Goal: Task Accomplishment & Management: Complete application form

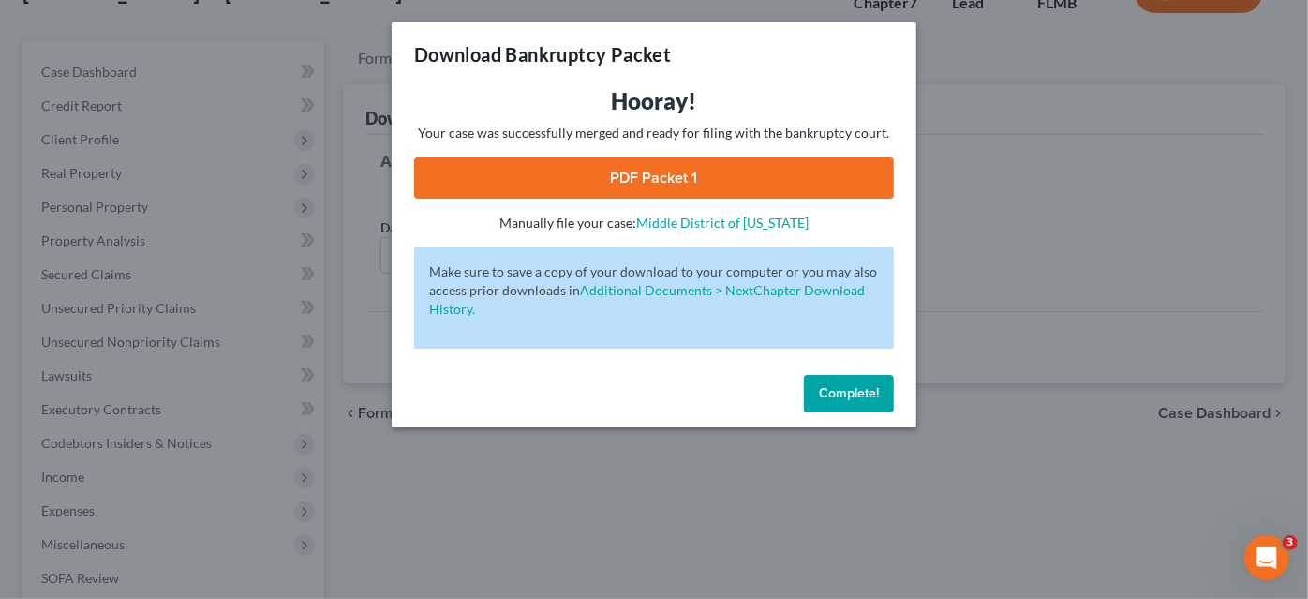
click at [837, 396] on span "Complete!" at bounding box center [849, 393] width 60 height 16
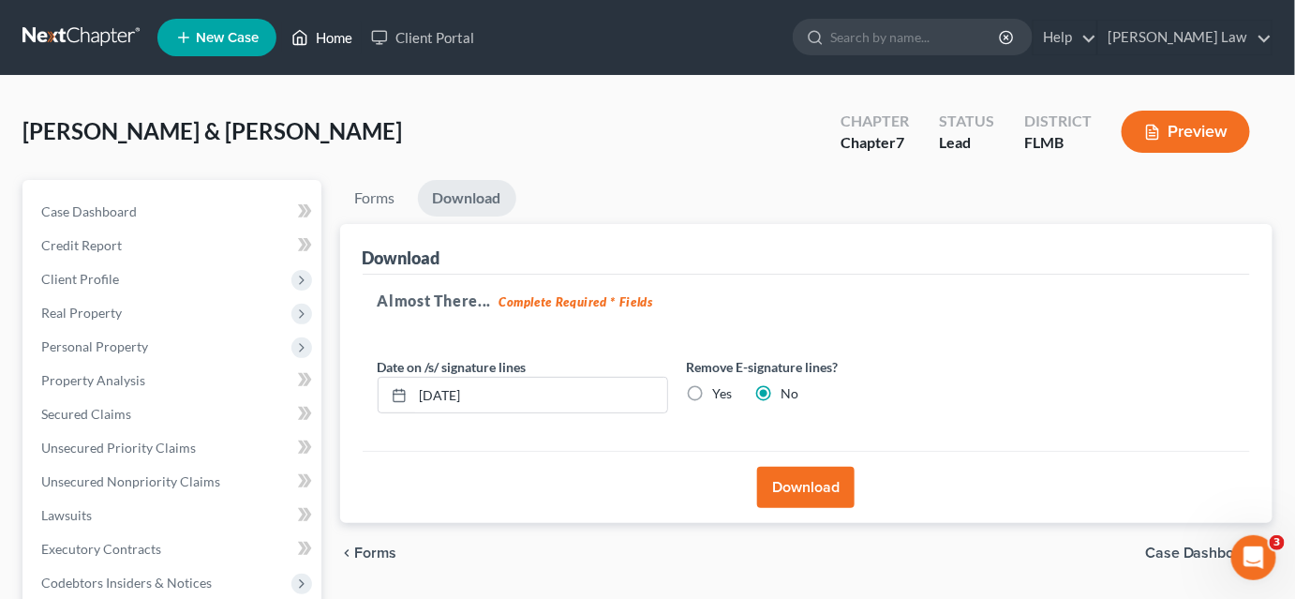
click at [330, 41] on link "Home" at bounding box center [322, 38] width 80 height 34
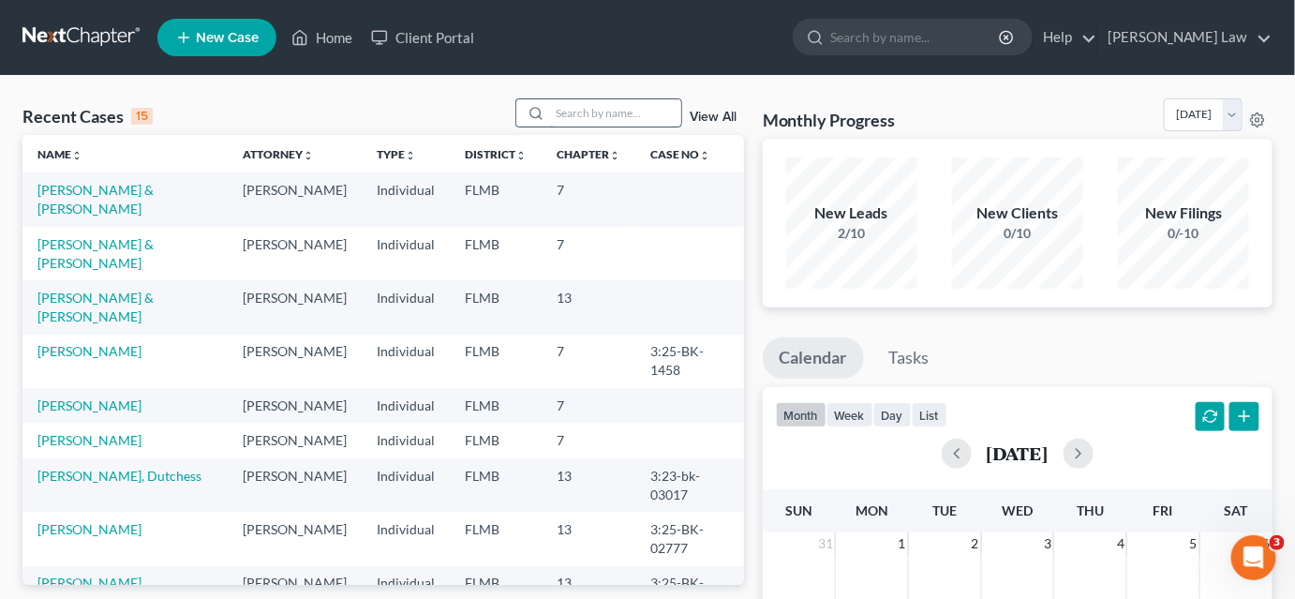
click at [581, 114] on input "search" at bounding box center [615, 112] width 131 height 27
click at [126, 245] on link "[PERSON_NAME] & [PERSON_NAME]" at bounding box center [95, 253] width 116 height 35
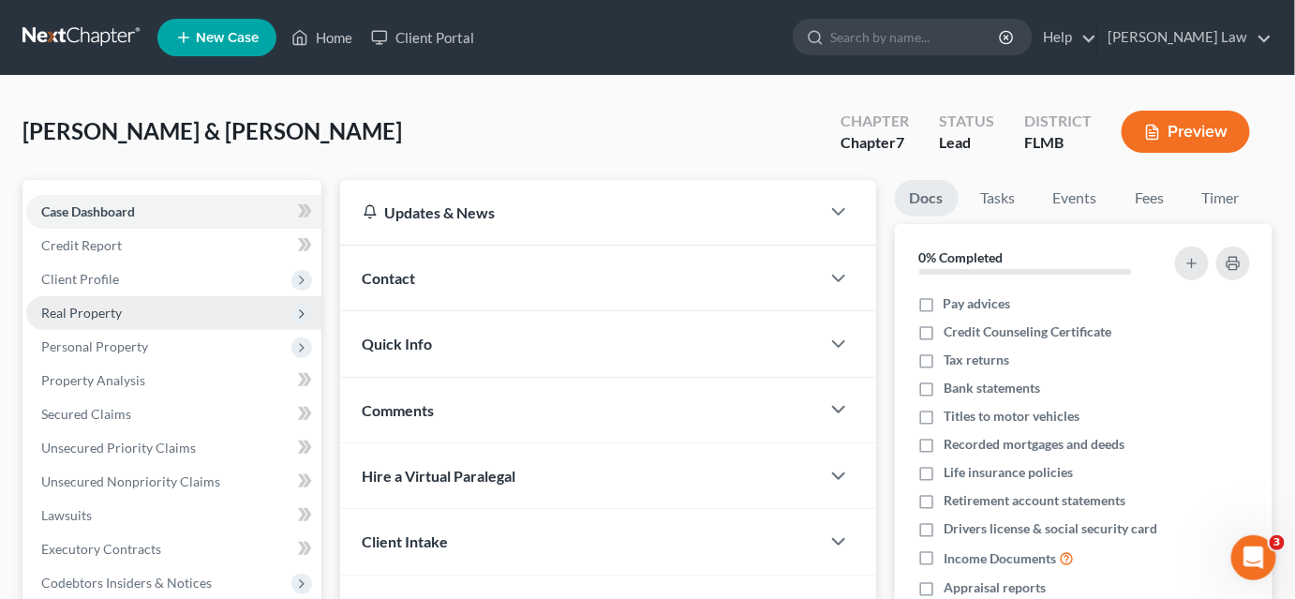
click at [123, 321] on span "Real Property" at bounding box center [173, 313] width 295 height 34
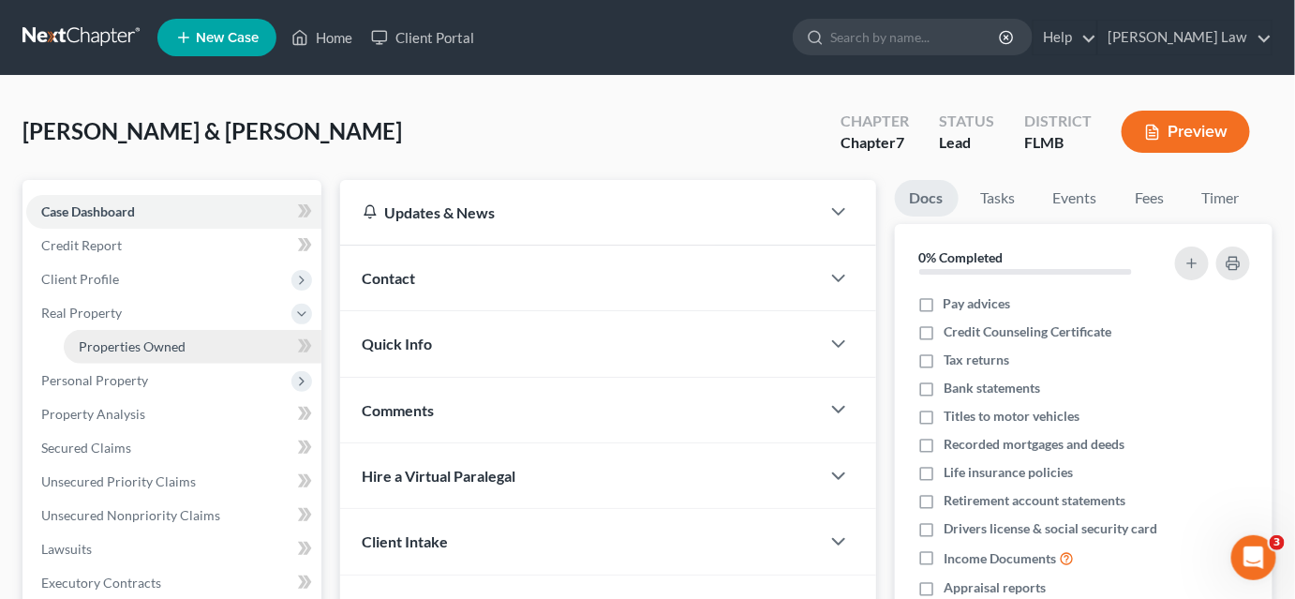
click at [170, 339] on span "Properties Owned" at bounding box center [132, 346] width 107 height 16
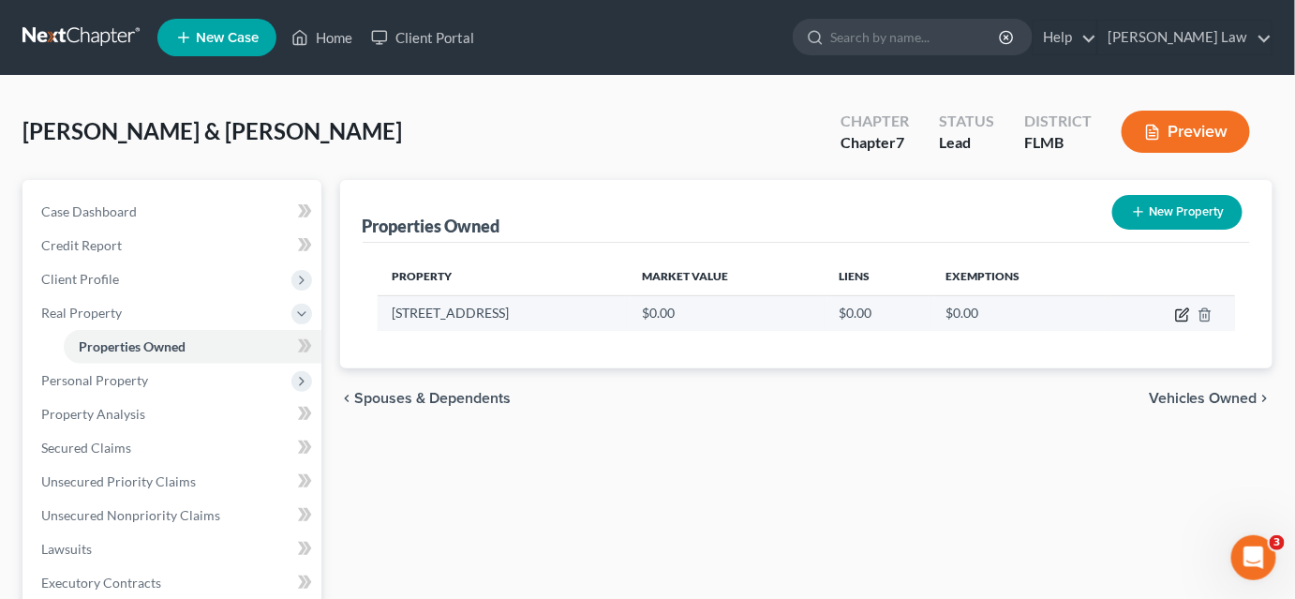
click at [1179, 316] on icon "button" at bounding box center [1182, 314] width 15 height 15
select select "9"
select select "2"
select select "0"
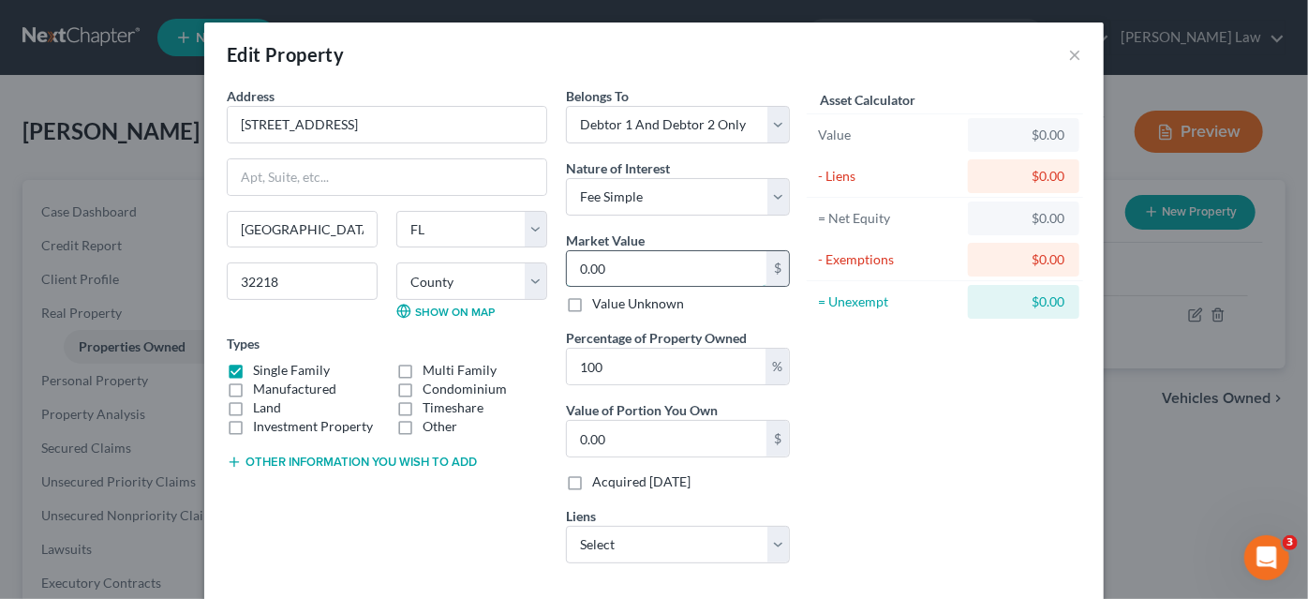
click at [624, 271] on input "0.00" at bounding box center [667, 269] width 200 height 36
type input "2"
type input "2.00"
type input "20"
type input "20.00"
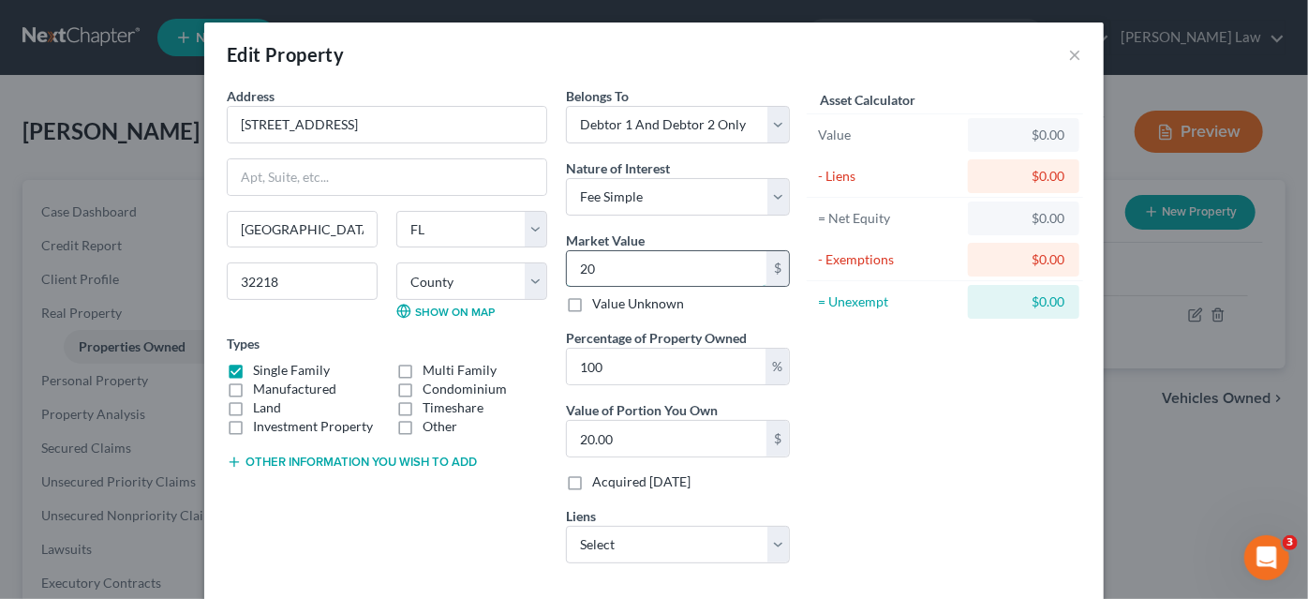
type input "202"
type input "202.00"
type input "2020"
type input "2,020.00"
type input "2,0200"
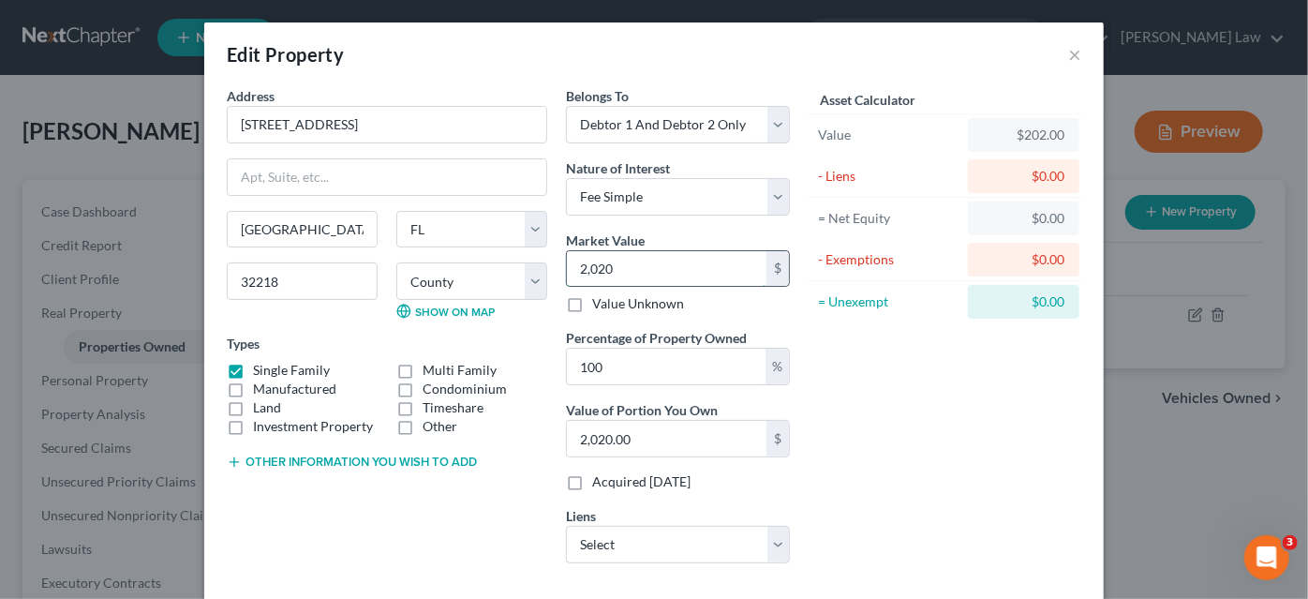
type input "20,200.00"
type input "20,2000"
type input "202,000.00"
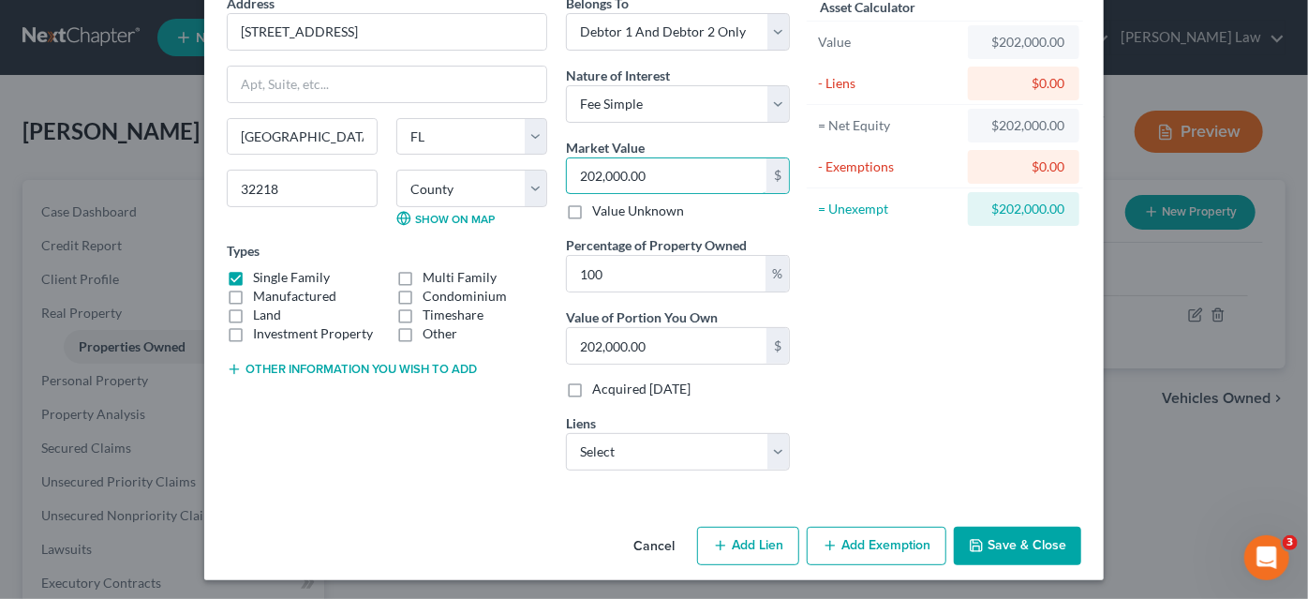
type input "202,000.00"
click at [996, 548] on button "Save & Close" at bounding box center [1017, 546] width 127 height 39
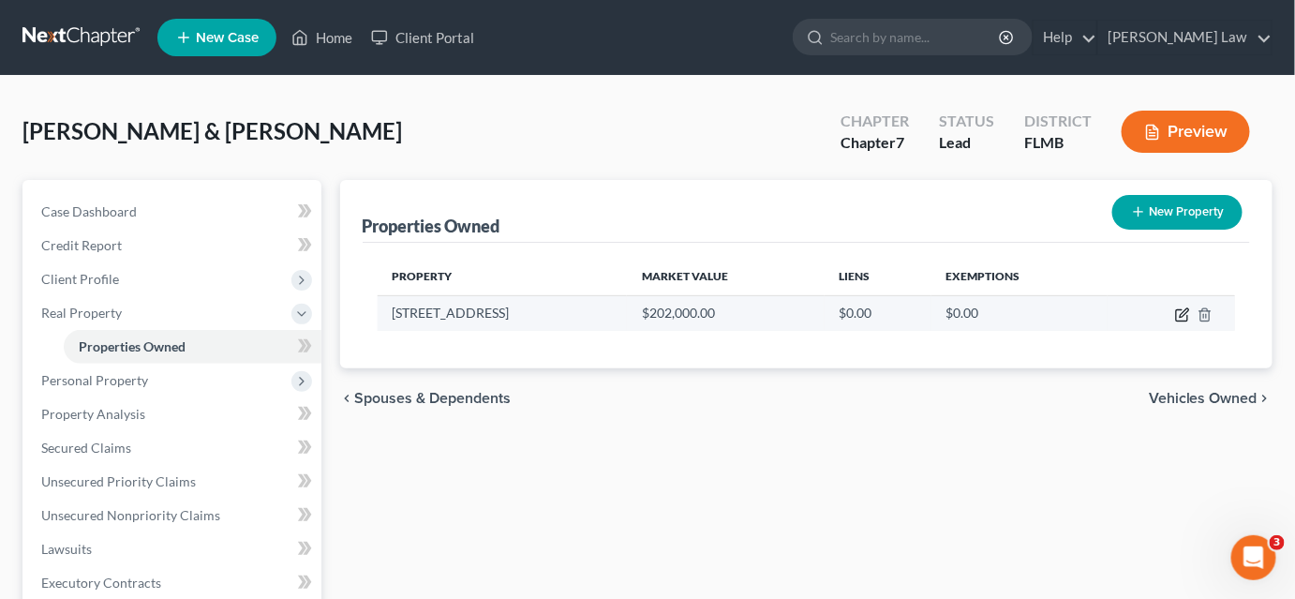
click at [1182, 311] on icon "button" at bounding box center [1182, 314] width 15 height 15
select select "9"
select select "14"
select select "2"
select select "0"
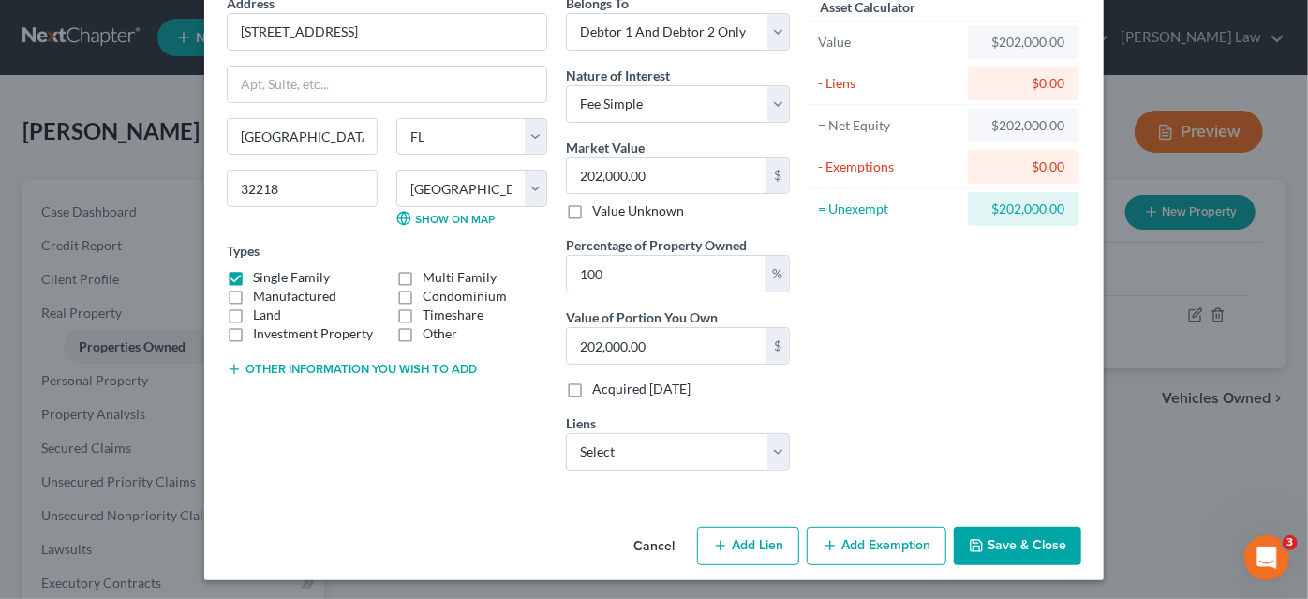
click at [825, 538] on icon "button" at bounding box center [830, 545] width 15 height 15
select select "2"
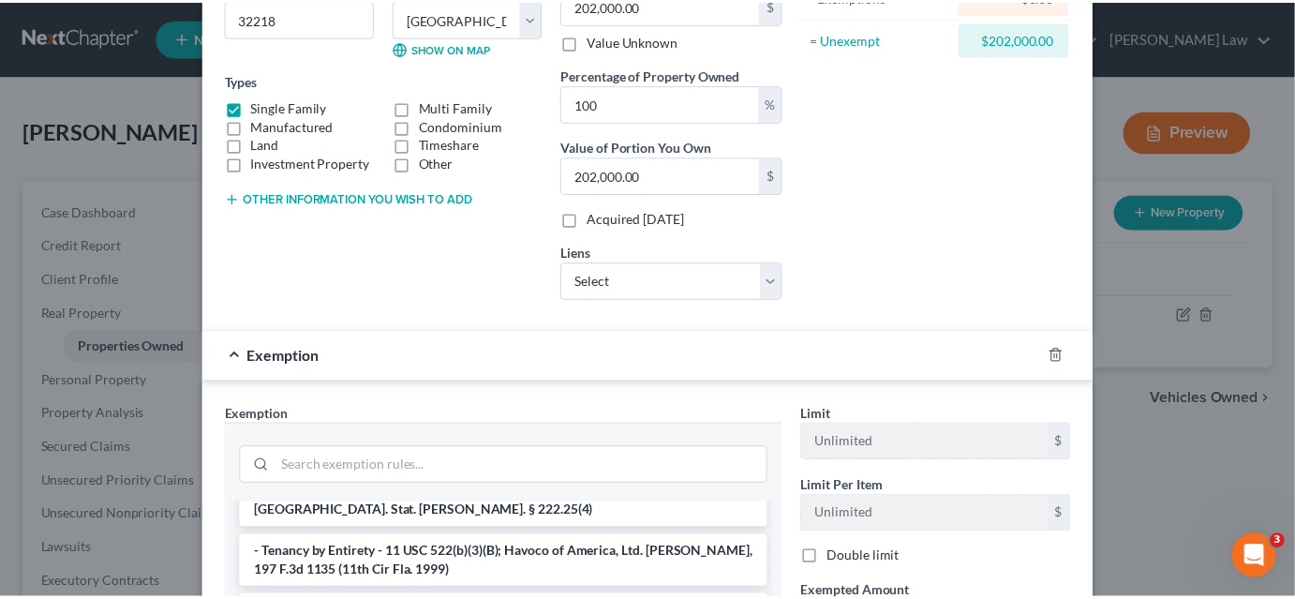
scroll to position [519, 0]
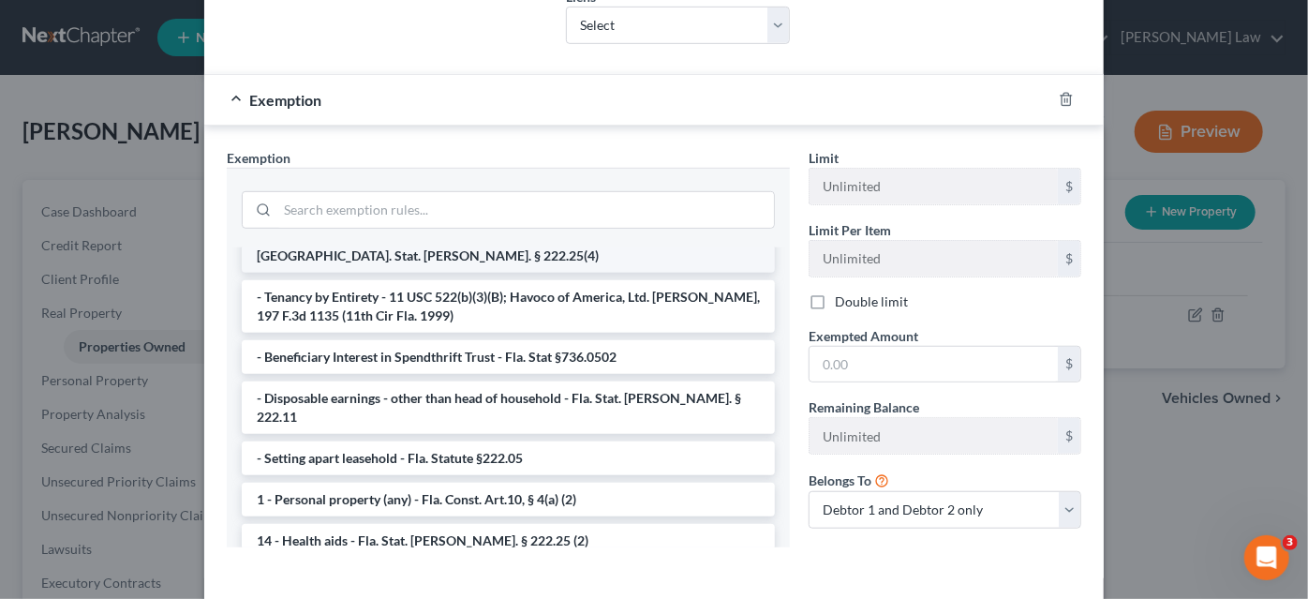
click at [400, 254] on li "14 - Wildcard Exemption - any personal property in lieu of homestead exemption …" at bounding box center [508, 246] width 533 height 52
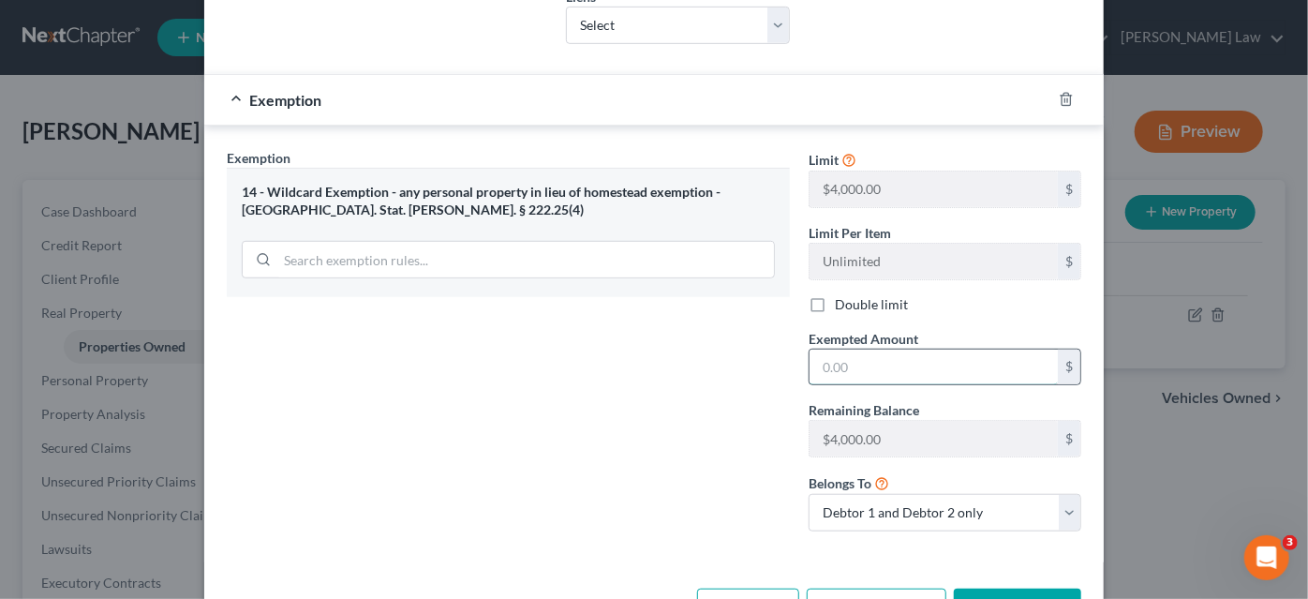
click at [829, 371] on input "text" at bounding box center [934, 368] width 248 height 36
type input "202,000.00"
click at [1025, 589] on button "Save & Close" at bounding box center [1017, 608] width 127 height 39
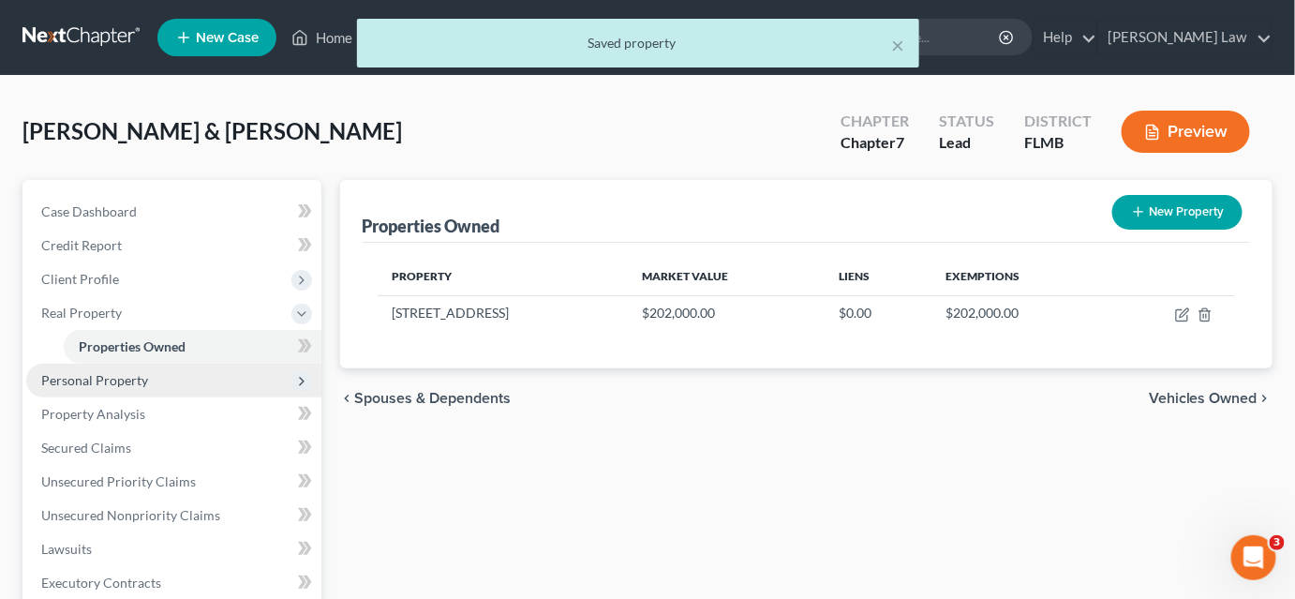
click at [144, 381] on span "Personal Property" at bounding box center [94, 380] width 107 height 16
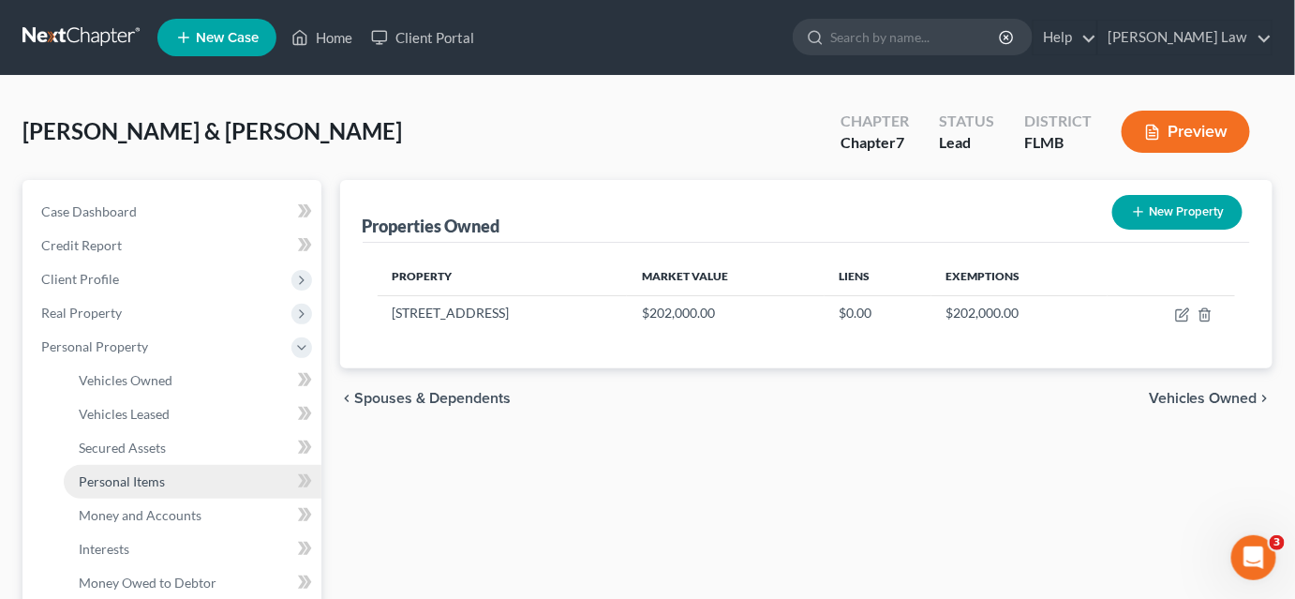
click at [167, 485] on link "Personal Items" at bounding box center [193, 482] width 258 height 34
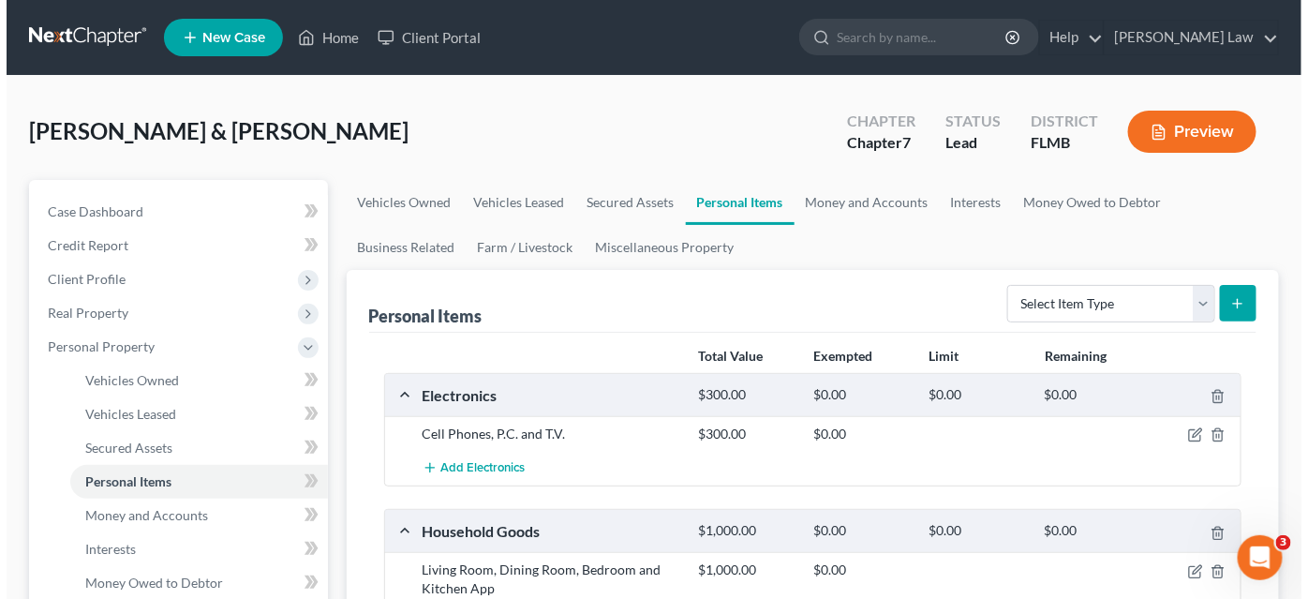
scroll to position [255, 0]
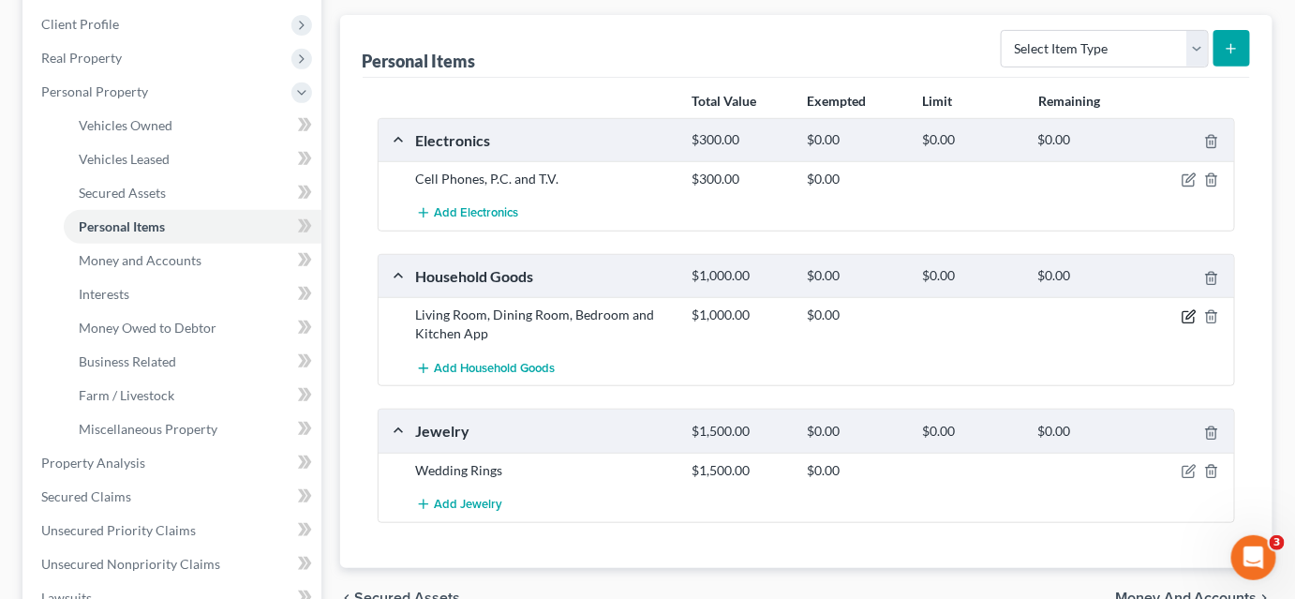
click at [1186, 315] on icon "button" at bounding box center [1190, 314] width 8 height 8
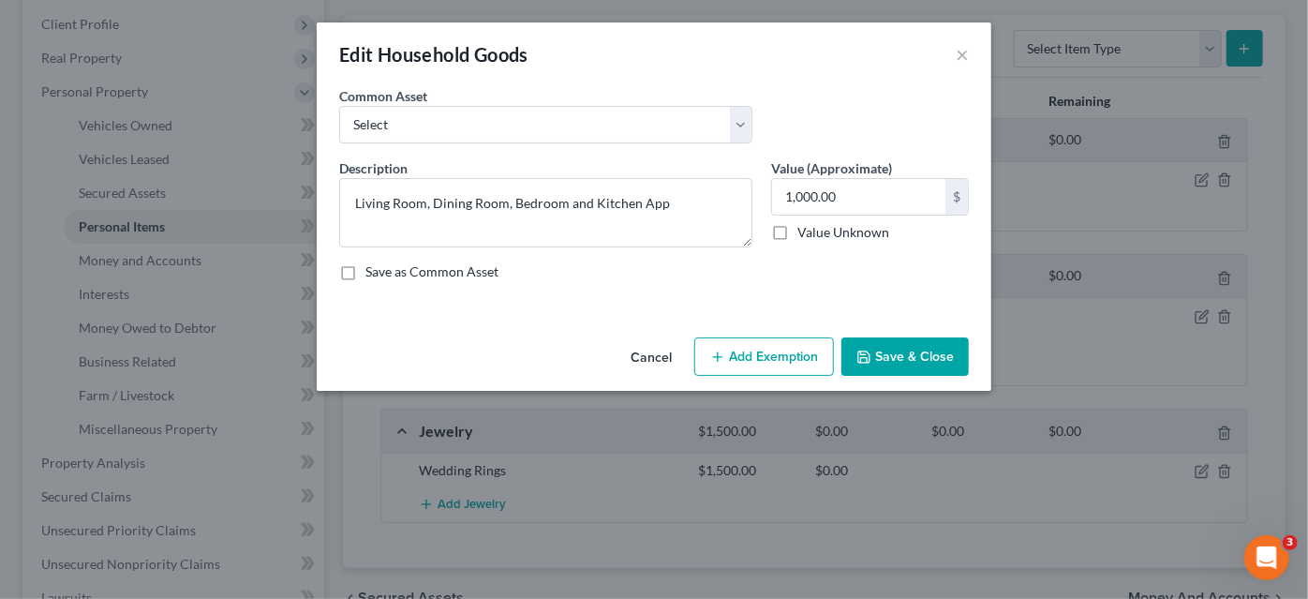
click at [725, 356] on icon "button" at bounding box center [717, 357] width 15 height 15
select select "2"
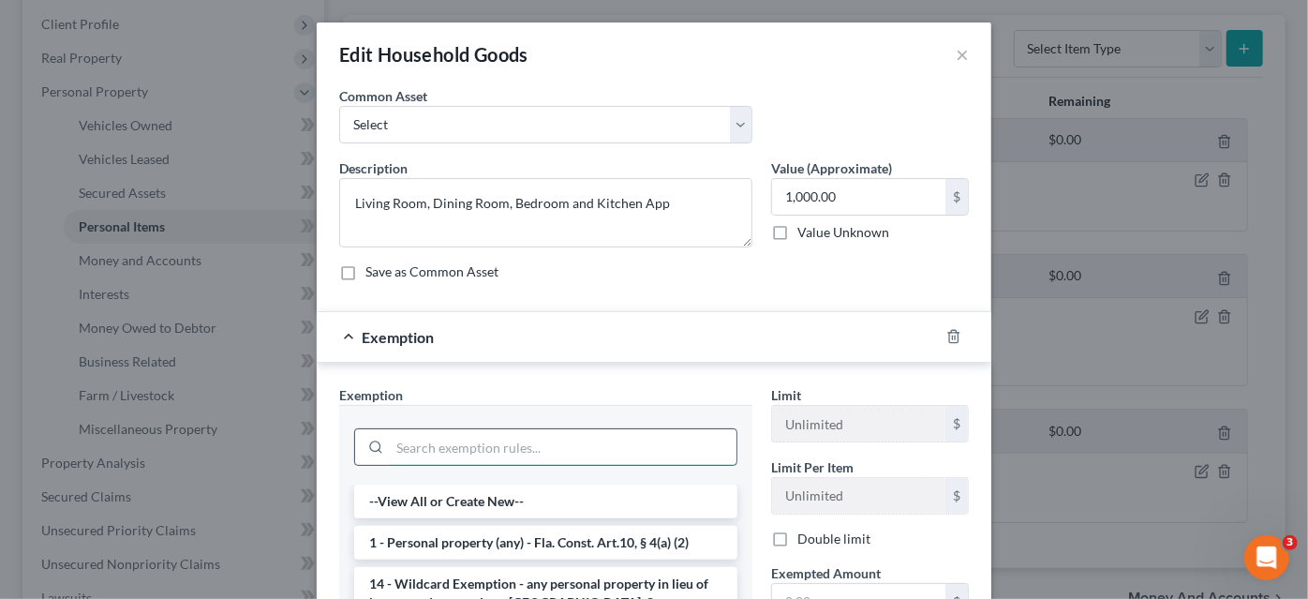
click at [663, 454] on input "search" at bounding box center [563, 447] width 347 height 36
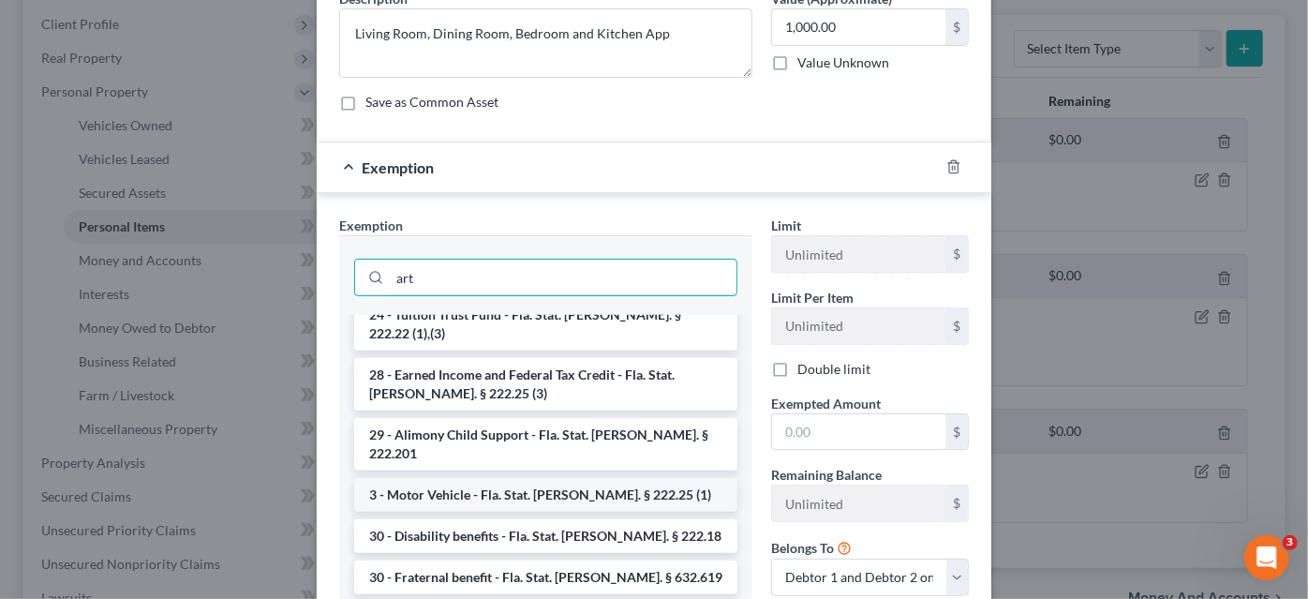
scroll to position [0, 0]
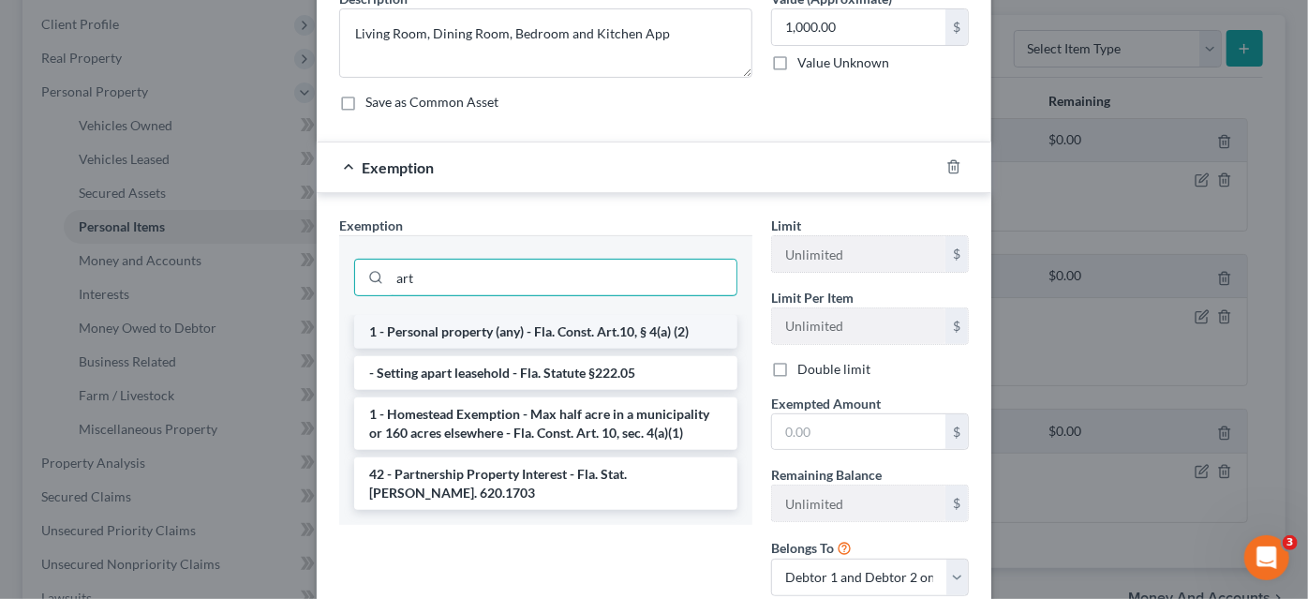
type input "art"
click at [569, 325] on li "1 - Personal property (any) - Fla. Const. Art.10, § 4(a) (2)" at bounding box center [545, 332] width 383 height 34
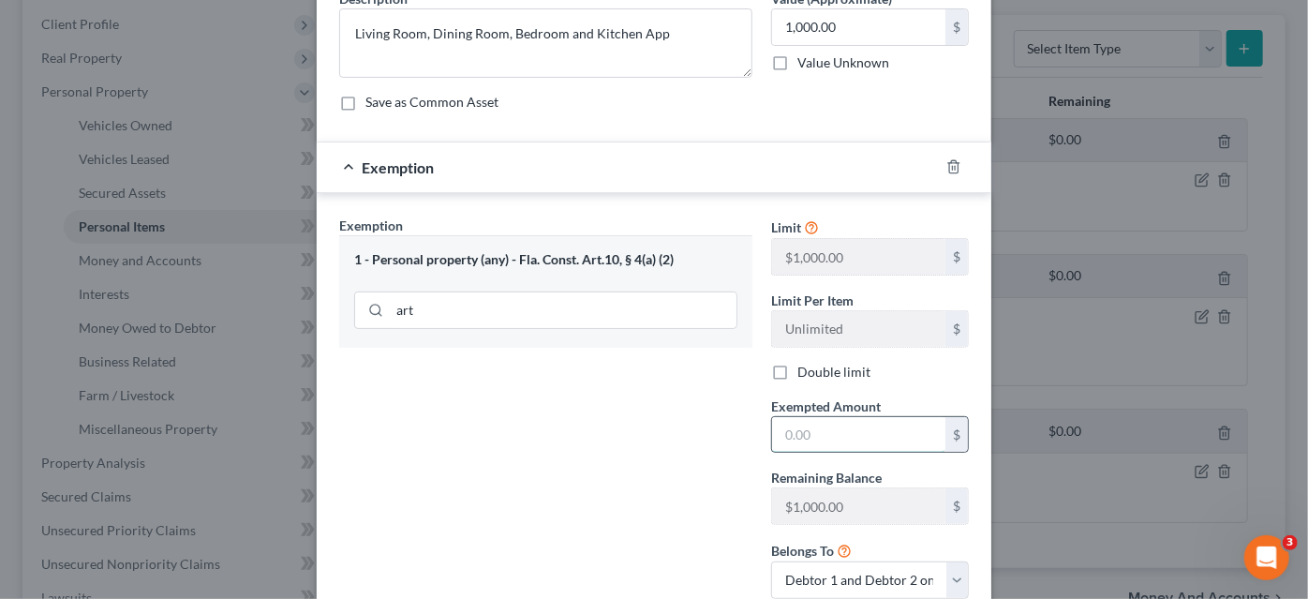
click at [844, 430] on input "text" at bounding box center [858, 435] width 173 height 36
type input "1,000.00"
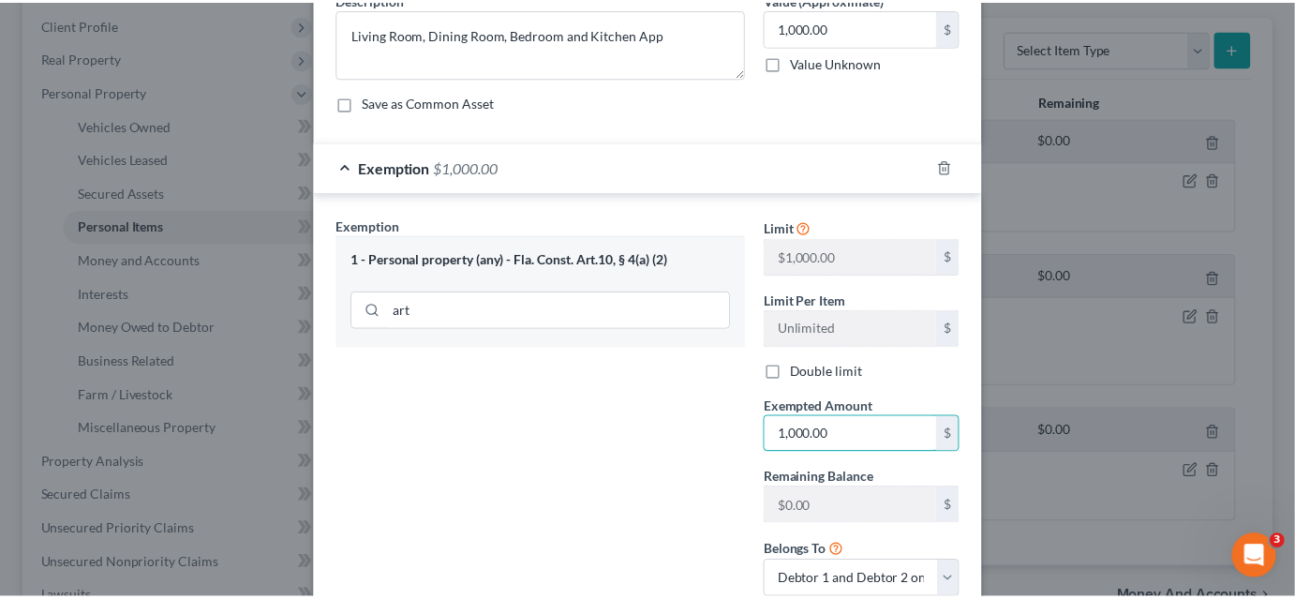
scroll to position [299, 0]
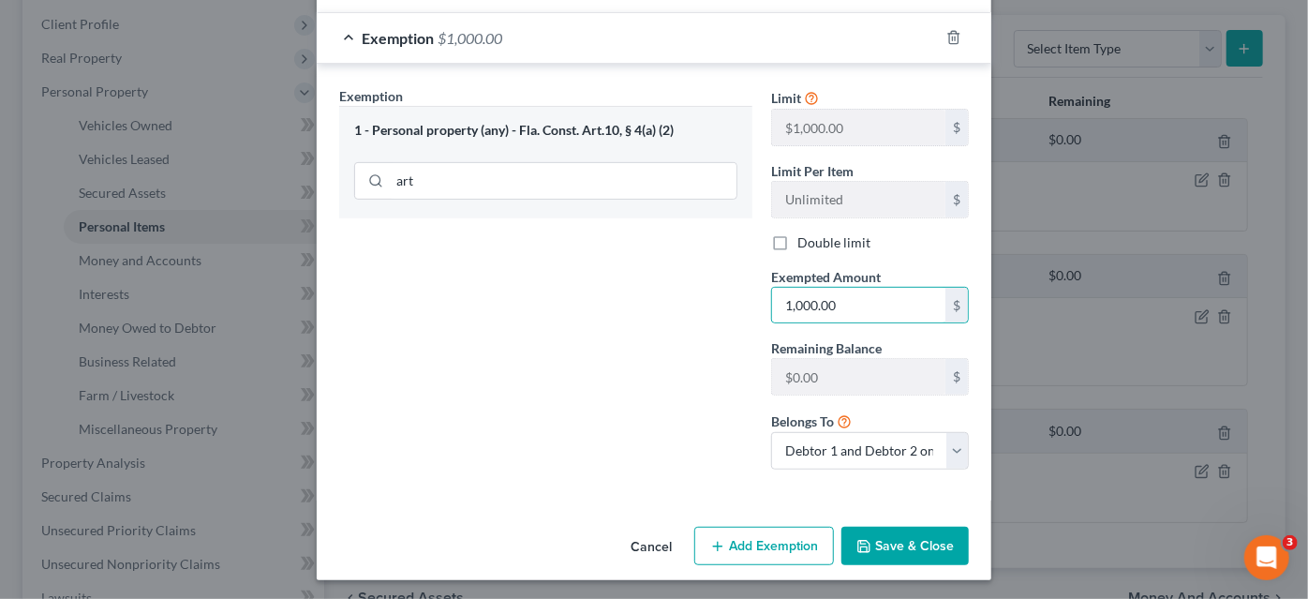
click at [867, 536] on button "Save & Close" at bounding box center [905, 546] width 127 height 39
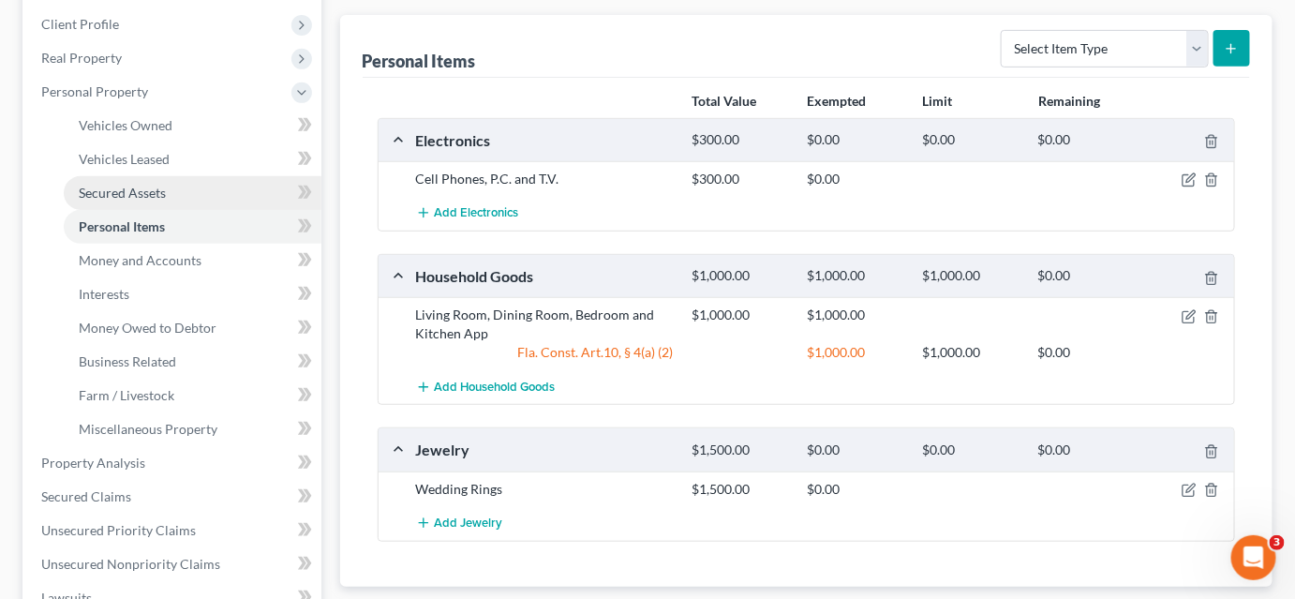
scroll to position [84, 0]
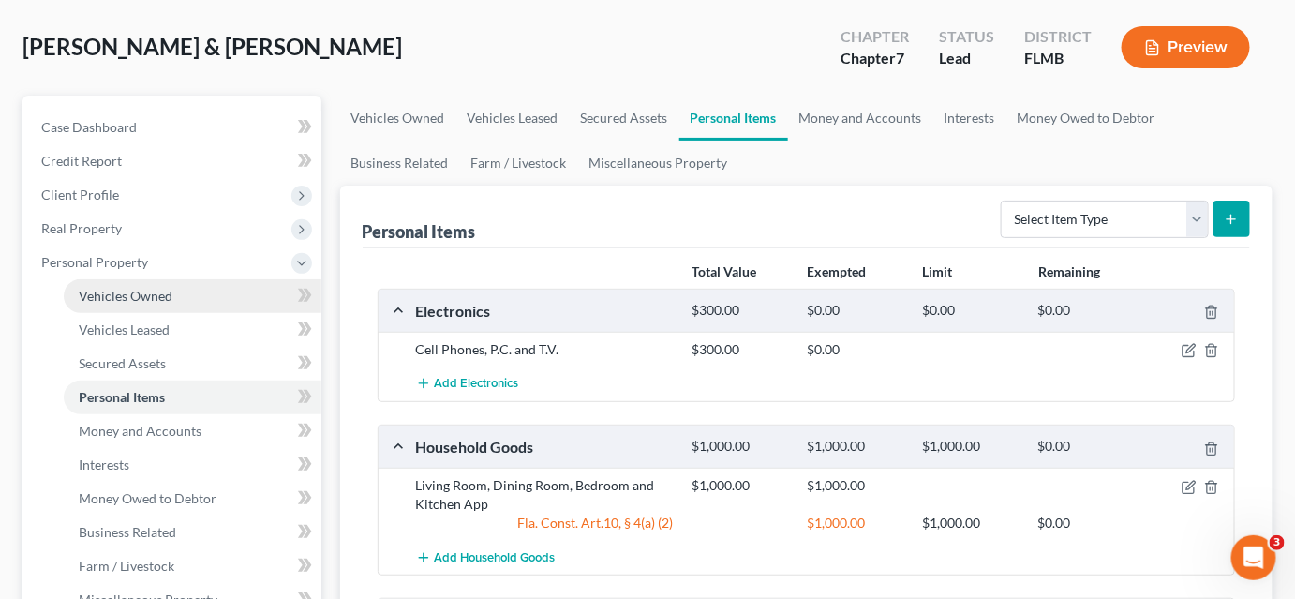
click at [177, 300] on link "Vehicles Owned" at bounding box center [193, 296] width 258 height 34
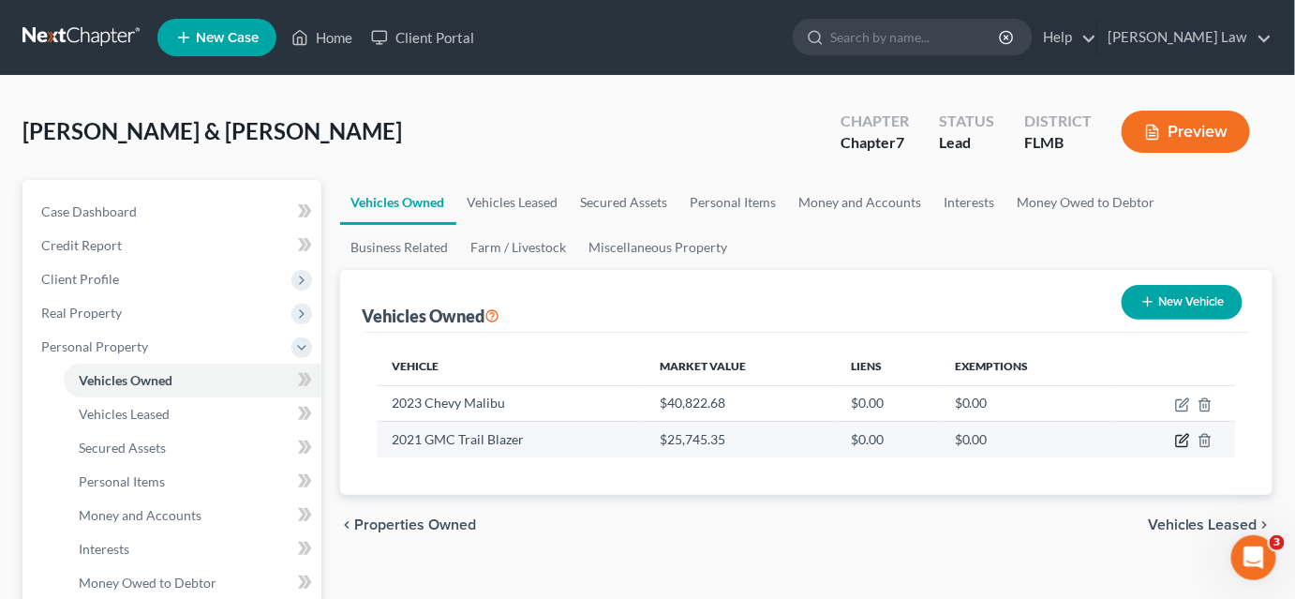
click at [1176, 440] on icon "button" at bounding box center [1181, 441] width 11 height 11
select select "0"
select select "5"
select select "2"
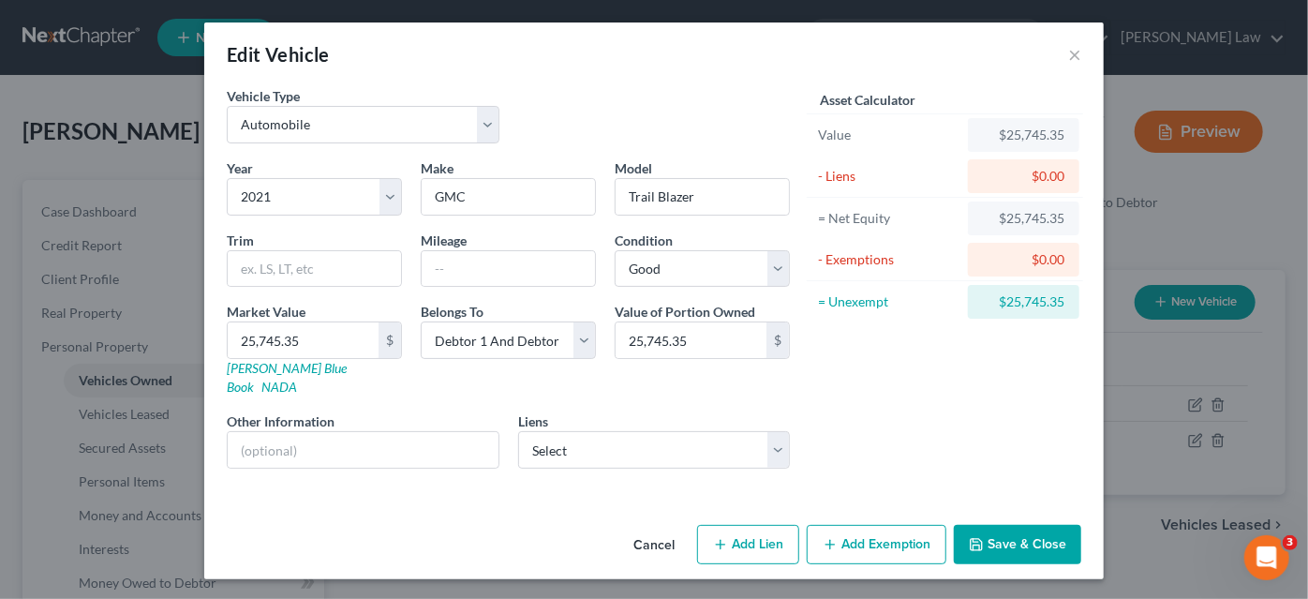
click at [839, 525] on button "Add Exemption" at bounding box center [877, 544] width 140 height 39
select select "2"
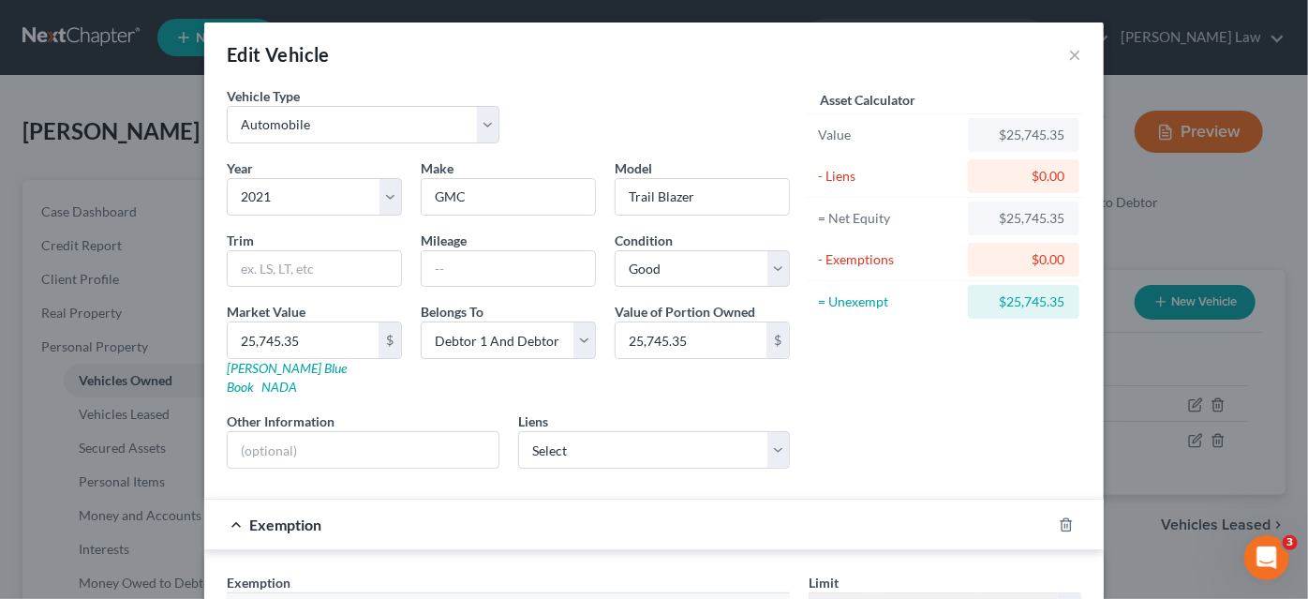
scroll to position [340, 0]
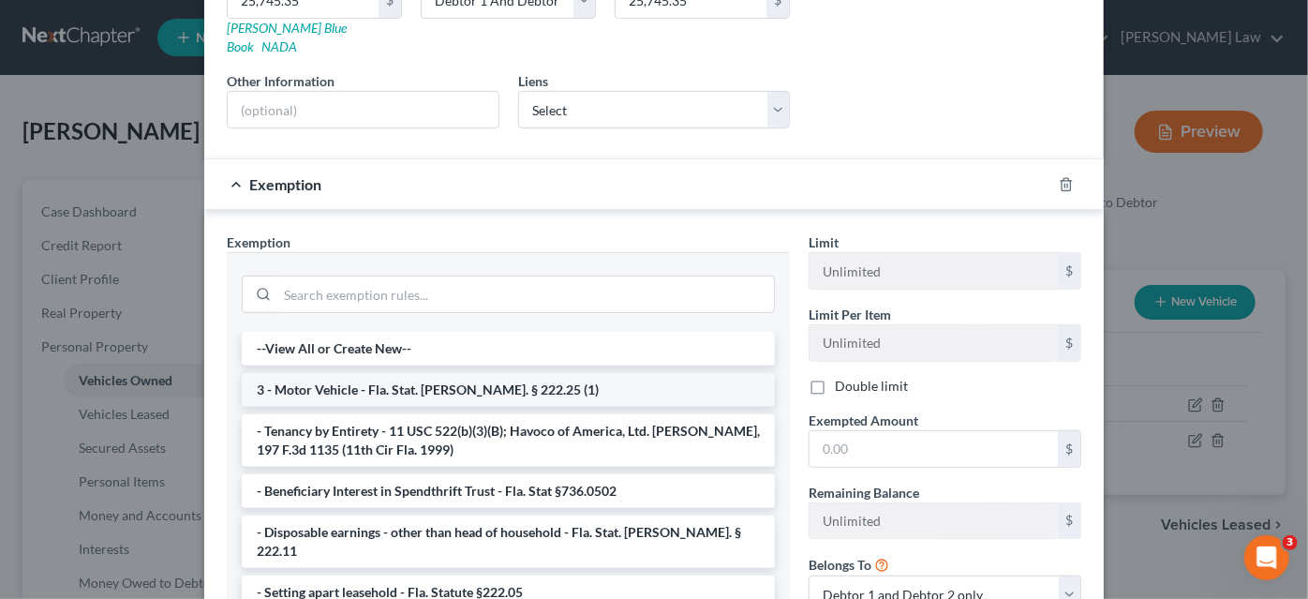
click at [397, 374] on li "3 - Motor Vehicle - Fla. Stat. Ann. § 222.25 (1)" at bounding box center [508, 390] width 533 height 34
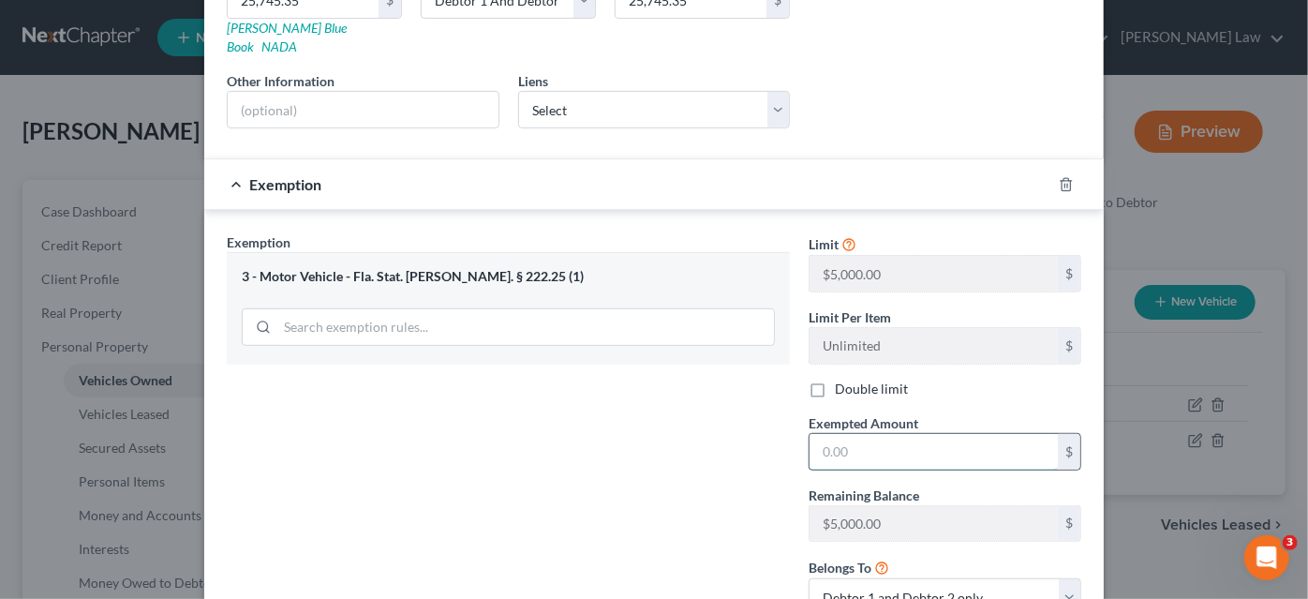
click at [875, 434] on input "text" at bounding box center [934, 452] width 248 height 36
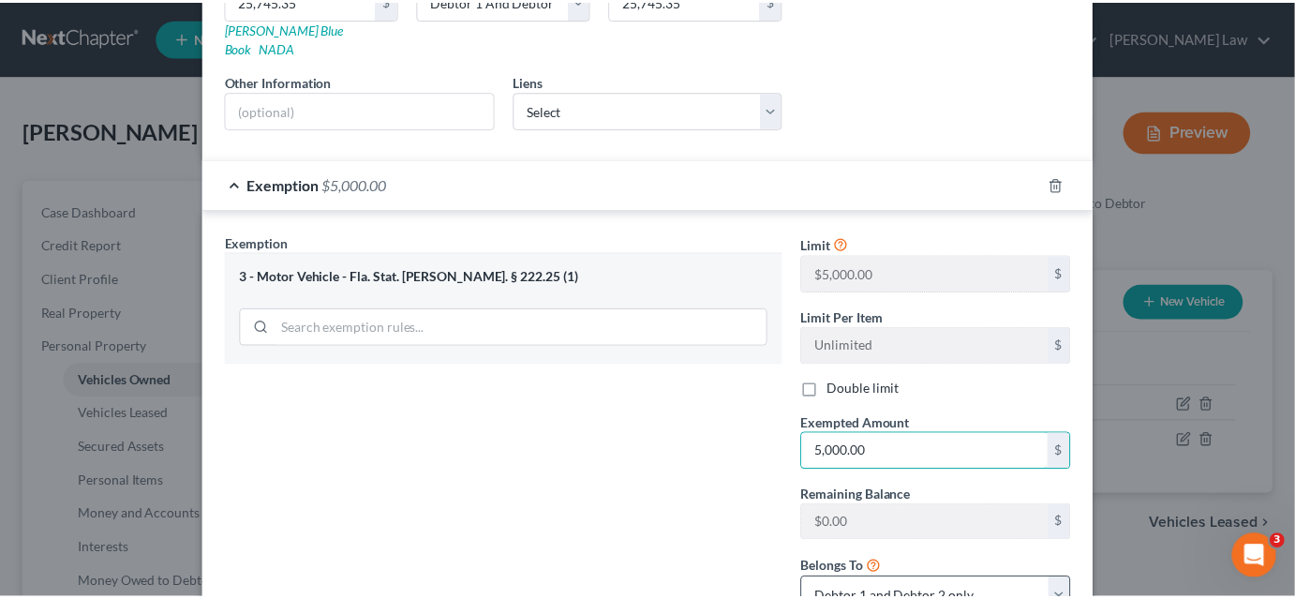
scroll to position [466, 0]
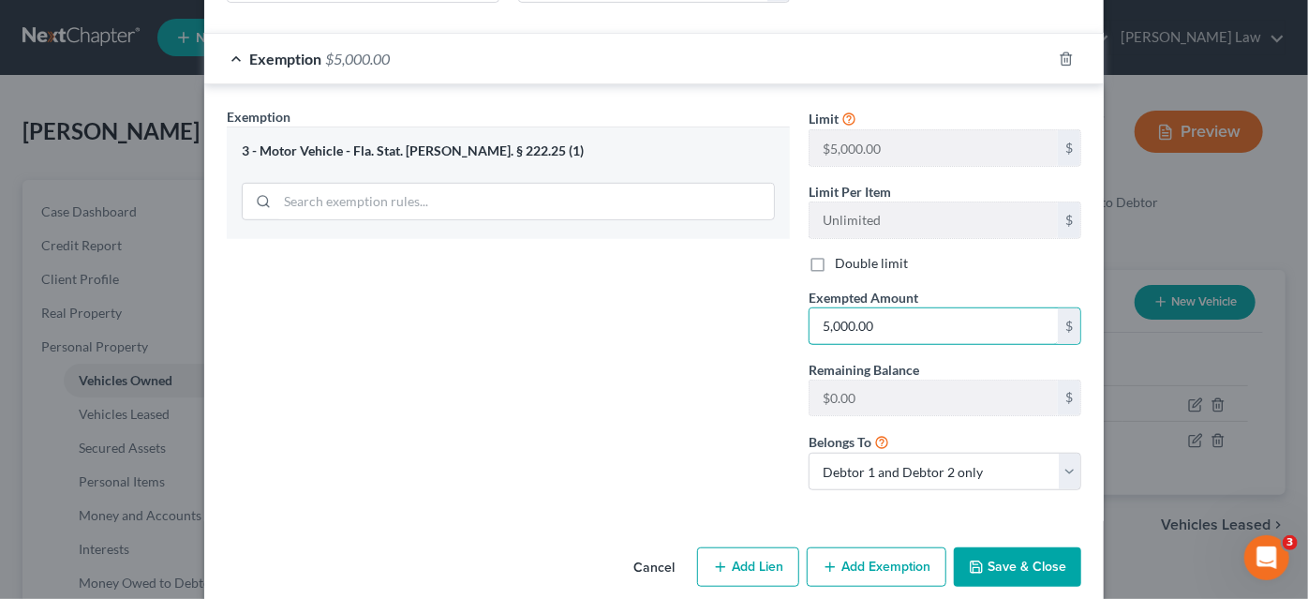
type input "5,000.00"
click at [977, 561] on icon "button" at bounding box center [976, 566] width 11 height 11
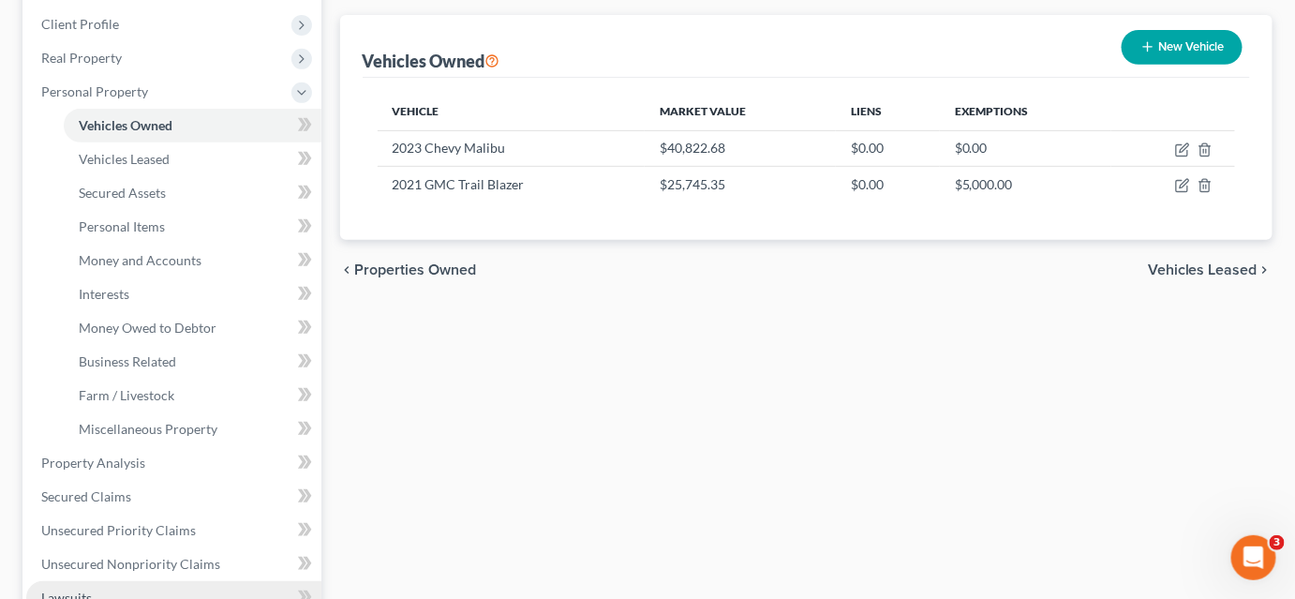
scroll to position [425, 0]
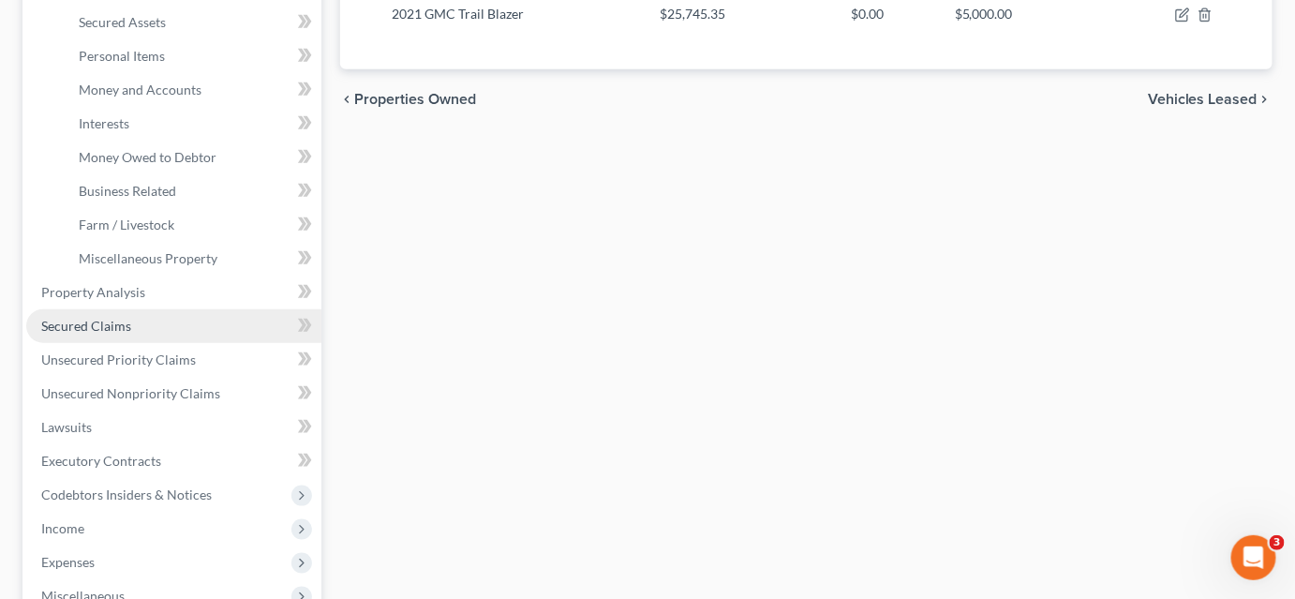
click at [132, 324] on link "Secured Claims" at bounding box center [173, 326] width 295 height 34
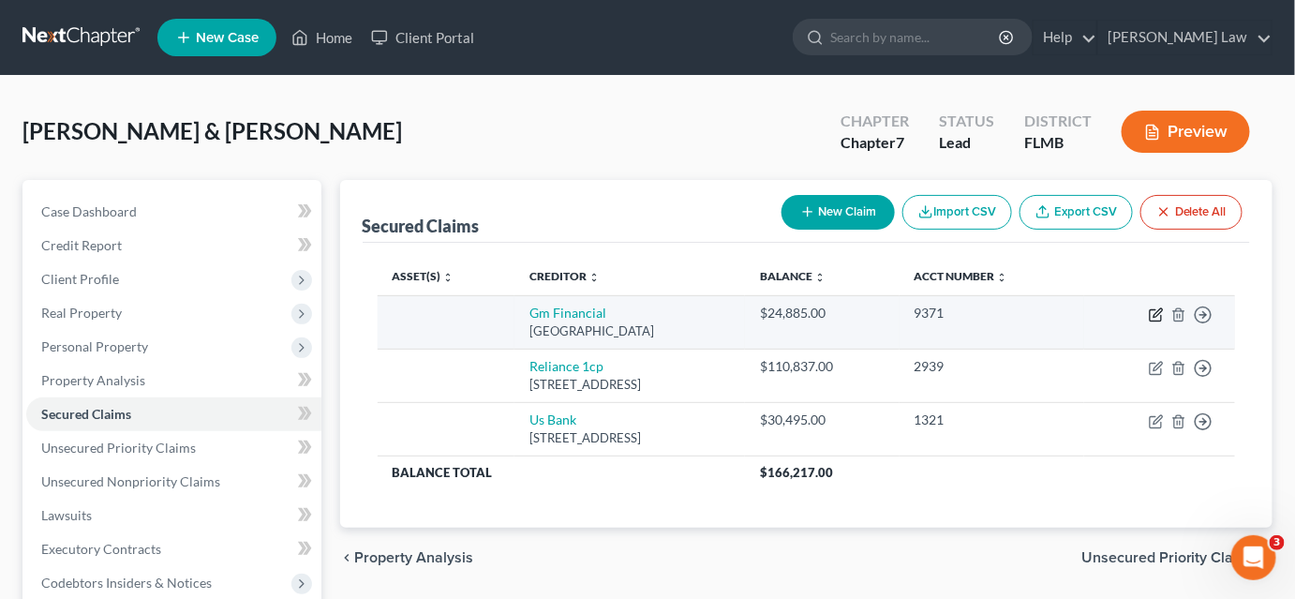
click at [1158, 315] on icon "button" at bounding box center [1156, 314] width 15 height 15
select select "45"
select select "0"
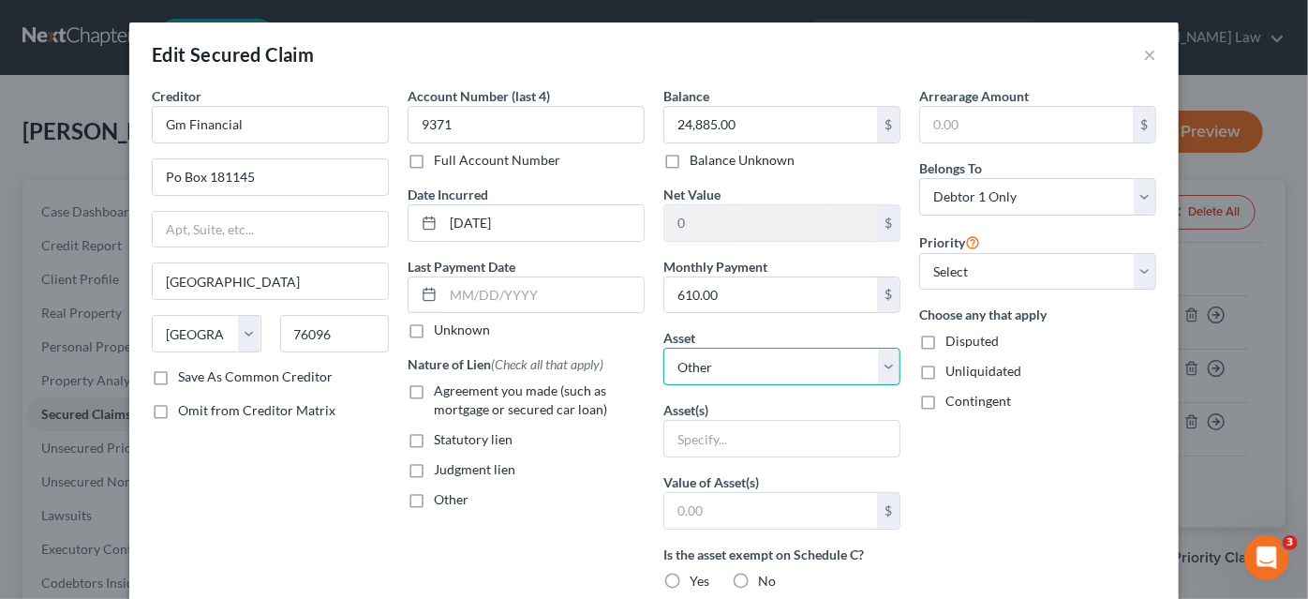
click at [756, 359] on select "Select Other Multiple Assets Household Goods - Living Room, Dining Room, Bedroo…" at bounding box center [782, 366] width 237 height 37
select select "3"
click at [664, 348] on select "Select Other Multiple Assets Household Goods - Living Room, Dining Room, Bedroo…" at bounding box center [782, 366] width 237 height 37
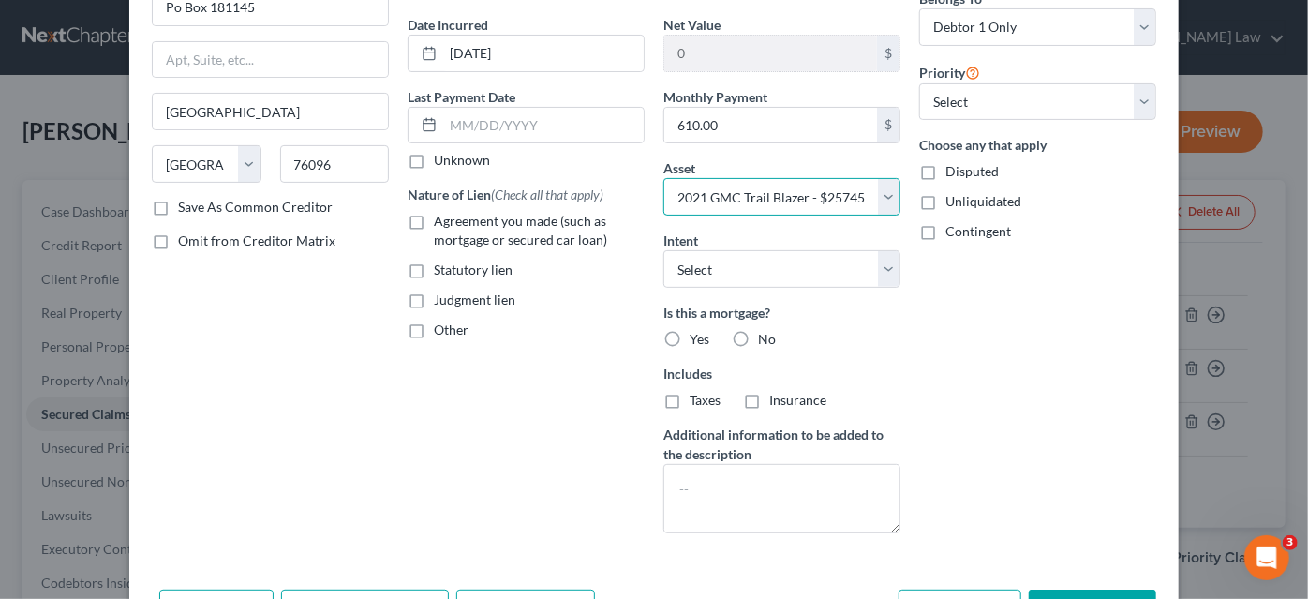
scroll to position [255, 0]
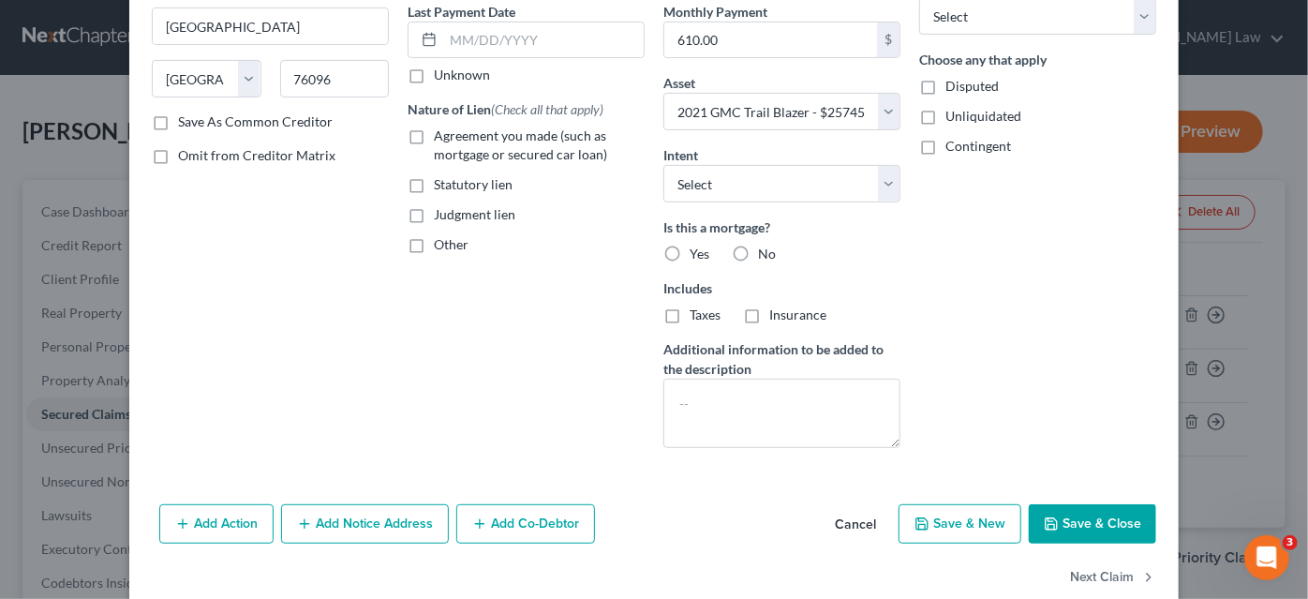
click at [1053, 517] on icon "button" at bounding box center [1051, 523] width 15 height 15
select select
type input "860.35"
select select "3"
type input "0"
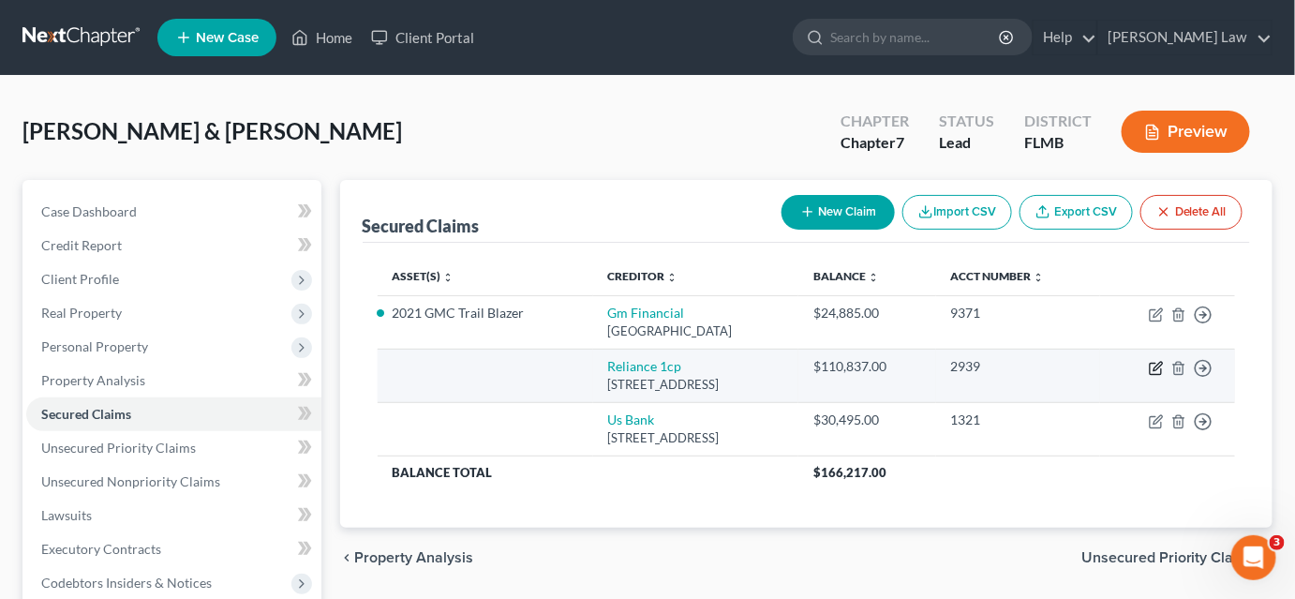
click at [1154, 363] on icon "button" at bounding box center [1156, 368] width 15 height 15
select select "14"
select select "0"
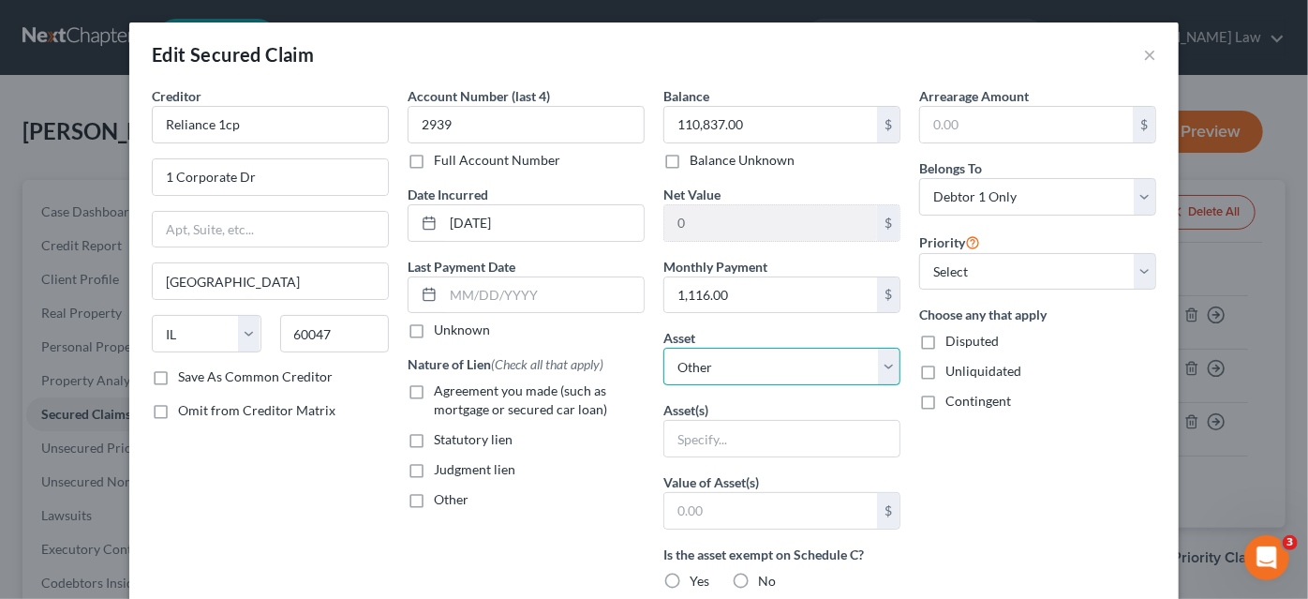
click at [723, 365] on select "Select Other Multiple Assets Household Goods - Living Room, Dining Room, Bedroo…" at bounding box center [782, 366] width 237 height 37
select select "11"
click at [664, 348] on select "Select Other Multiple Assets Household Goods - Living Room, Dining Room, Bedroo…" at bounding box center [782, 366] width 237 height 37
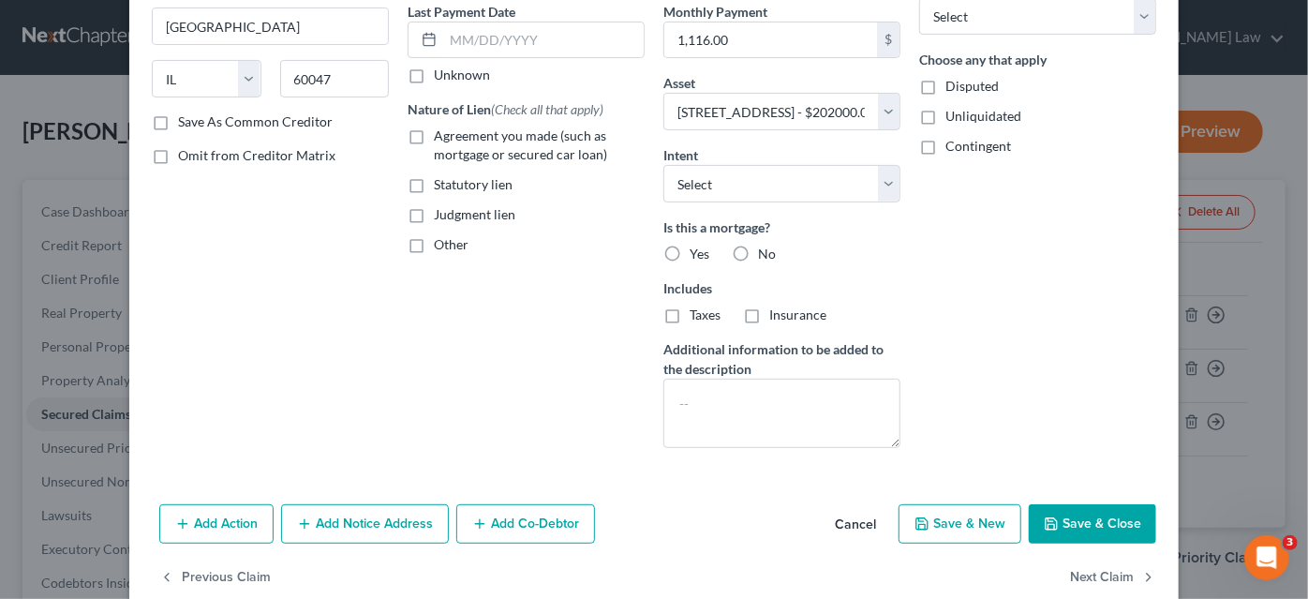
click at [1044, 516] on icon "button" at bounding box center [1051, 523] width 15 height 15
select select
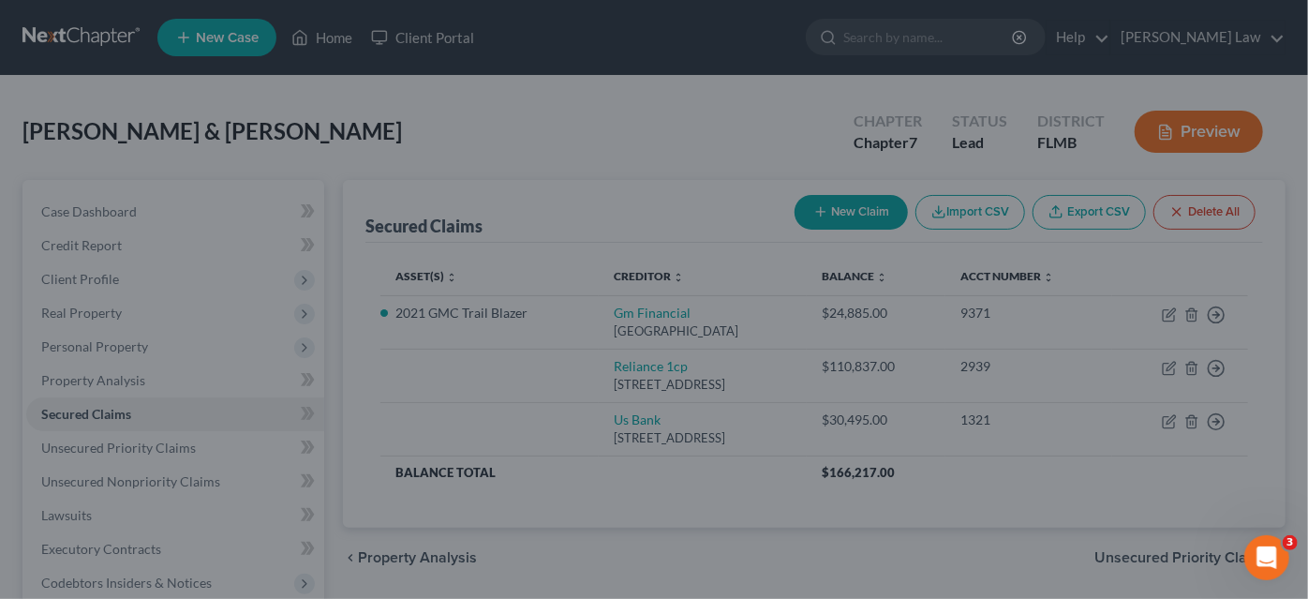
type input "91,163.00"
select select "11"
type input "0"
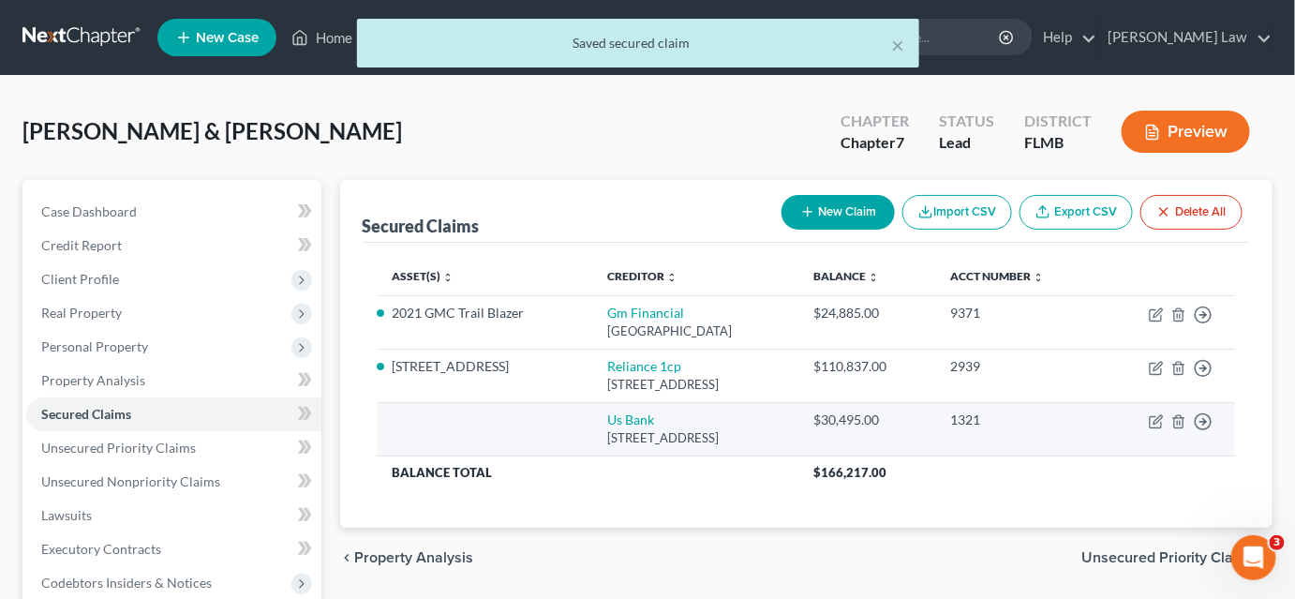
click at [1165, 419] on td "Move to E Move to F Move to G Move to Notice Only" at bounding box center [1167, 428] width 135 height 53
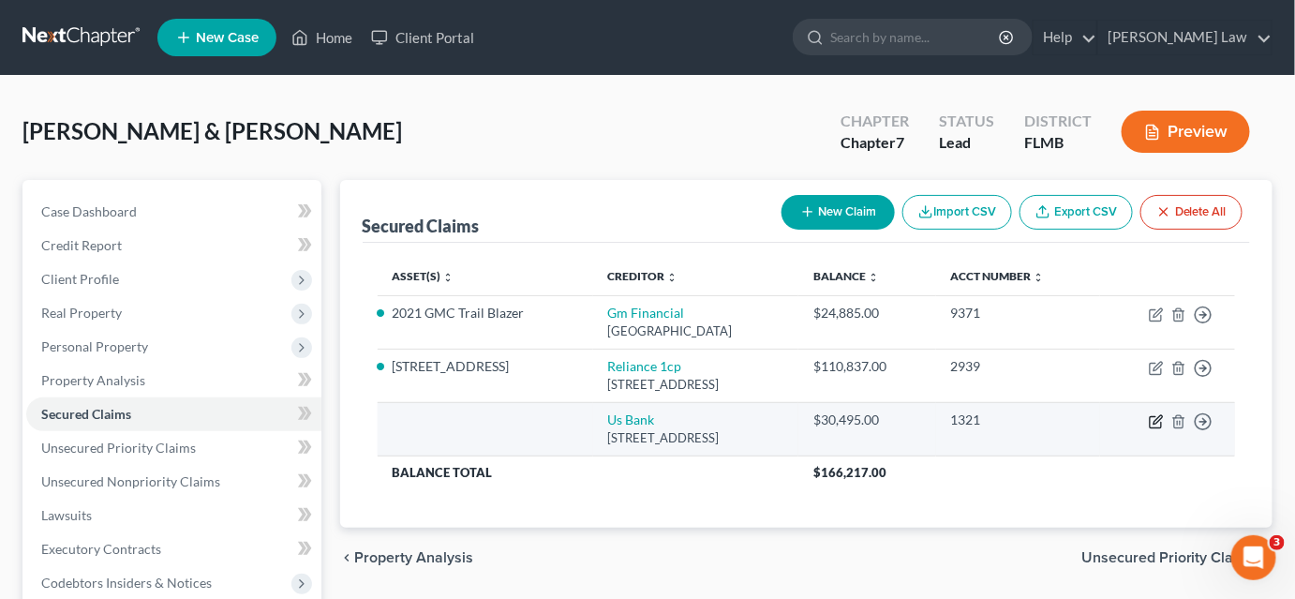
click at [1158, 424] on icon "button" at bounding box center [1156, 421] width 15 height 15
select select "36"
select select "0"
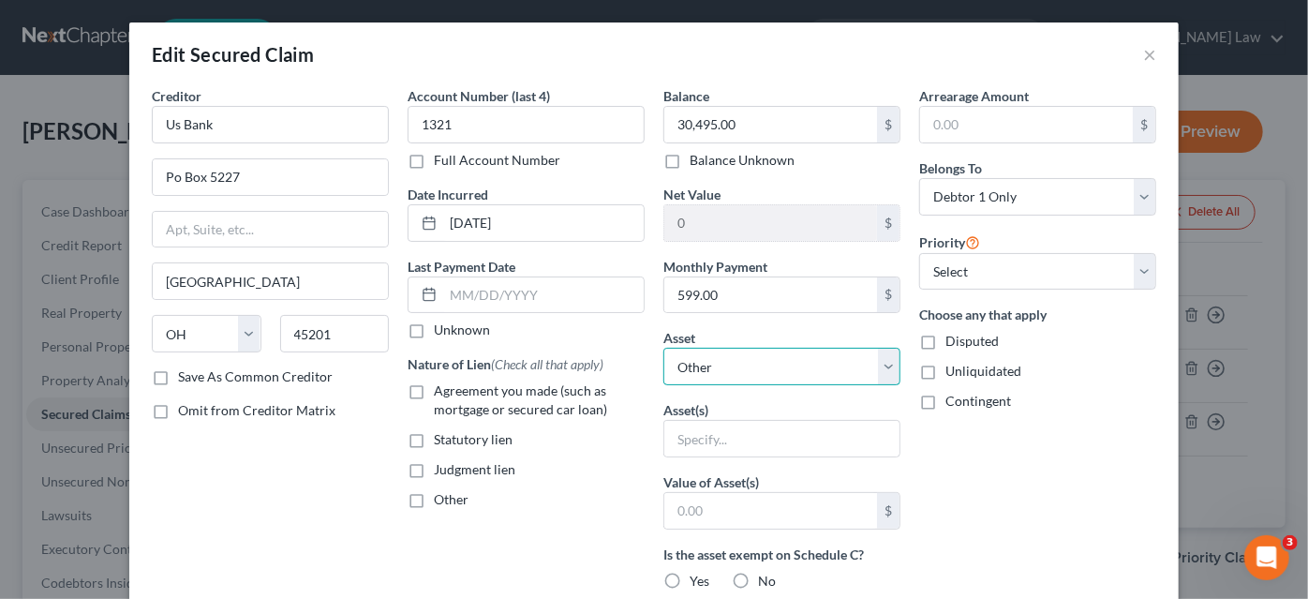
click at [739, 364] on select "Select Other Multiple Assets Household Goods - Living Room, Dining Room, Bedroo…" at bounding box center [782, 366] width 237 height 37
select select "5"
click at [664, 348] on select "Select Other Multiple Assets Household Goods - Living Room, Dining Room, Bedroo…" at bounding box center [782, 366] width 237 height 37
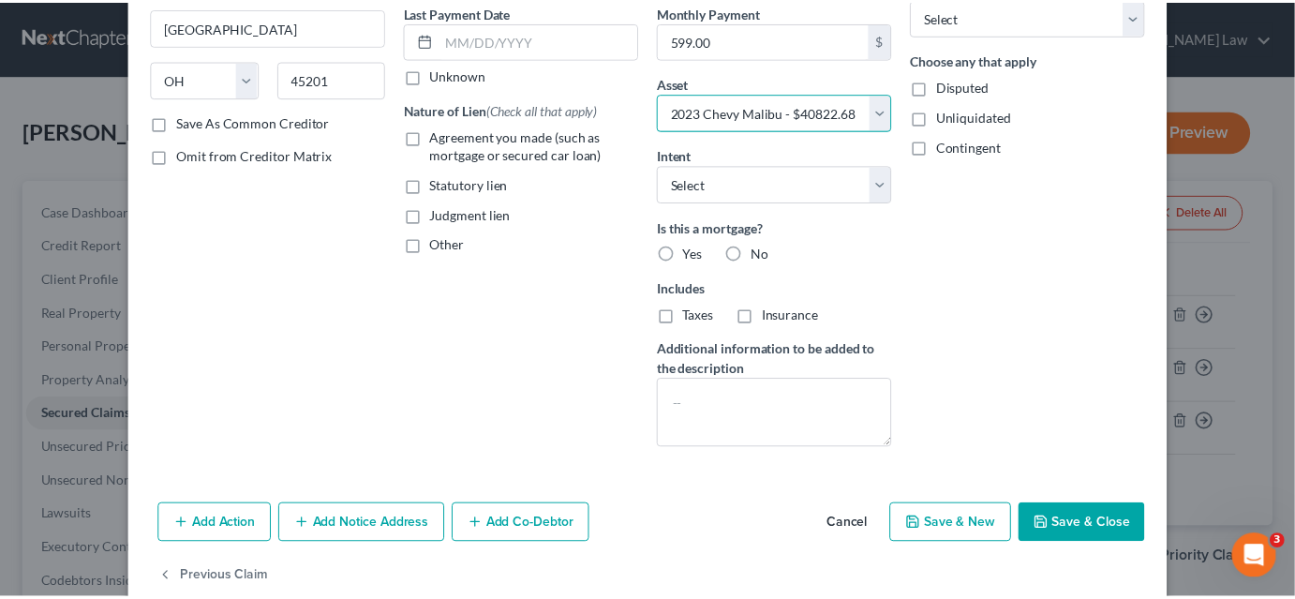
scroll to position [287, 0]
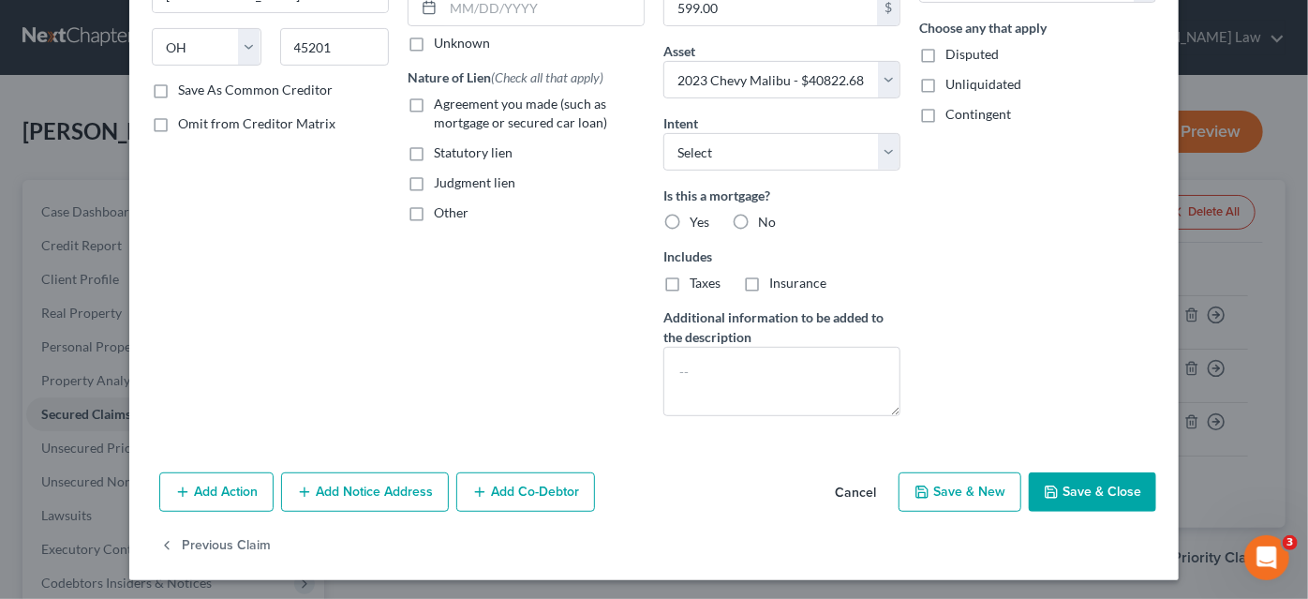
click at [1080, 494] on button "Save & Close" at bounding box center [1092, 491] width 127 height 39
select select
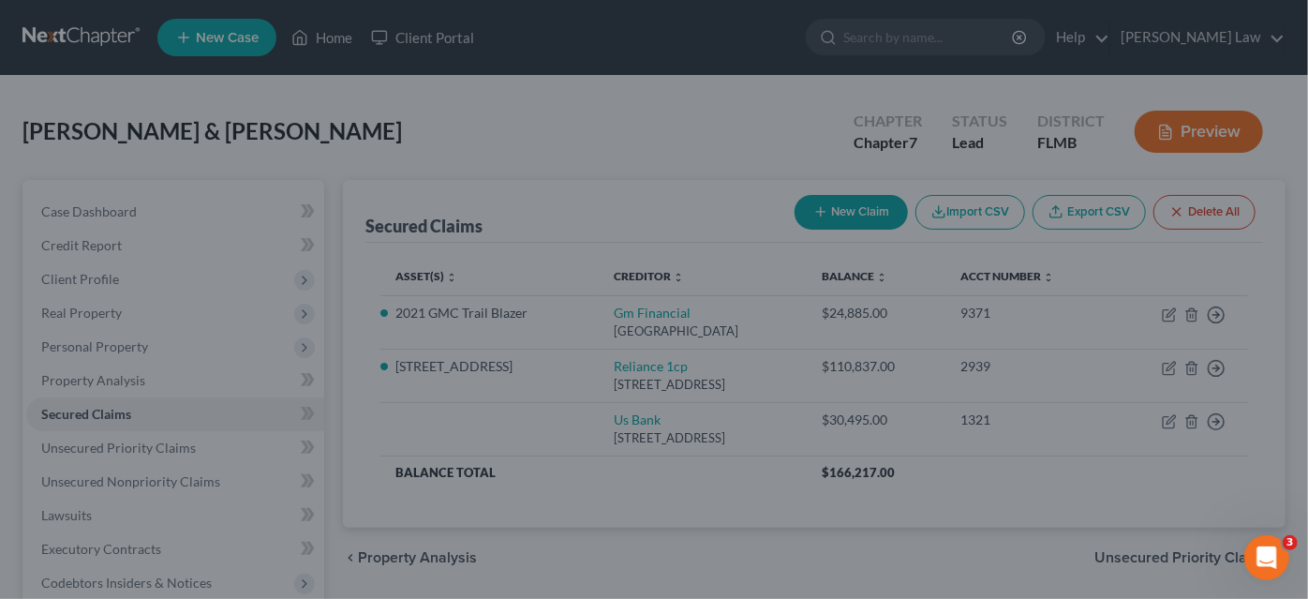
type input "10,327.68"
select select "5"
type input "0"
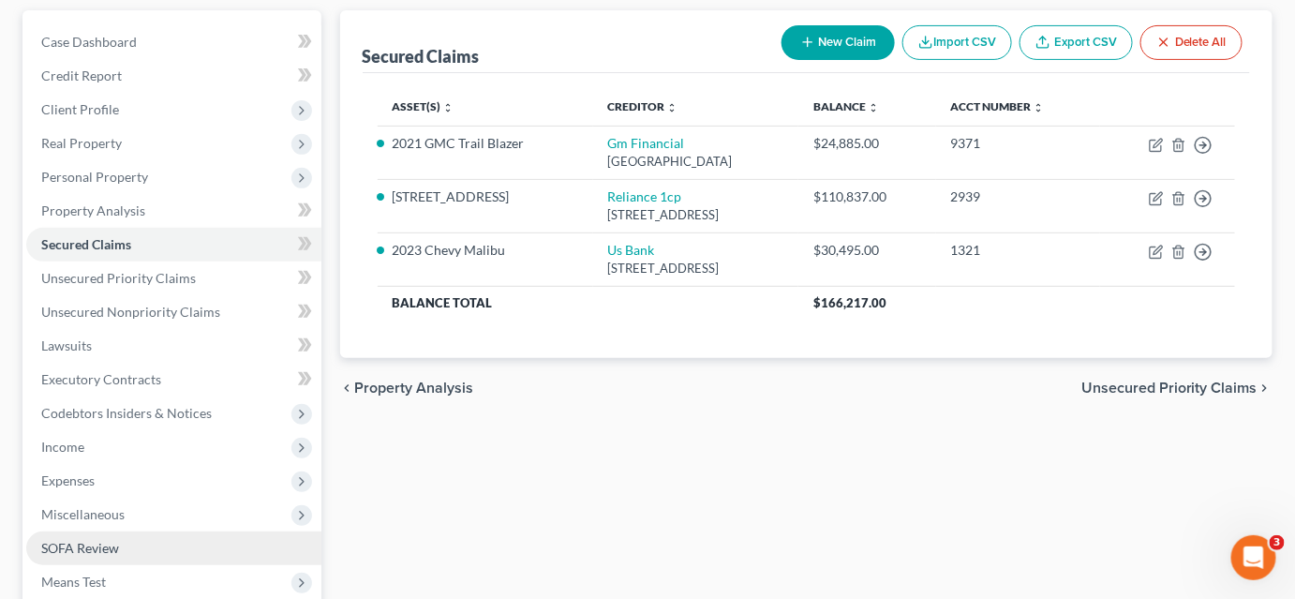
scroll to position [255, 0]
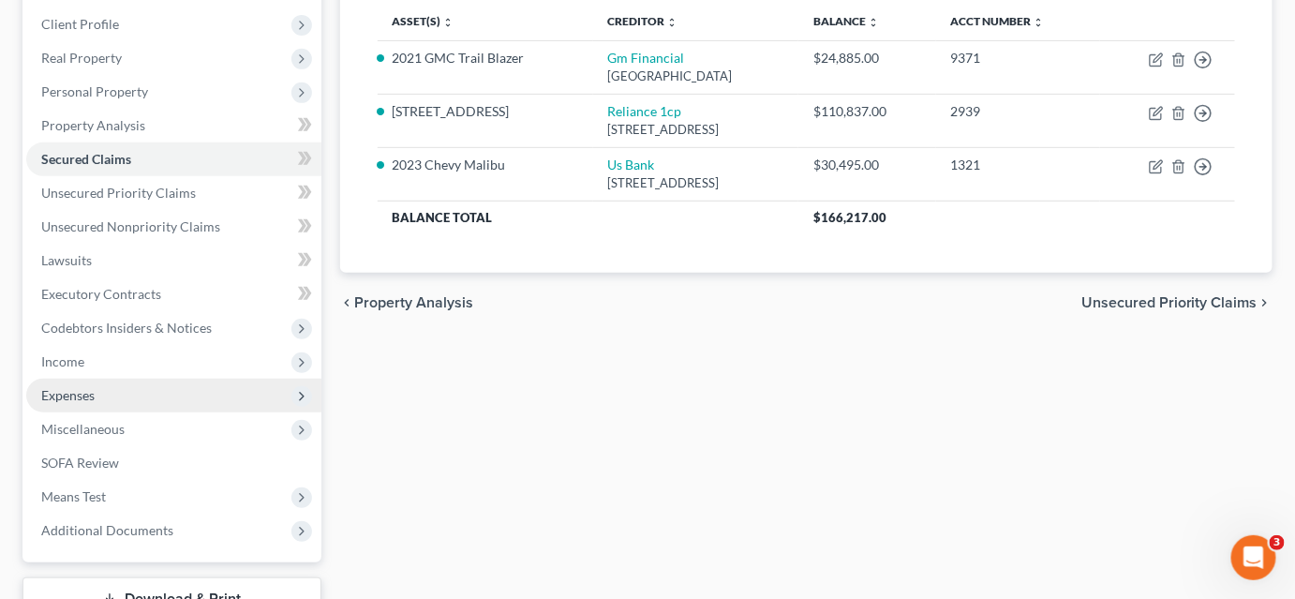
click at [129, 389] on span "Expenses" at bounding box center [173, 396] width 295 height 34
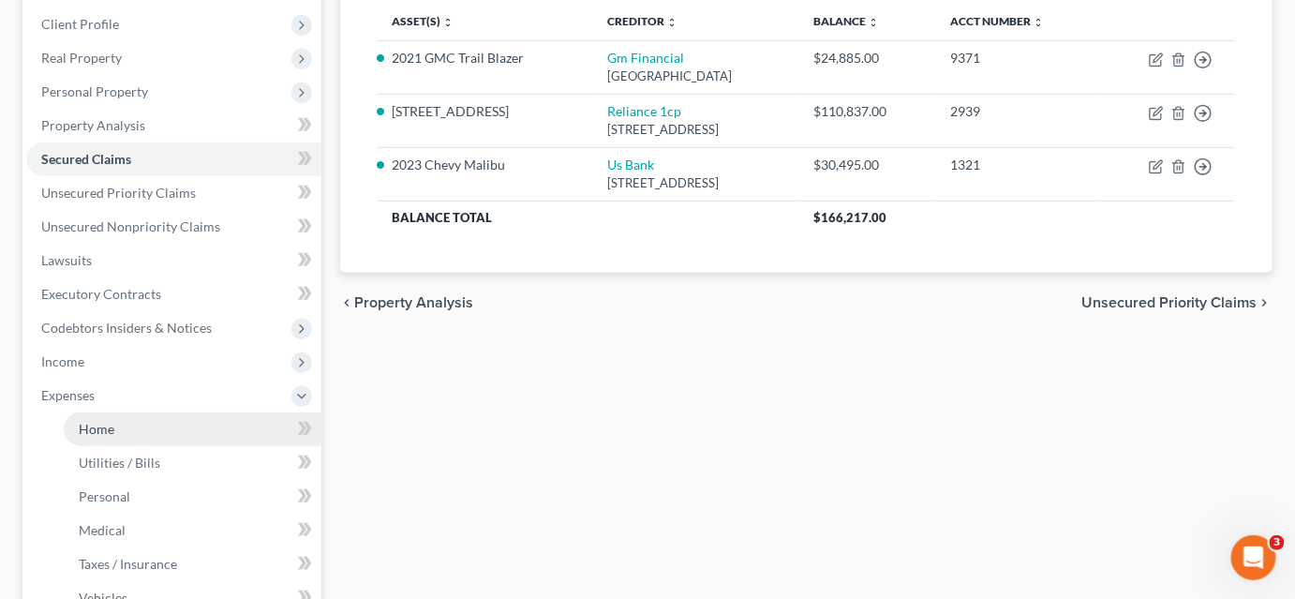
click at [135, 425] on link "Home" at bounding box center [193, 429] width 258 height 34
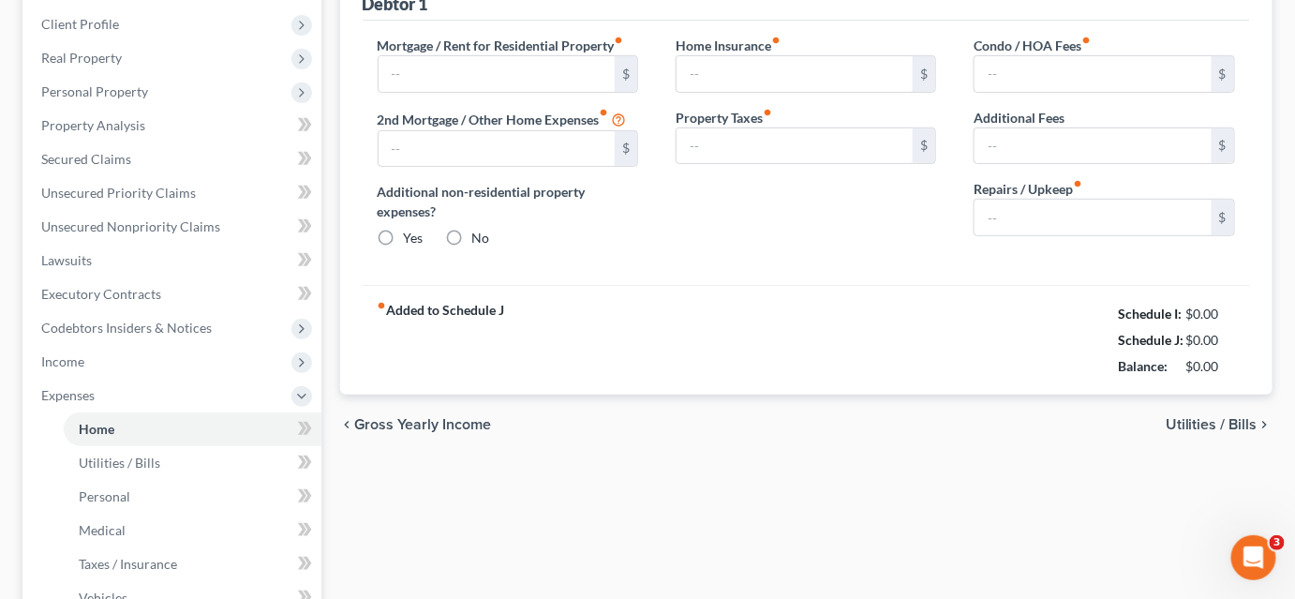
type input "0.00"
radio input "true"
type input "0.00"
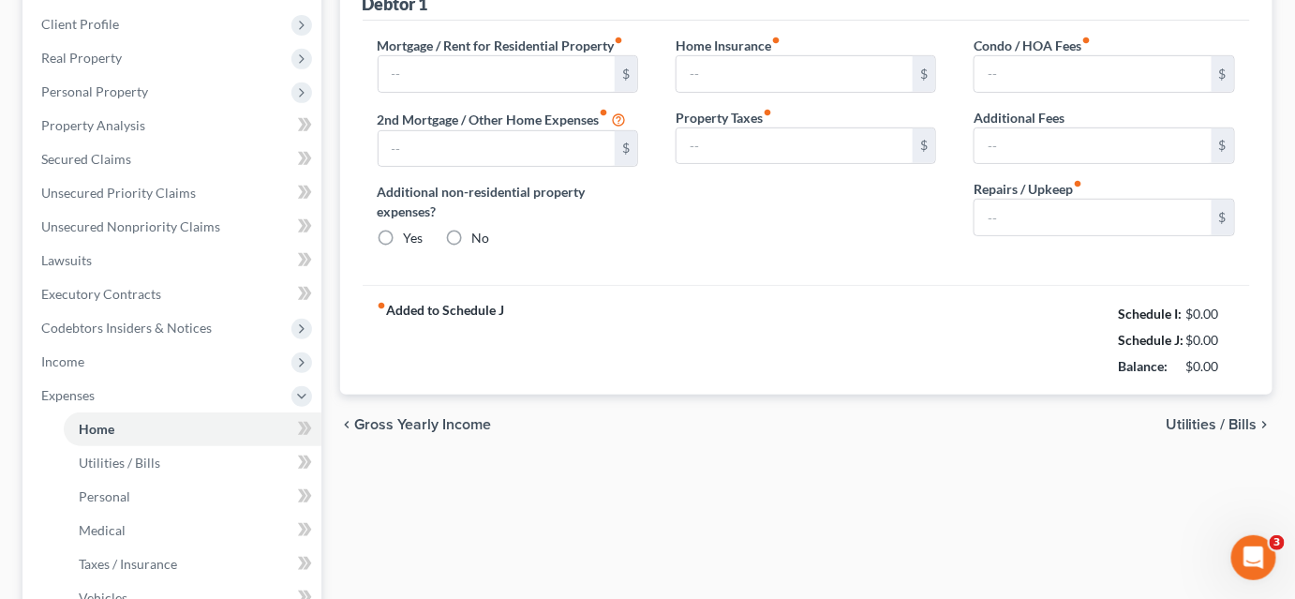
type input "0.00"
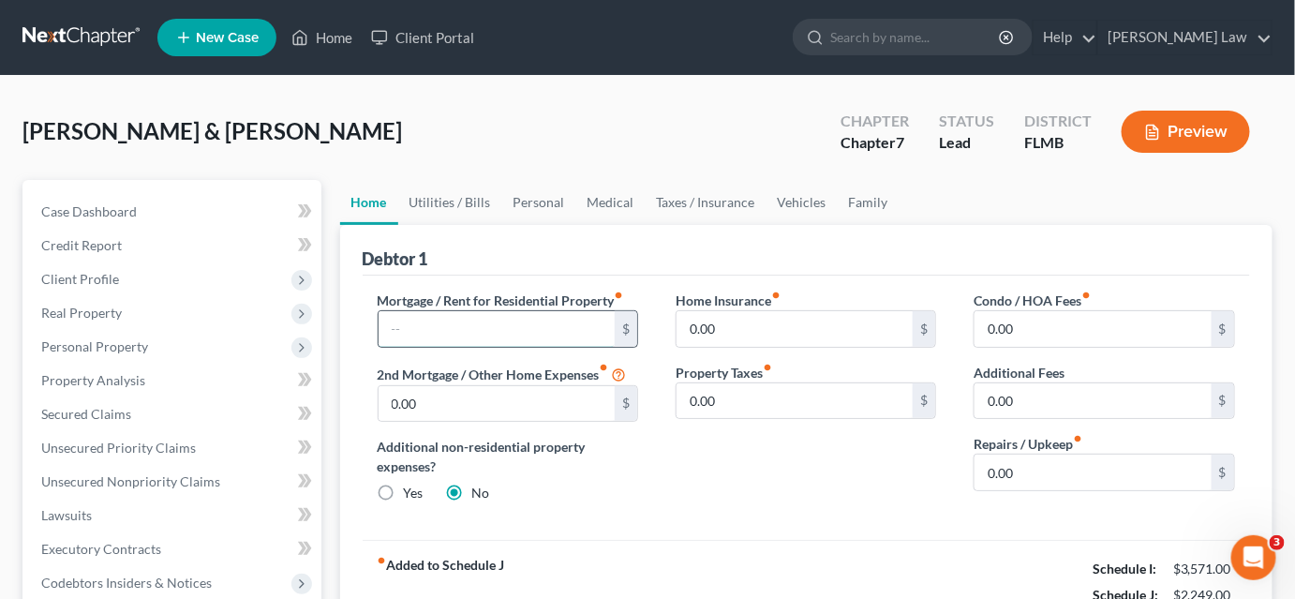
click at [454, 334] on input "text" at bounding box center [497, 329] width 237 height 36
type input "1,116.00"
click at [532, 197] on link "Personal" at bounding box center [539, 202] width 74 height 45
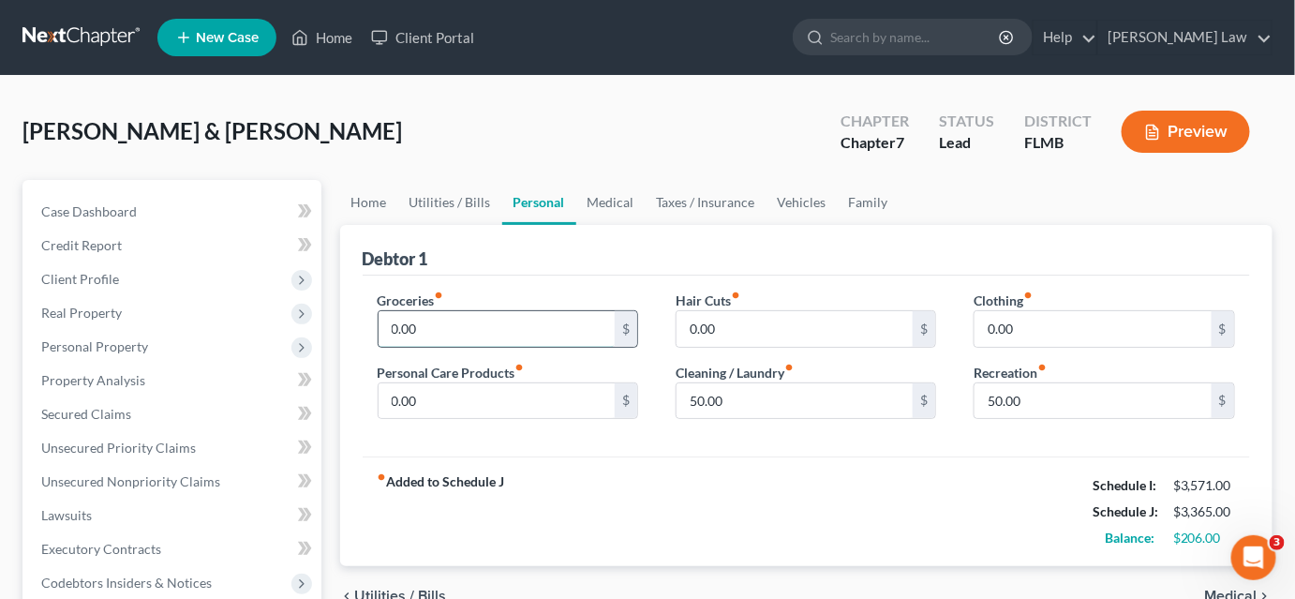
click at [495, 314] on input "0.00" at bounding box center [497, 329] width 237 height 36
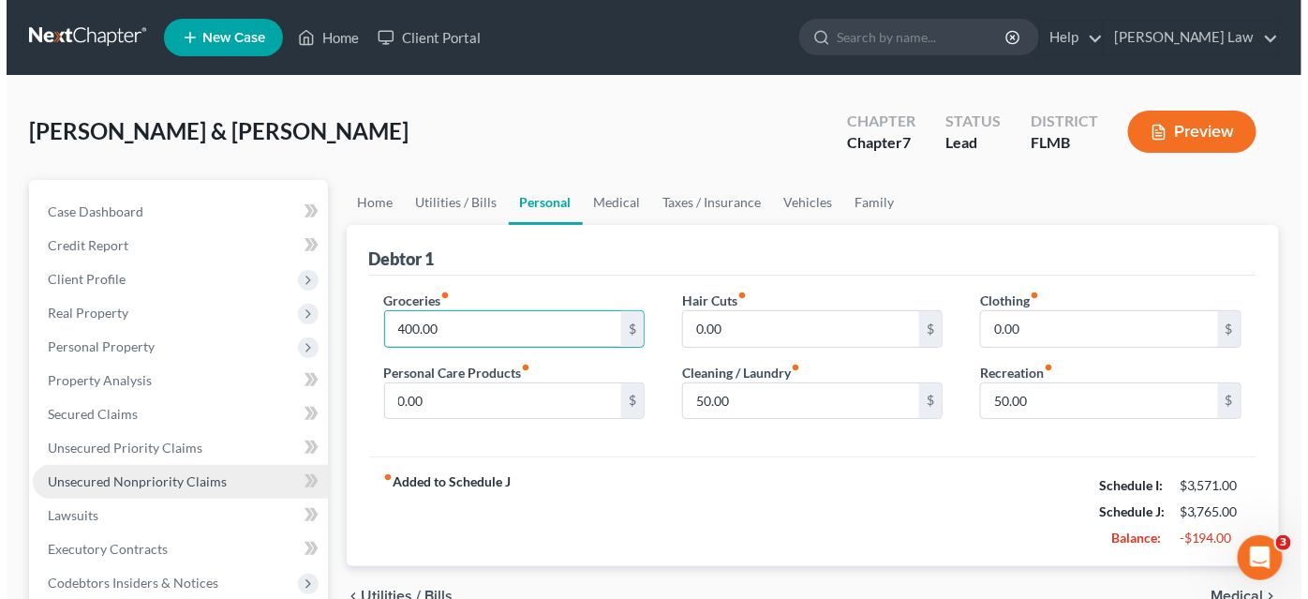
scroll to position [255, 0]
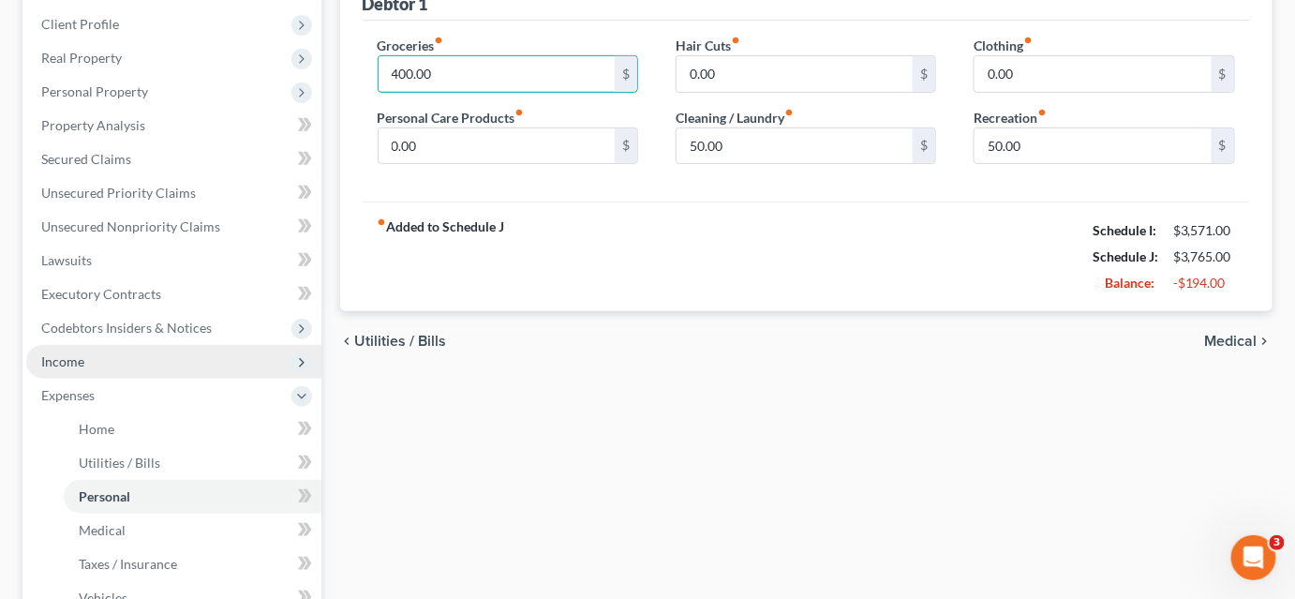
type input "400.00"
click at [105, 361] on span "Income" at bounding box center [173, 362] width 295 height 34
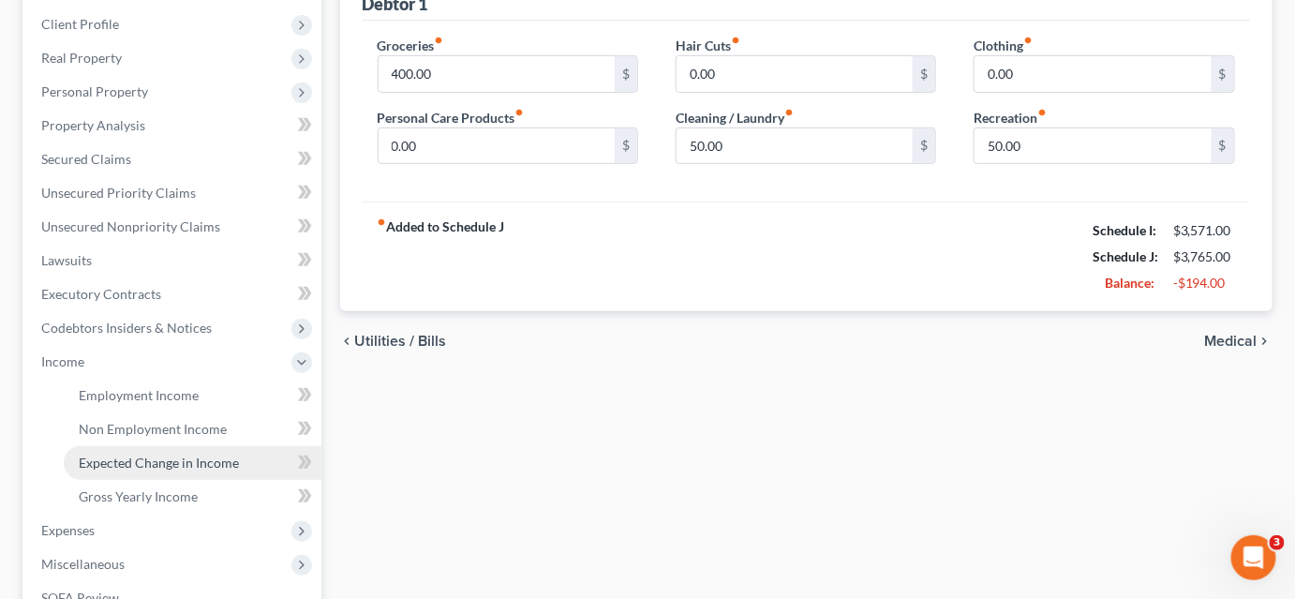
click at [138, 455] on span "Expected Change in Income" at bounding box center [159, 463] width 160 height 16
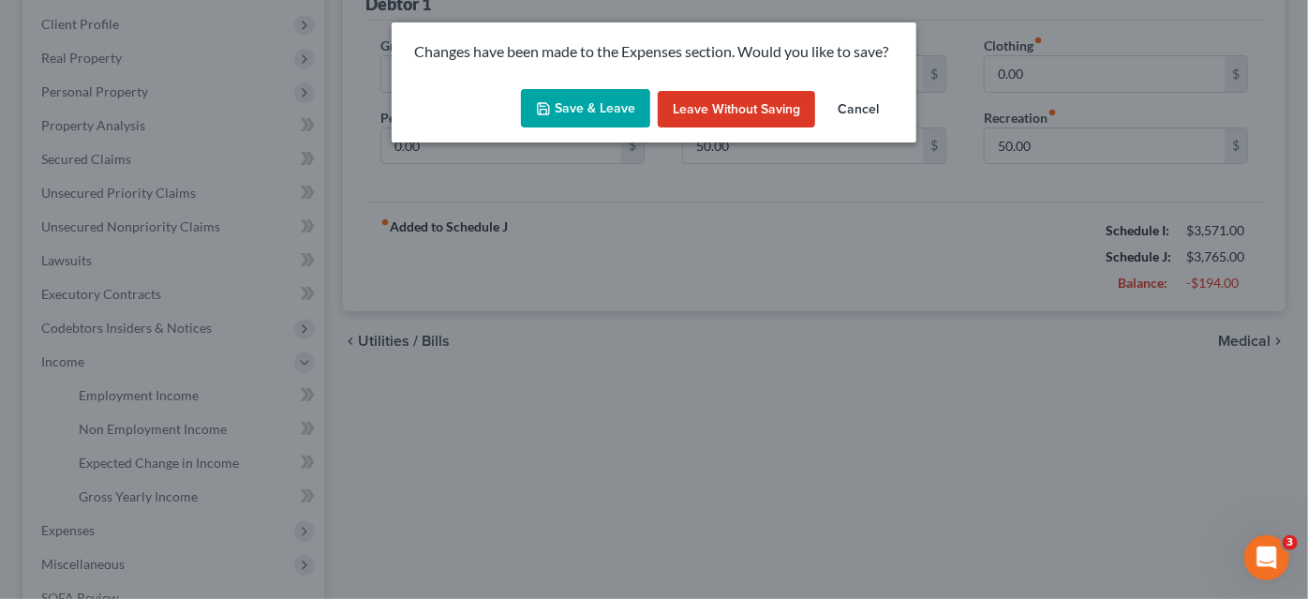
click at [578, 107] on button "Save & Leave" at bounding box center [585, 108] width 129 height 39
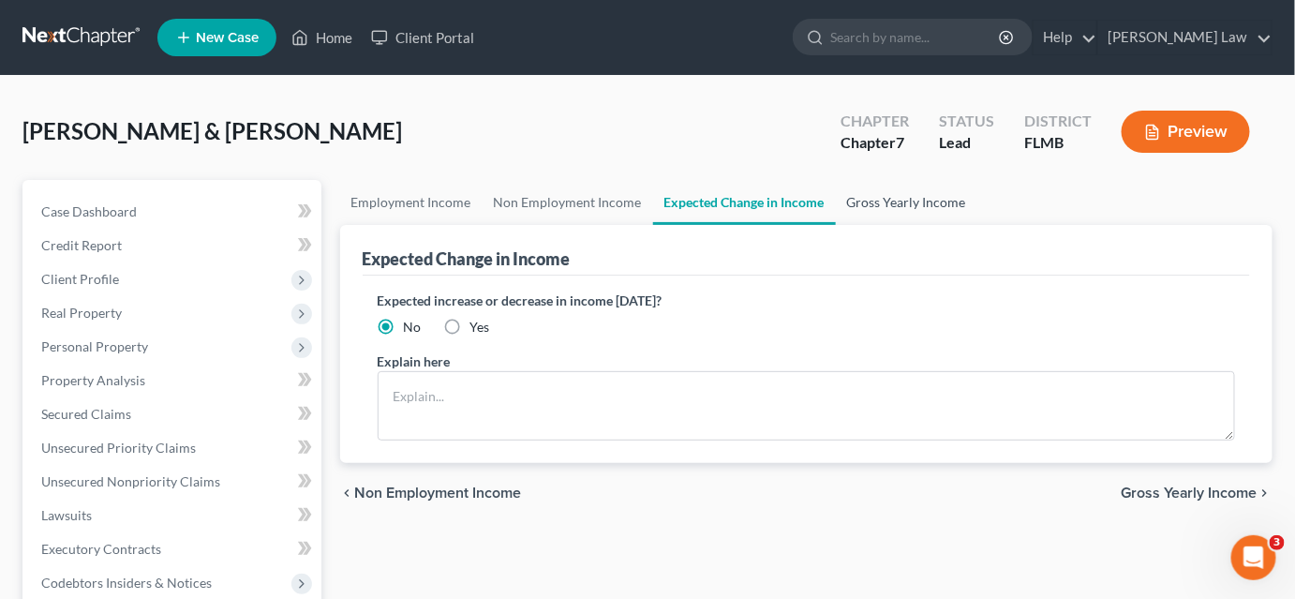
click at [870, 190] on link "Gross Yearly Income" at bounding box center [907, 202] width 142 height 45
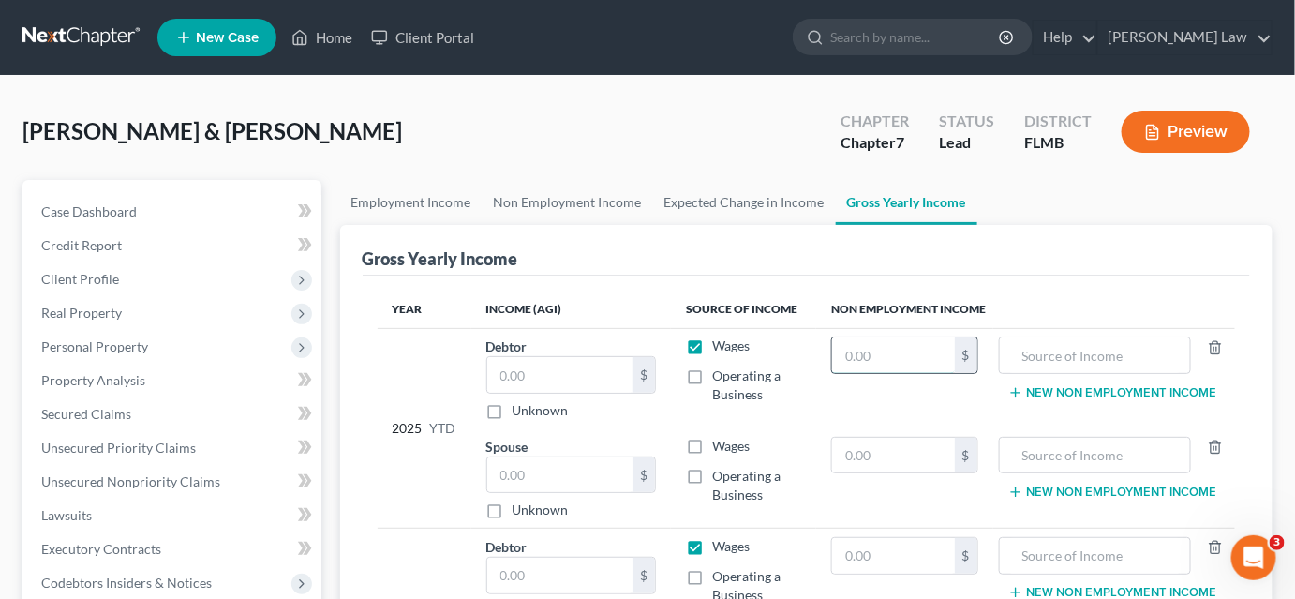
click at [888, 345] on input "text" at bounding box center [893, 355] width 122 height 36
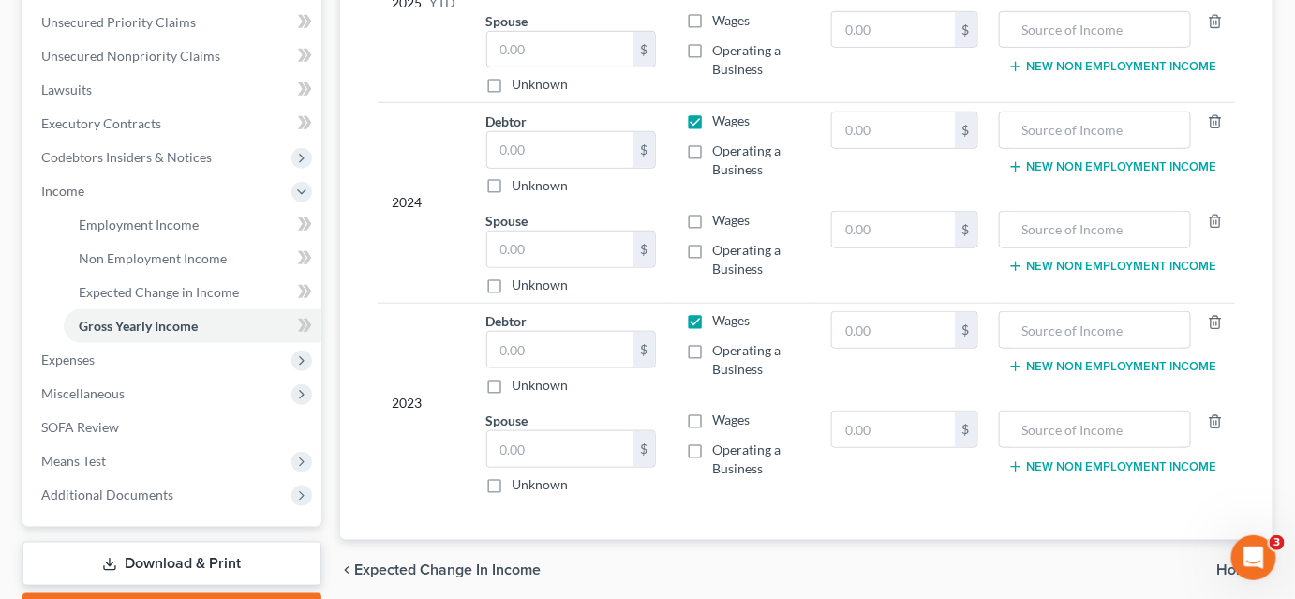
scroll to position [511, 0]
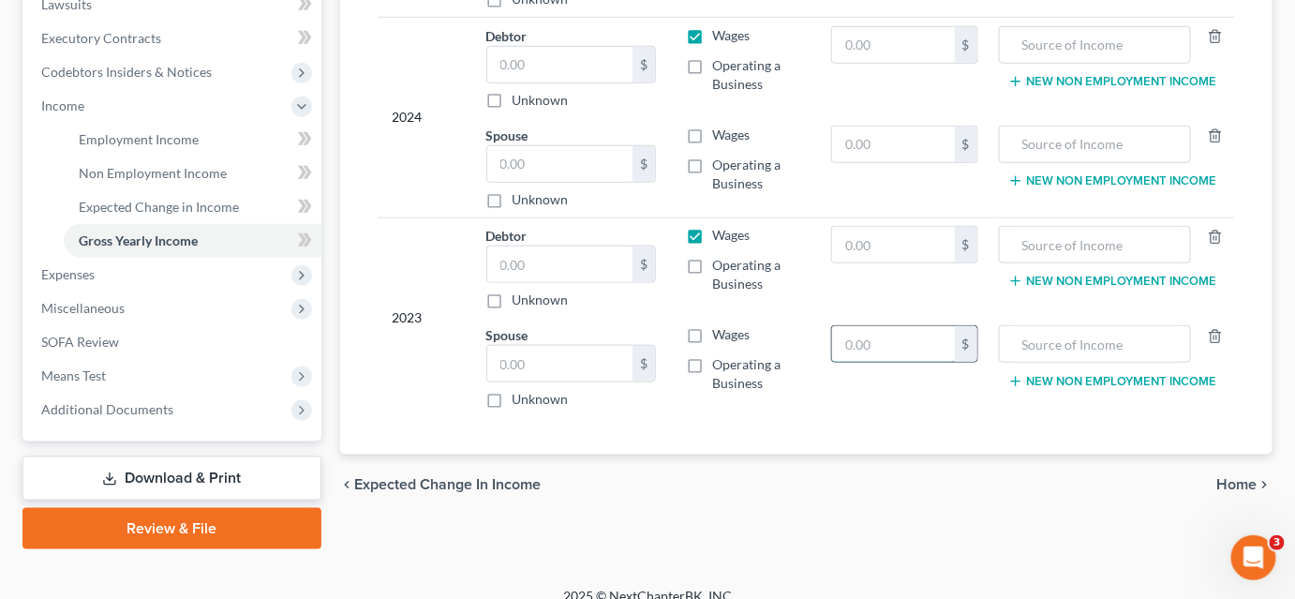
click at [883, 348] on input "text" at bounding box center [893, 344] width 122 height 36
click at [870, 231] on input "text" at bounding box center [893, 245] width 122 height 36
type input "18,500.00"
click at [1084, 243] on input "text" at bounding box center [1095, 245] width 172 height 36
type input "Social Security"
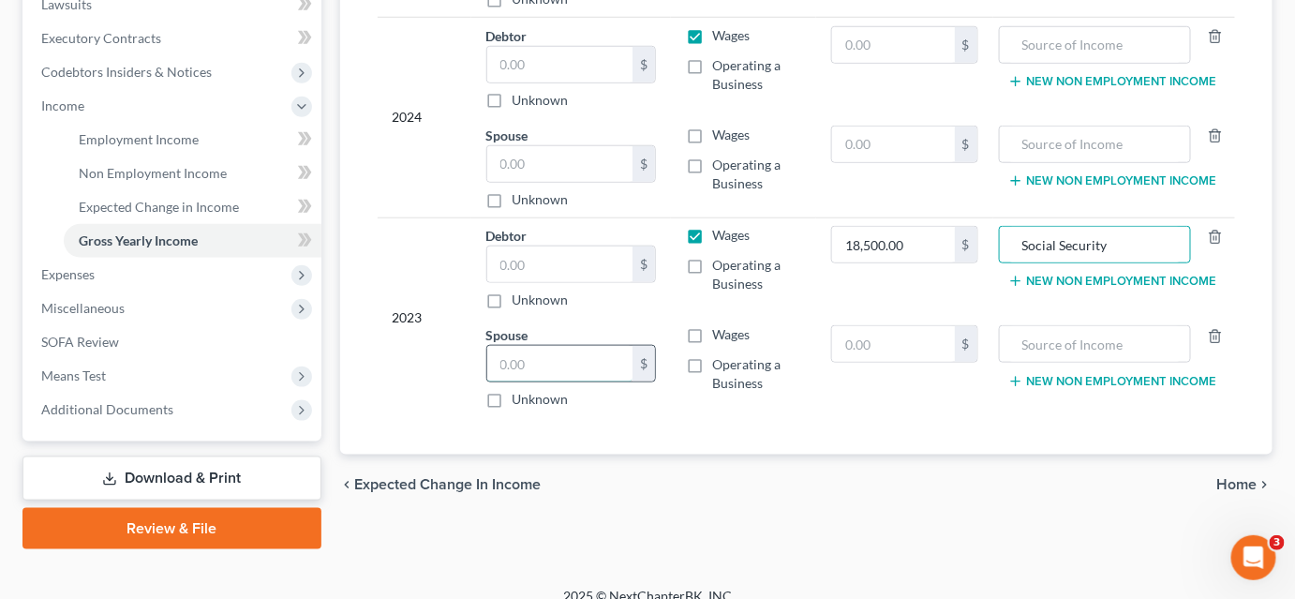
click at [545, 355] on input "text" at bounding box center [560, 364] width 146 height 36
type input "40,000.00"
click at [712, 331] on label "Wages" at bounding box center [730, 334] width 37 height 19
click at [720, 331] on input "Wages" at bounding box center [726, 331] width 12 height 12
checkbox input "true"
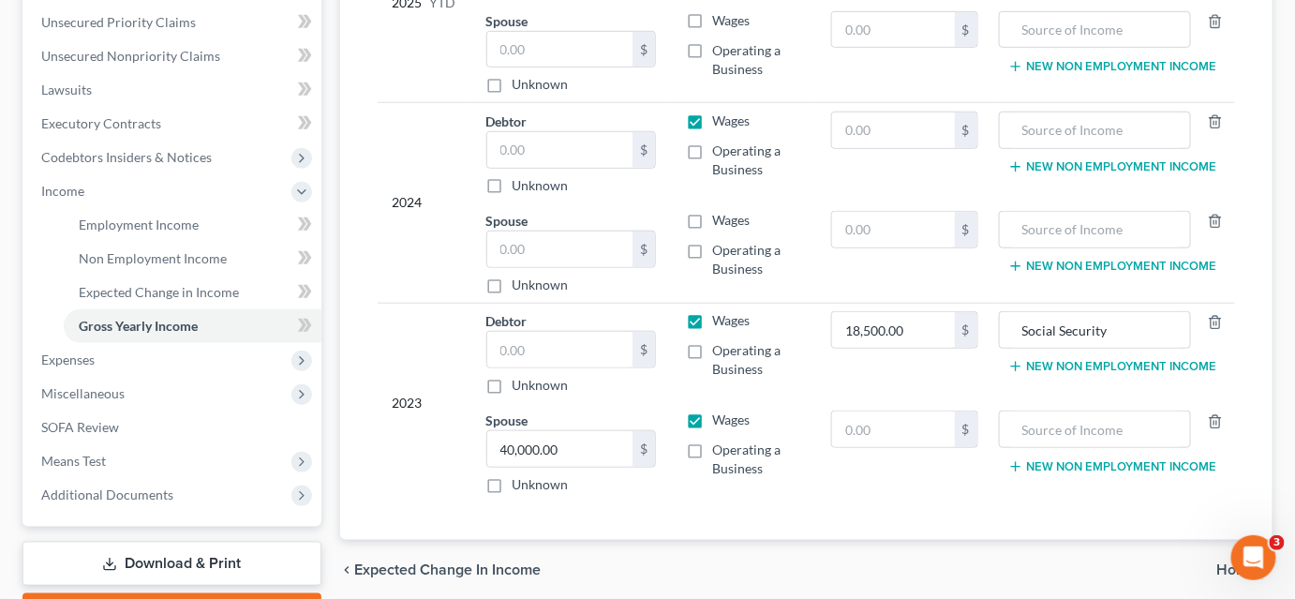
scroll to position [340, 0]
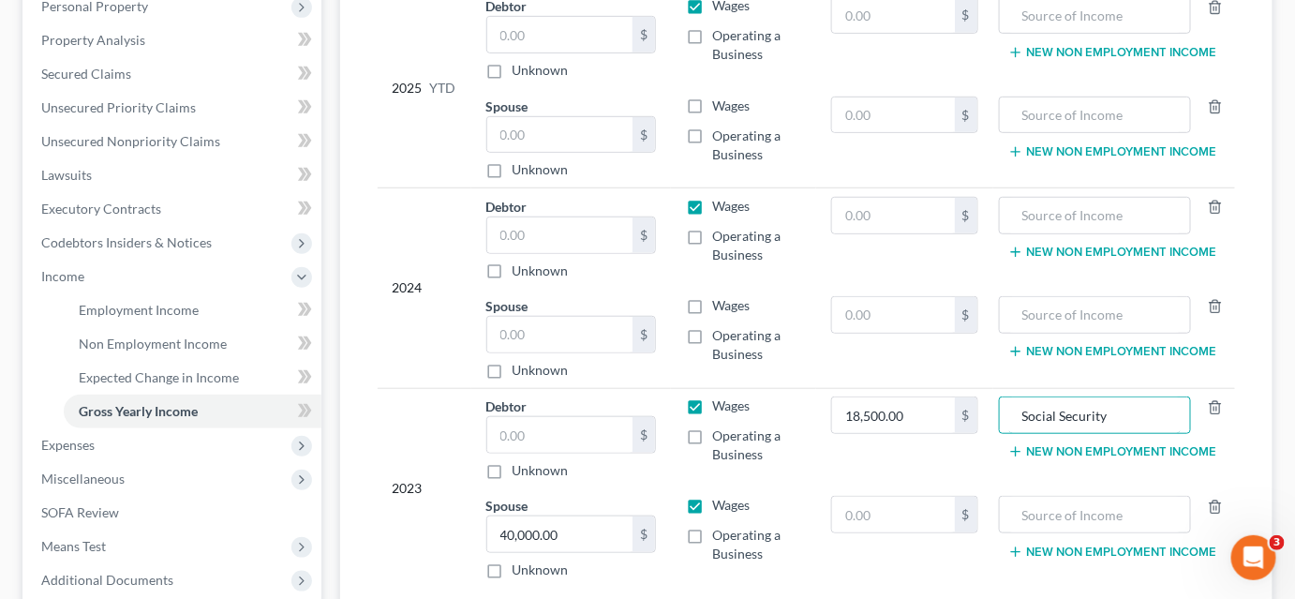
drag, startPoint x: 1113, startPoint y: 412, endPoint x: 993, endPoint y: 416, distance: 120.0
click at [993, 416] on td "Social Security New Non Employment Income" at bounding box center [1114, 438] width 242 height 100
click at [1065, 208] on input "text" at bounding box center [1095, 216] width 172 height 36
paste input "Social Security"
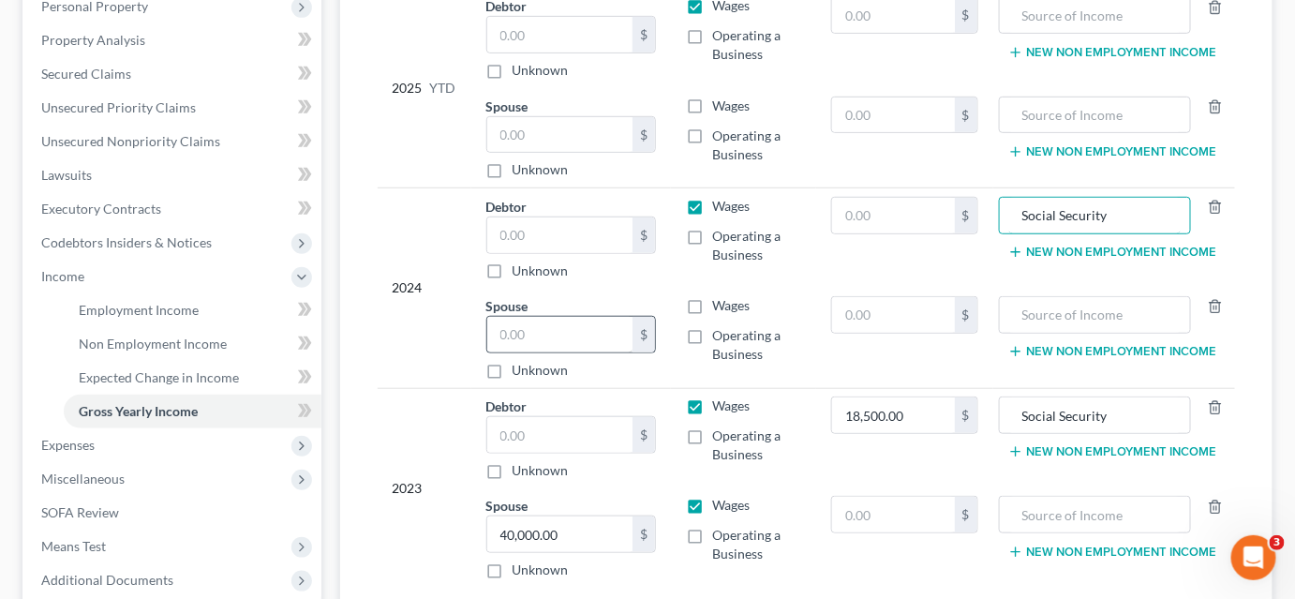
type input "Social Security"
click at [540, 337] on input "text" at bounding box center [560, 335] width 146 height 36
type input "30,000.00"
click at [921, 219] on input "text" at bounding box center [893, 216] width 122 height 36
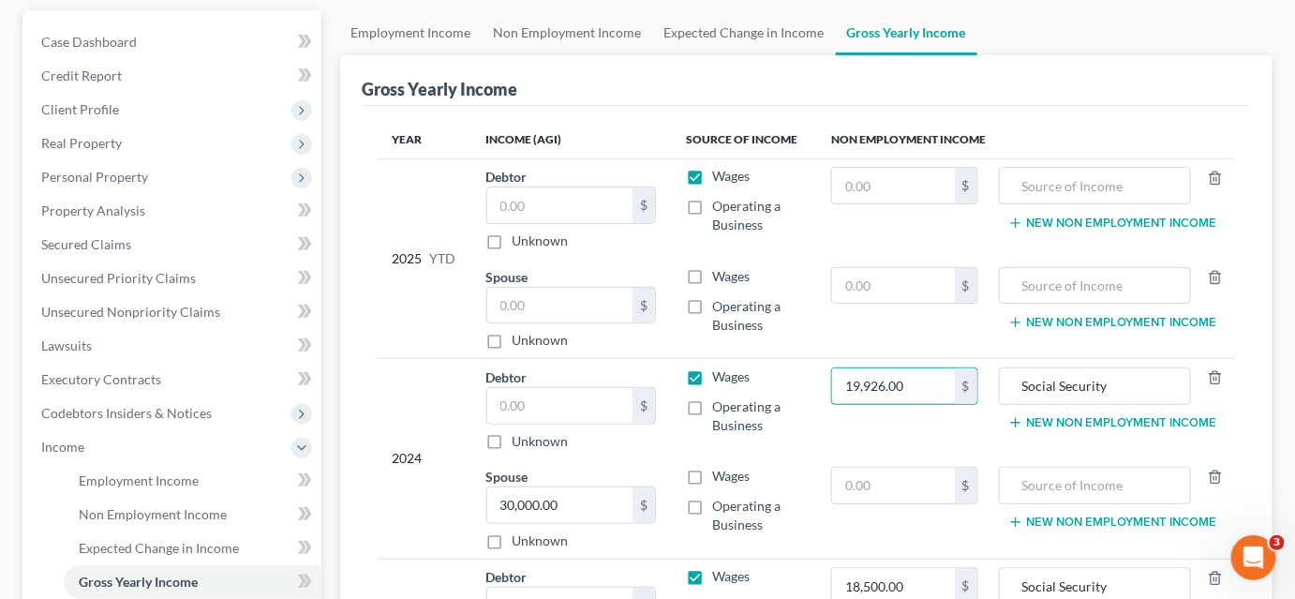
scroll to position [84, 0]
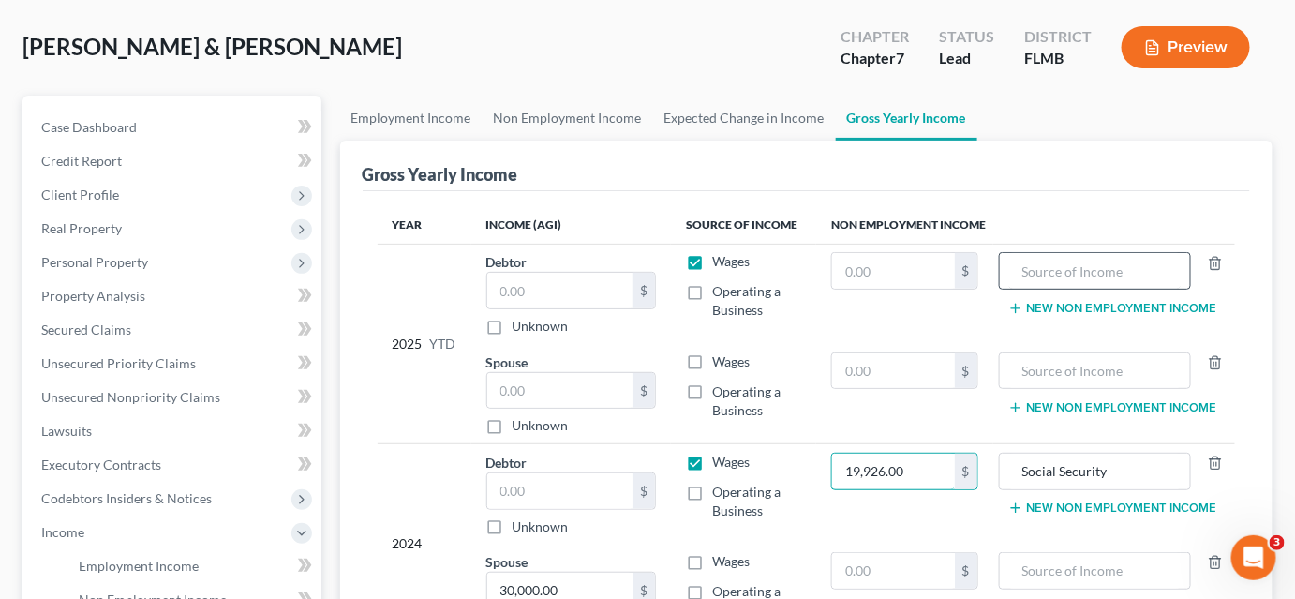
type input "19,926.00"
click at [1071, 272] on input "text" at bounding box center [1095, 271] width 172 height 36
paste input "Social Security"
type input "Social Security"
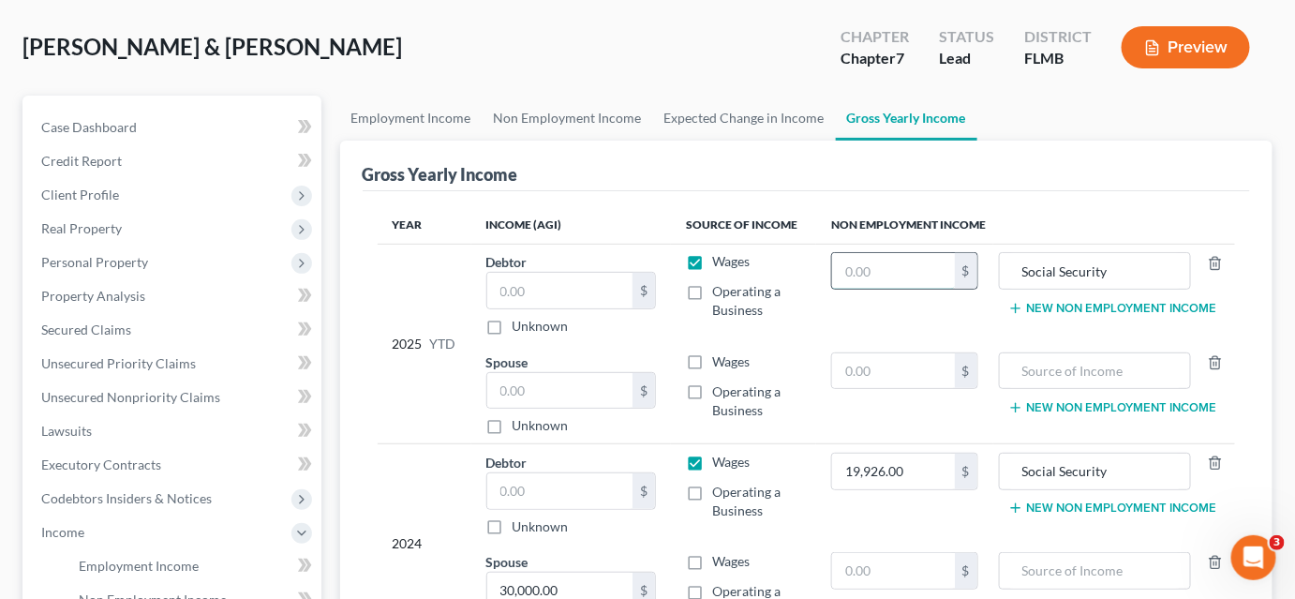
click at [879, 275] on input "text" at bounding box center [893, 271] width 122 height 36
type input "12,840.00"
click at [1020, 366] on input "text" at bounding box center [1095, 371] width 172 height 36
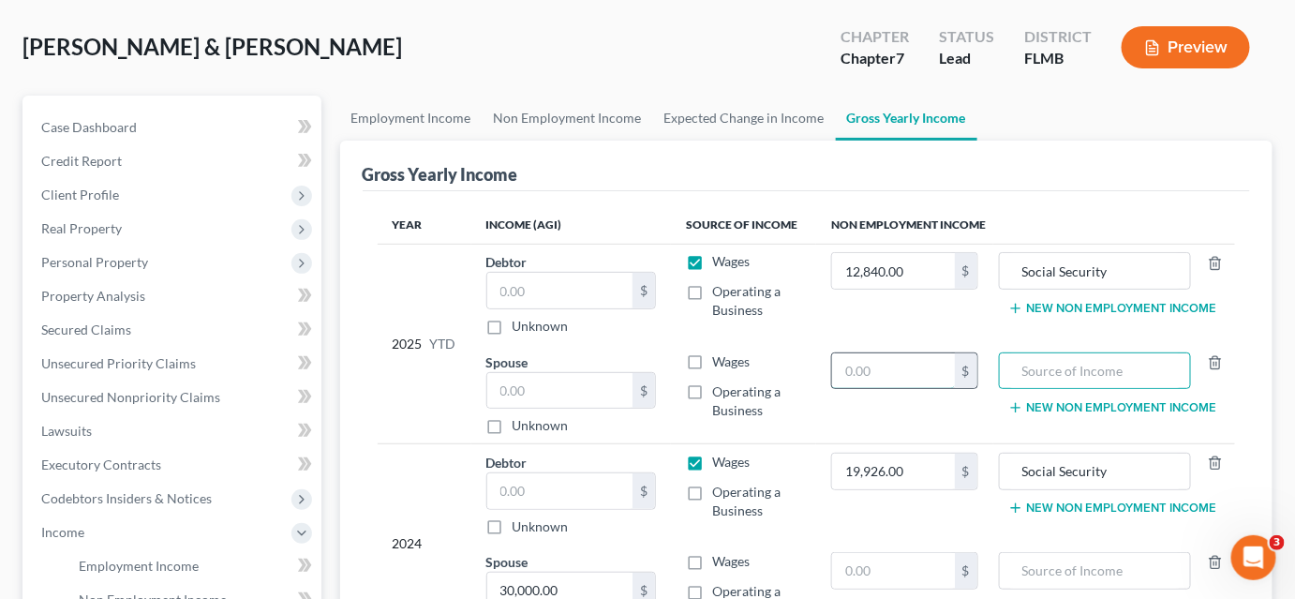
click at [898, 366] on input "text" at bounding box center [893, 371] width 122 height 36
type input "15,728"
click at [1035, 369] on input "text" at bounding box center [1095, 371] width 172 height 36
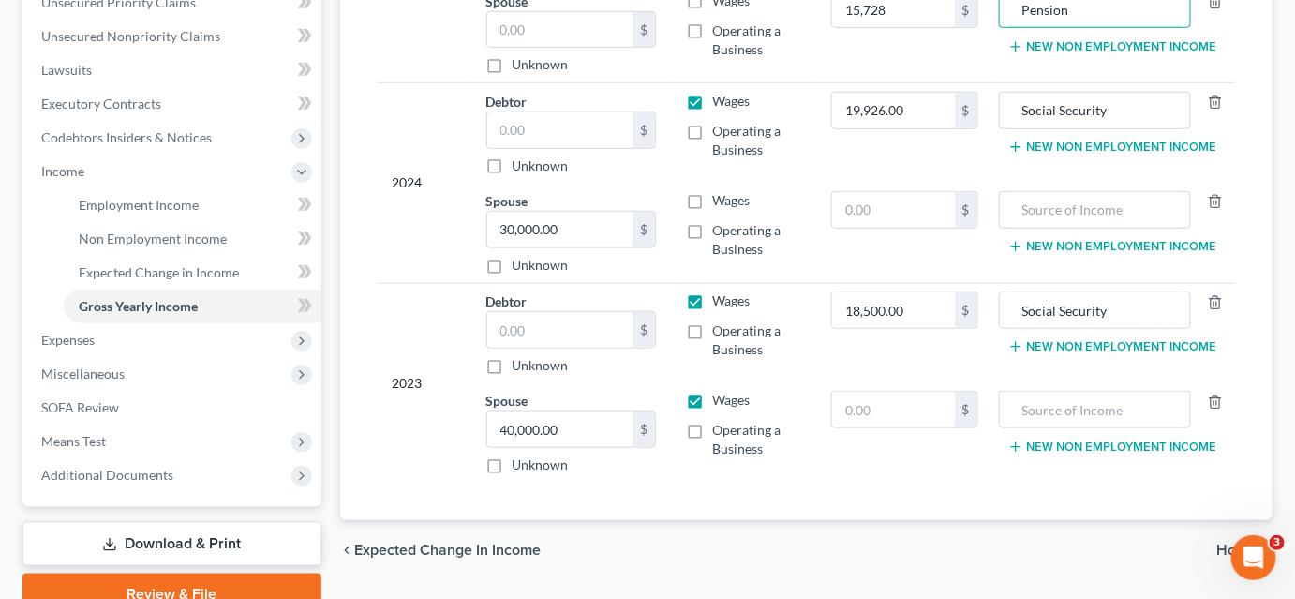
scroll to position [360, 0]
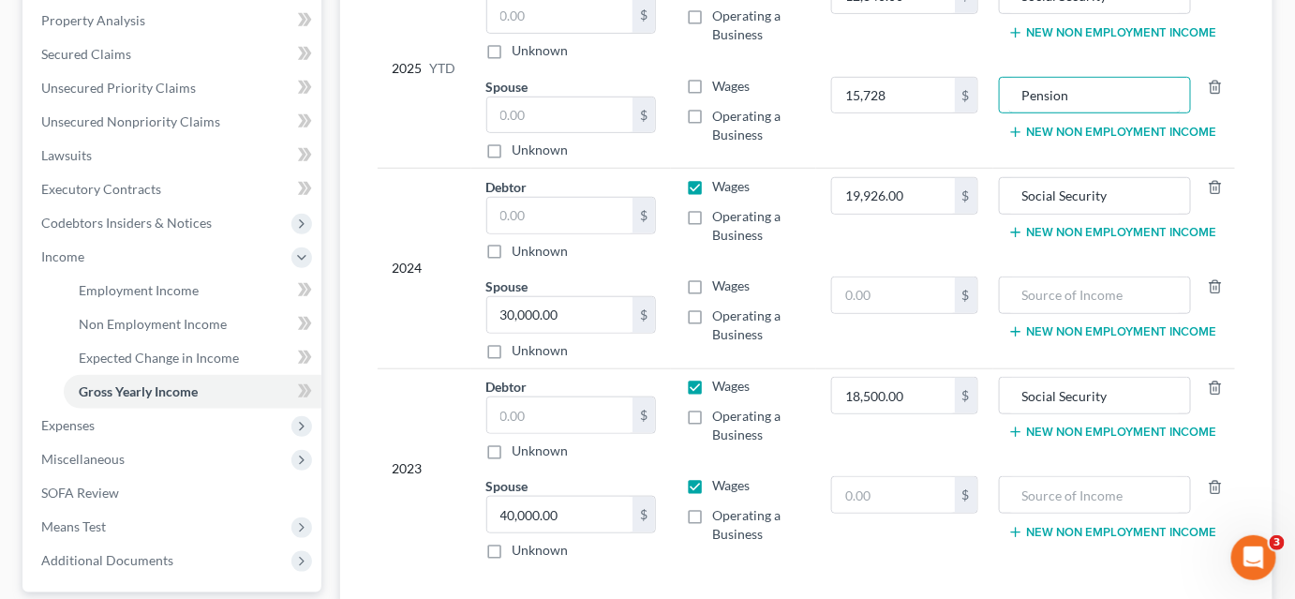
type input "Pension"
click at [712, 281] on label "Wages" at bounding box center [730, 285] width 37 height 19
click at [720, 281] on input "Wages" at bounding box center [726, 282] width 12 height 12
checkbox input "true"
click at [712, 182] on label "Wages" at bounding box center [730, 186] width 37 height 19
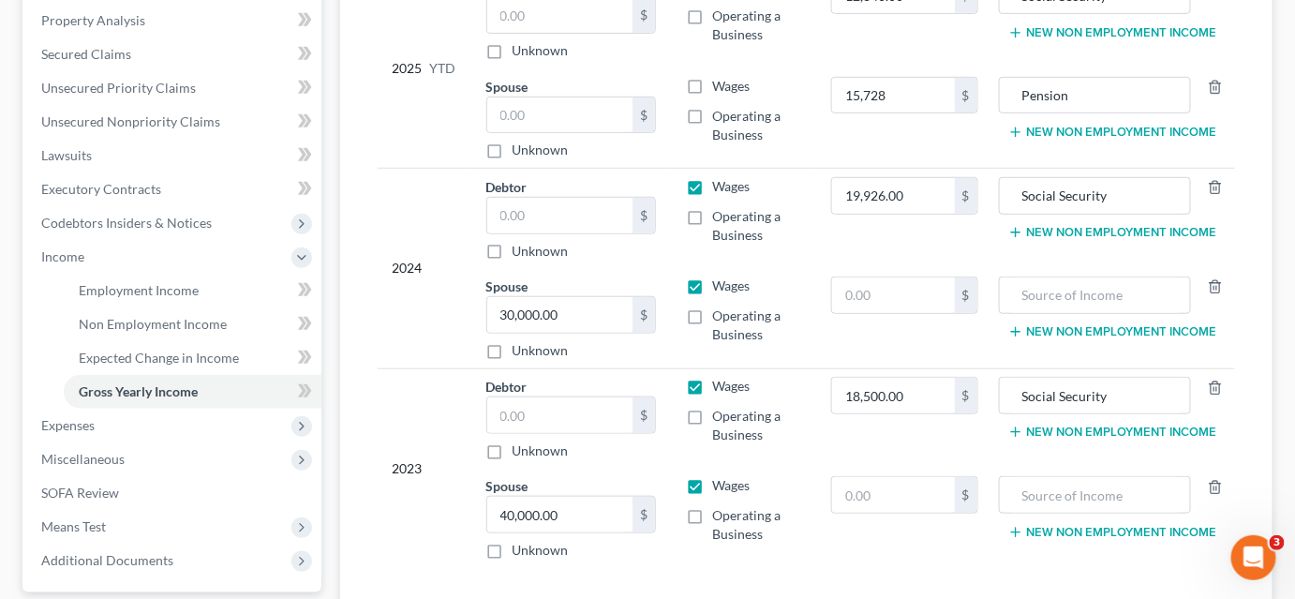
click at [720, 182] on input "Wages" at bounding box center [726, 183] width 12 height 12
checkbox input "false"
click at [712, 379] on label "Wages" at bounding box center [730, 386] width 37 height 19
click at [720, 379] on input "Wages" at bounding box center [726, 383] width 12 height 12
checkbox input "false"
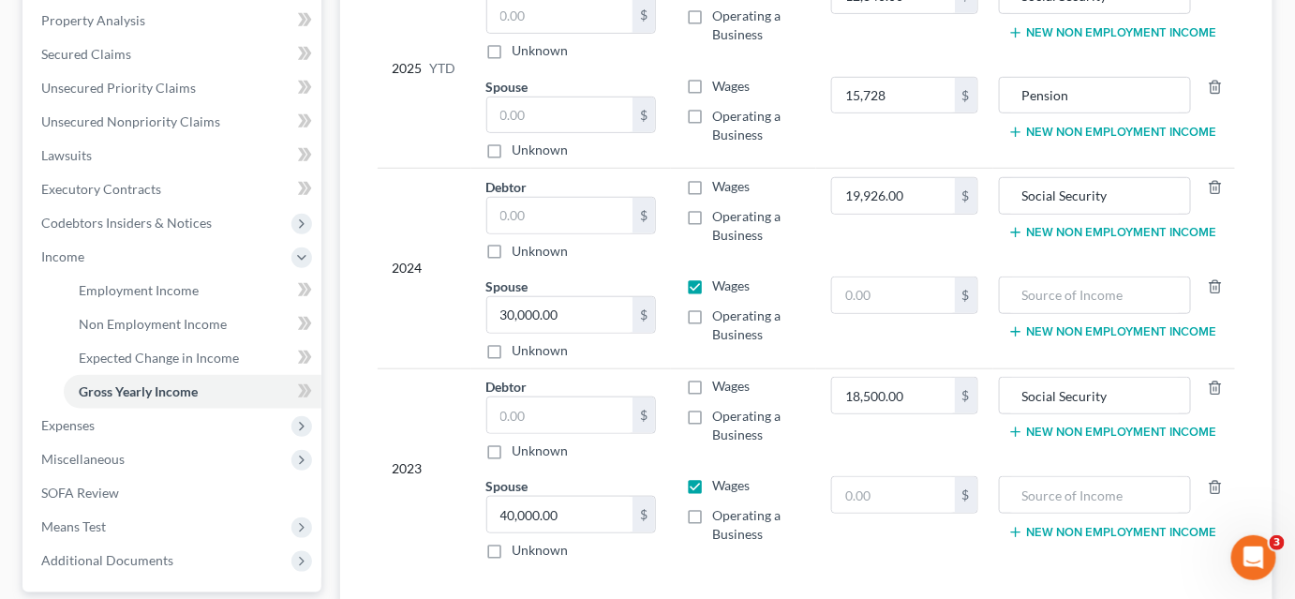
scroll to position [189, 0]
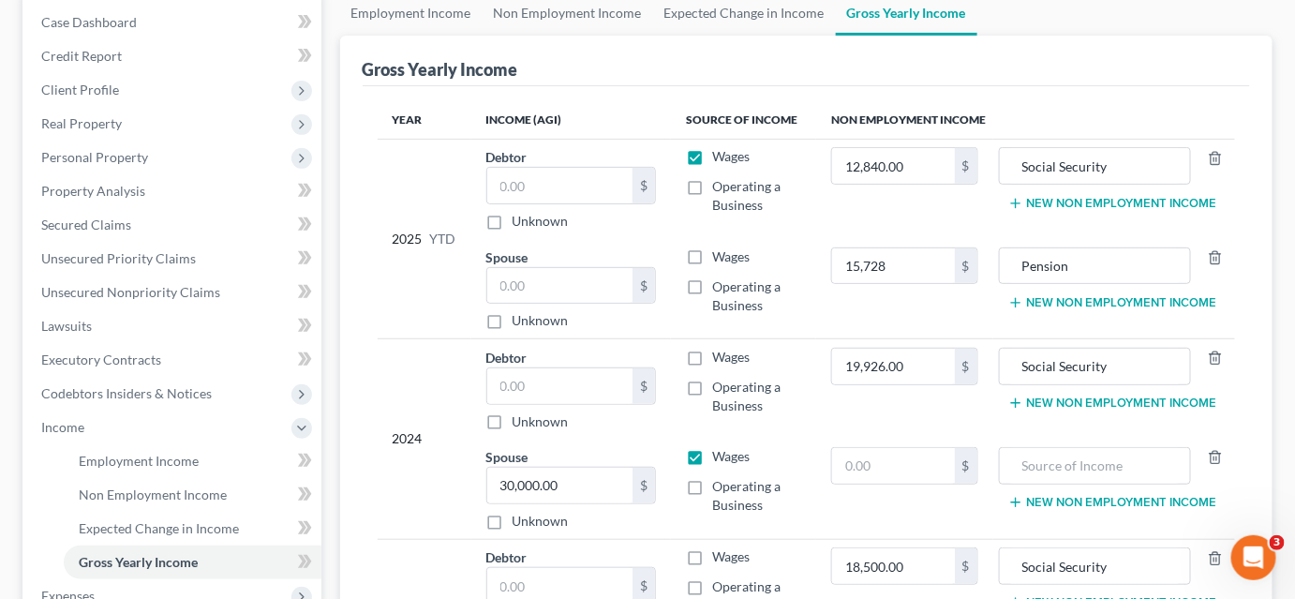
click at [712, 157] on label "Wages" at bounding box center [730, 156] width 37 height 19
click at [720, 157] on input "Wages" at bounding box center [726, 153] width 12 height 12
checkbox input "false"
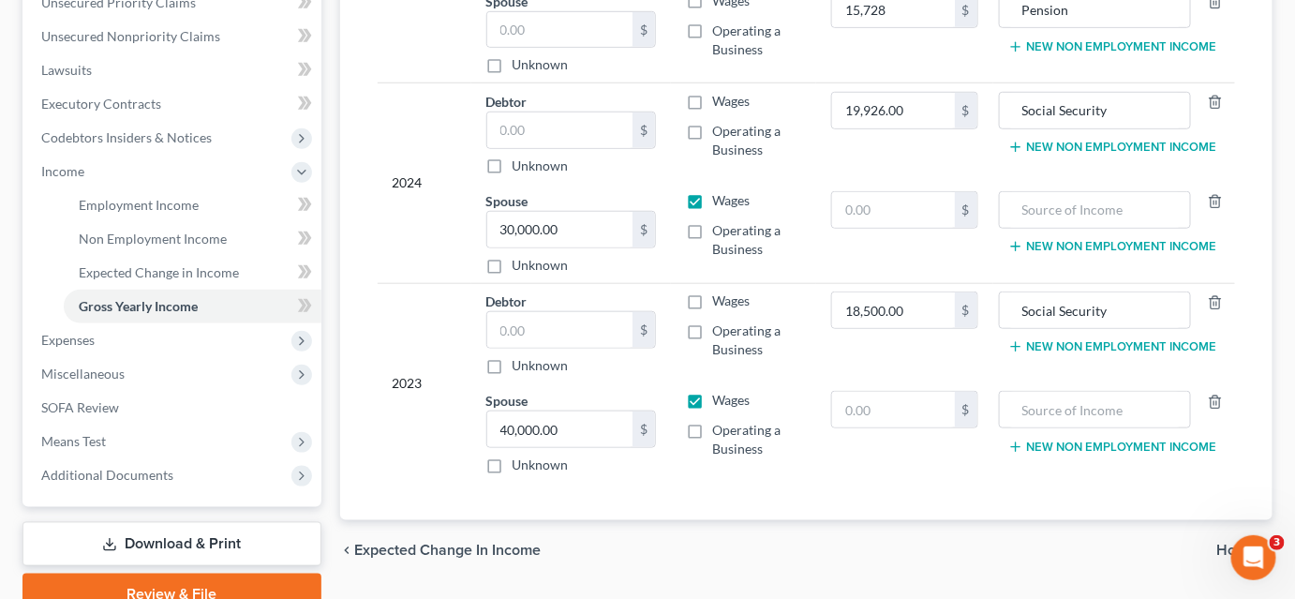
scroll to position [530, 0]
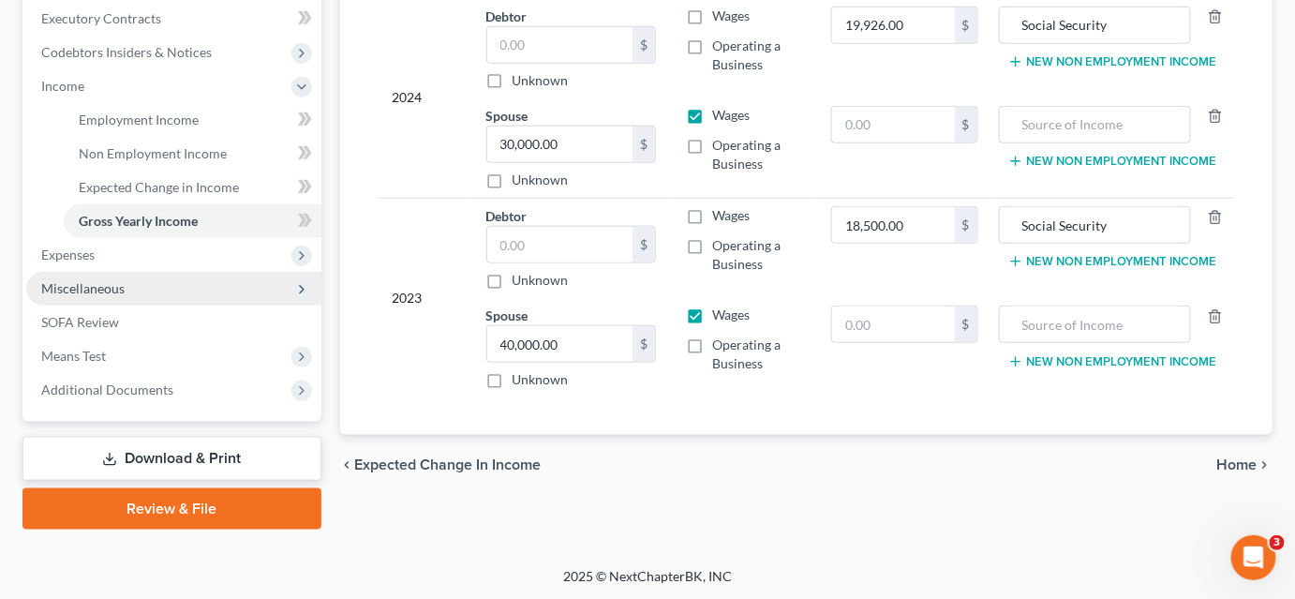
click at [112, 290] on span "Miscellaneous" at bounding box center [82, 288] width 83 height 16
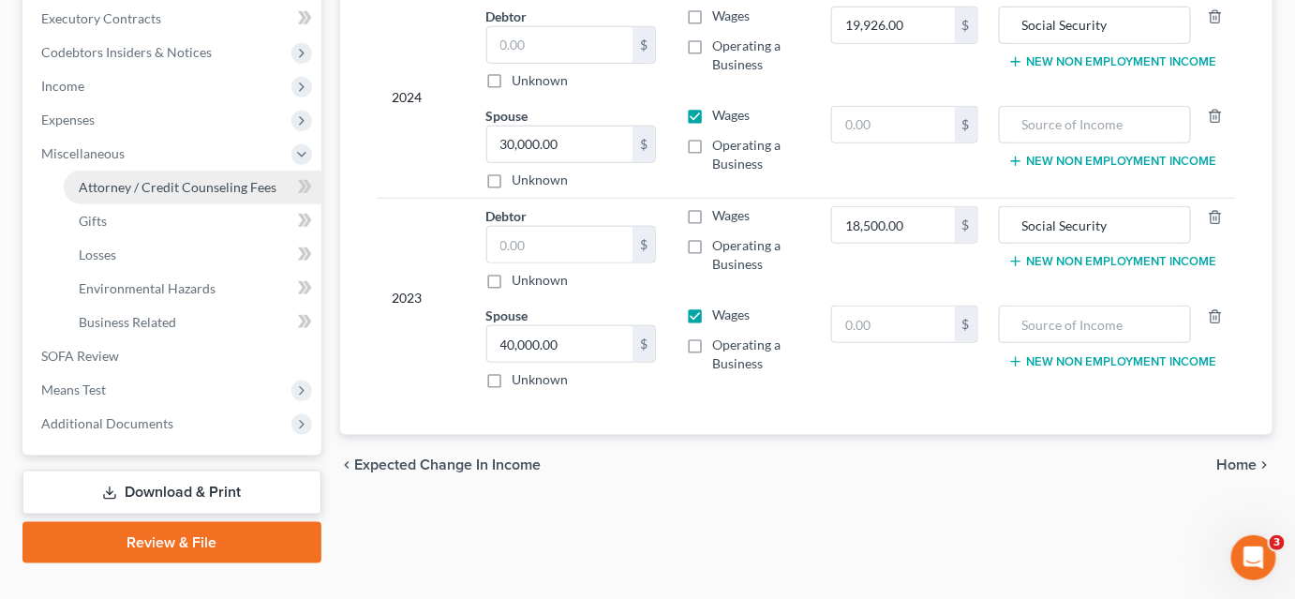
click at [150, 188] on span "Attorney / Credit Counseling Fees" at bounding box center [178, 187] width 198 height 16
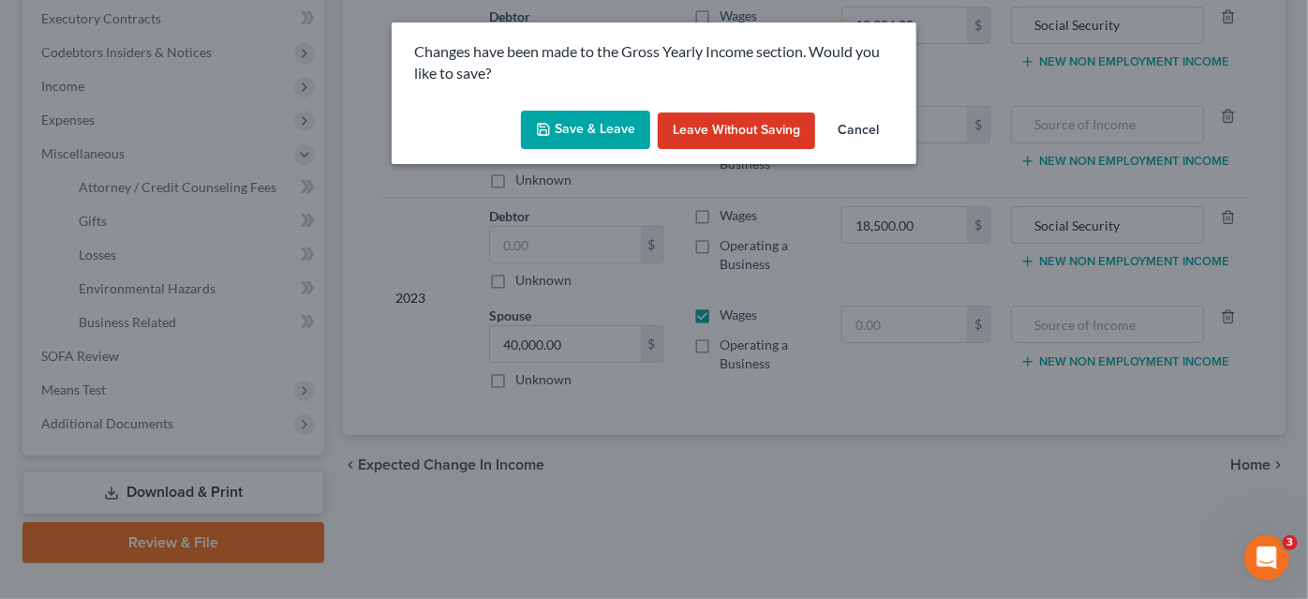
click at [597, 137] on button "Save & Leave" at bounding box center [585, 130] width 129 height 39
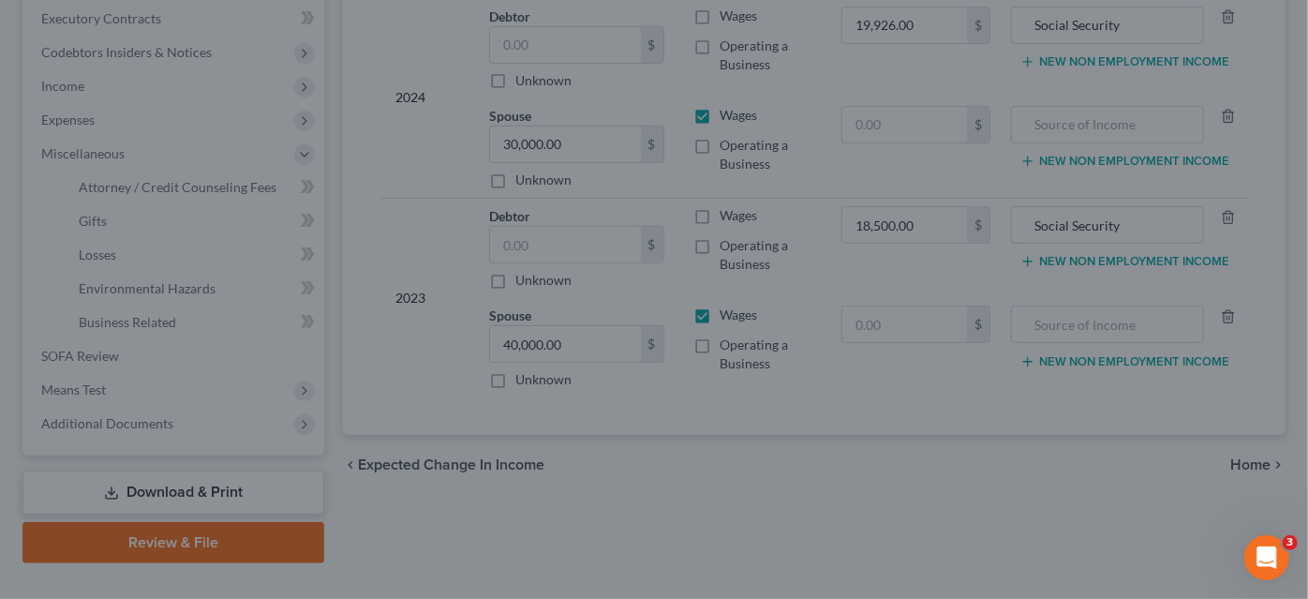
type input "15,728.00"
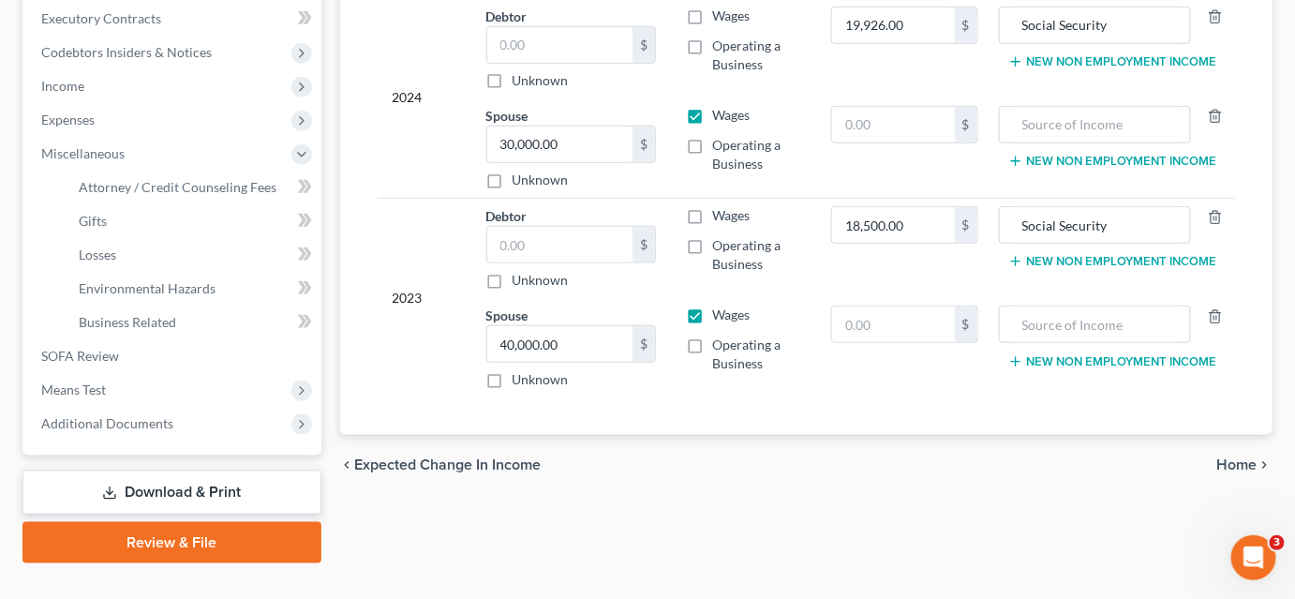
select select "0"
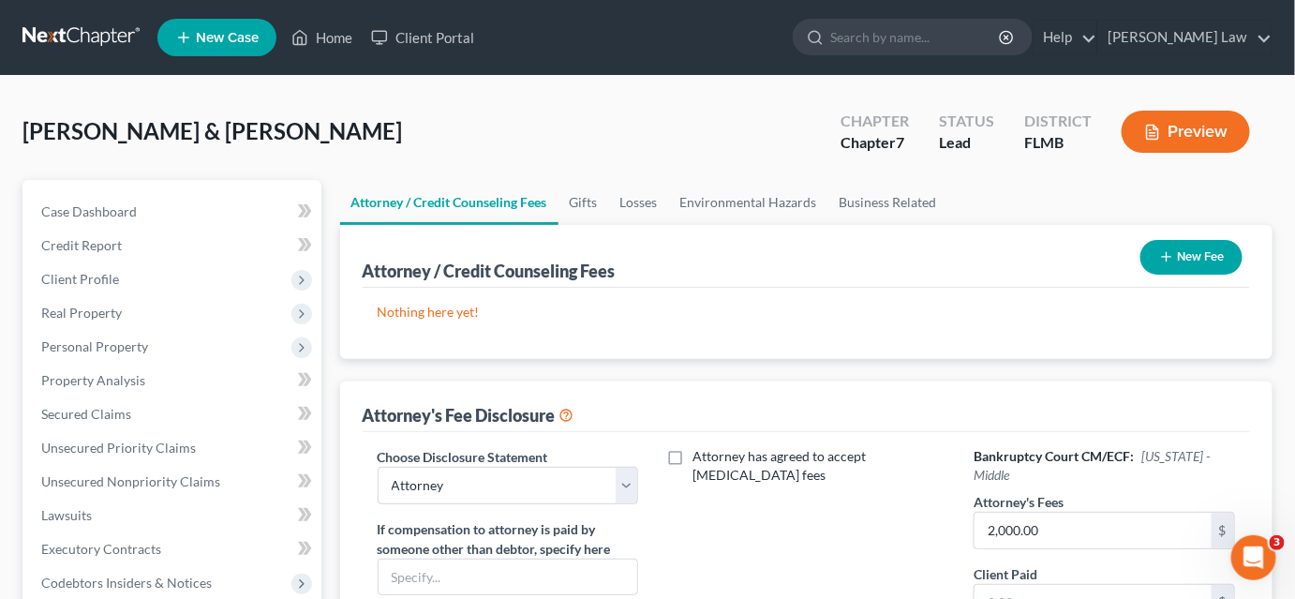
click at [1156, 257] on button "New Fee" at bounding box center [1192, 257] width 102 height 35
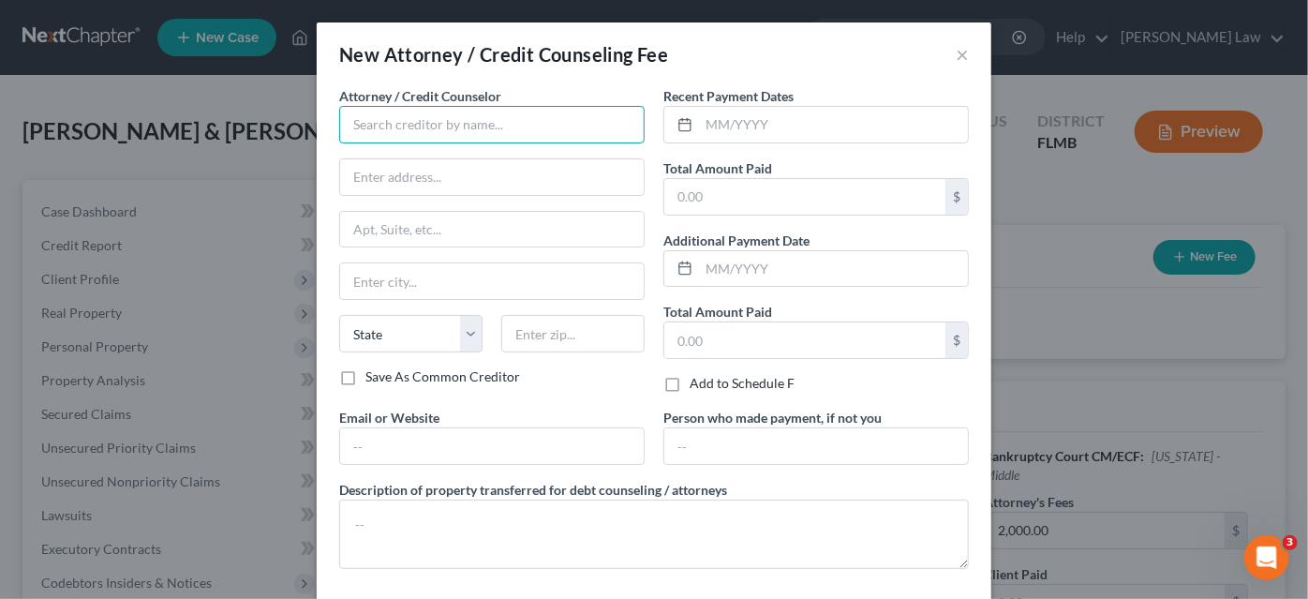
click at [527, 115] on input "text" at bounding box center [492, 124] width 306 height 37
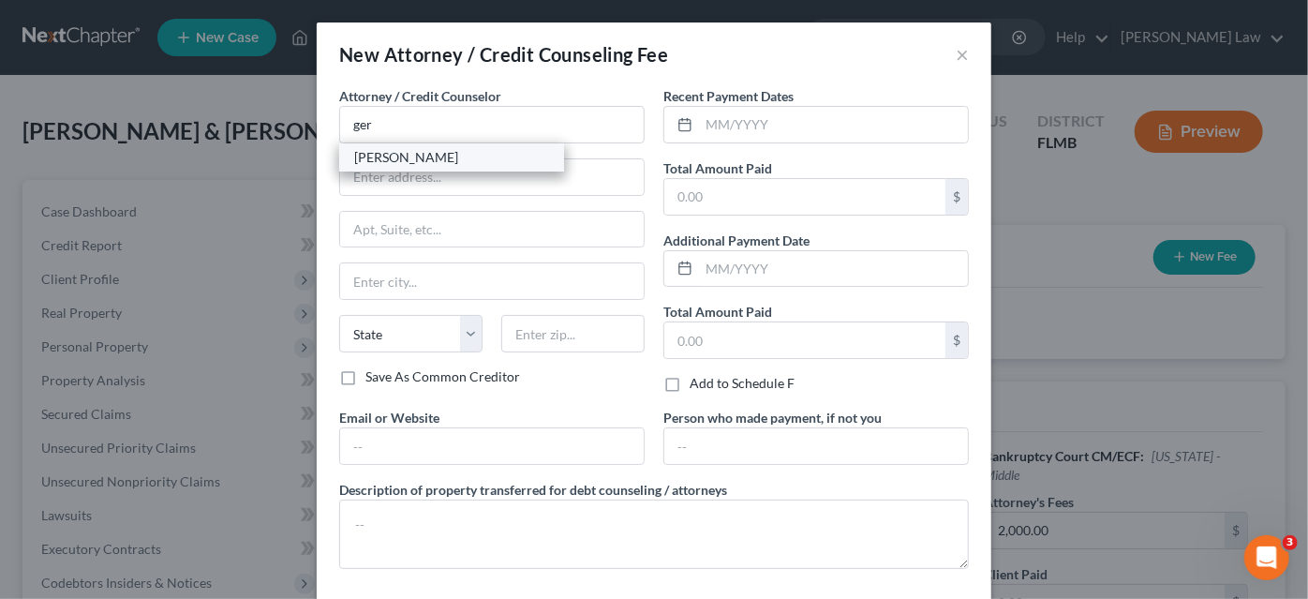
click at [417, 157] on div "[PERSON_NAME]" at bounding box center [451, 157] width 195 height 19
type input "[PERSON_NAME]"
type input "24 North Market Street"
type input "#404"
type input "Jacksonville"
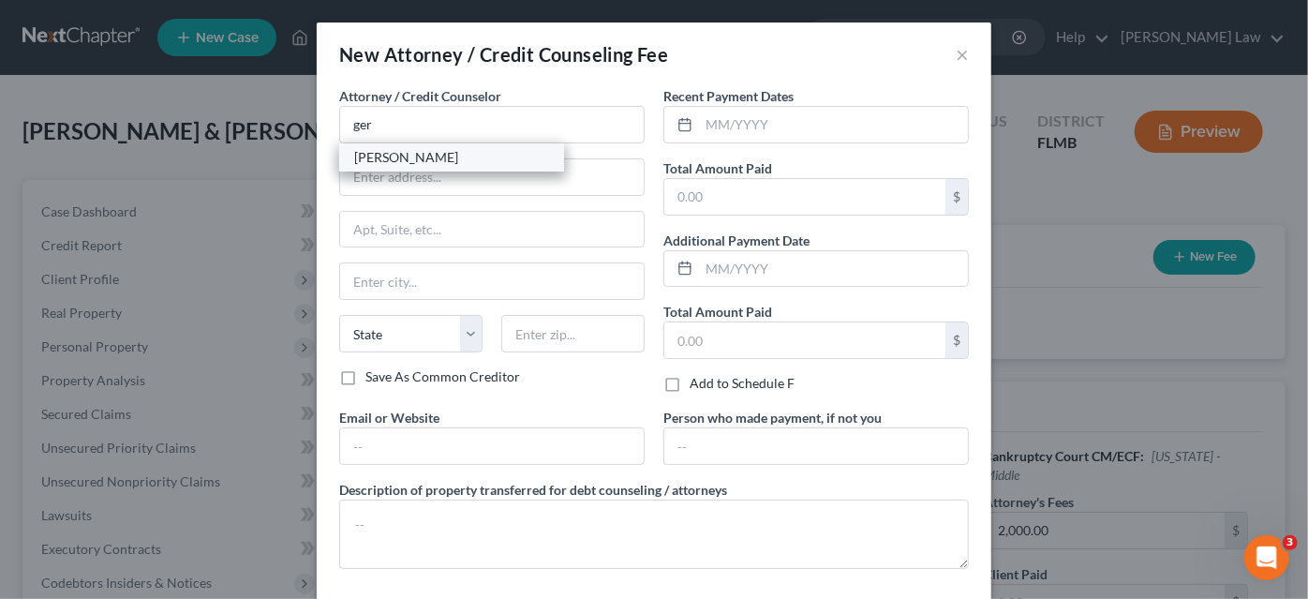
select select "9"
type input "32202"
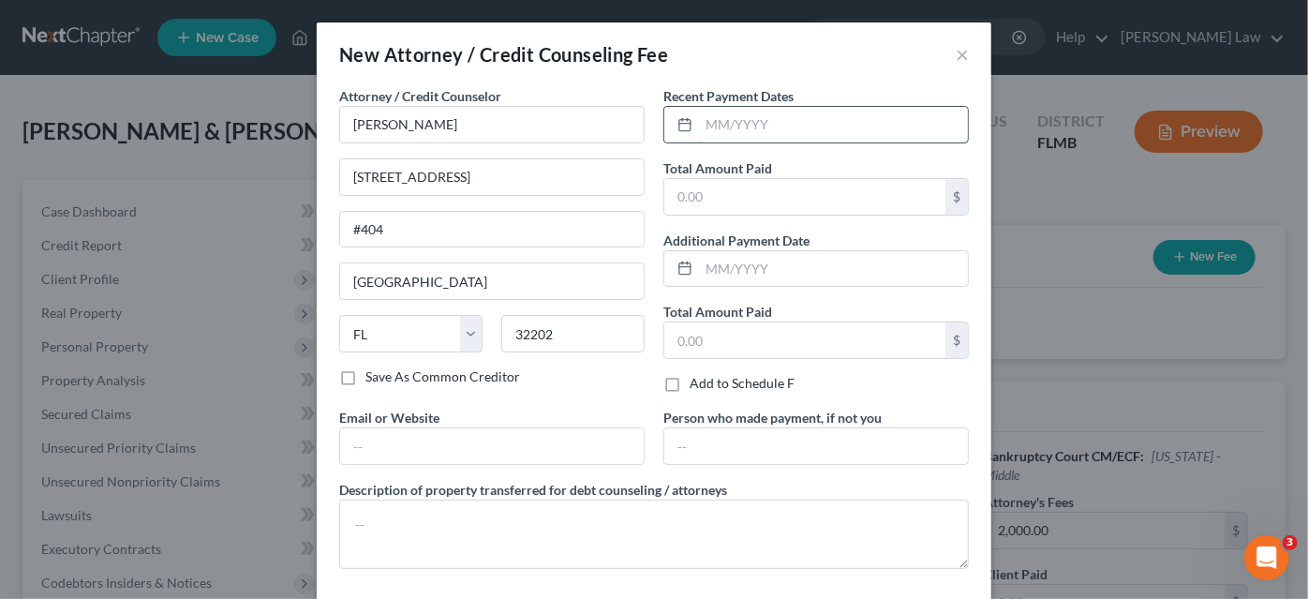
click at [708, 124] on input "text" at bounding box center [833, 125] width 269 height 36
type input "09/03/2025"
click at [764, 206] on input "text" at bounding box center [804, 197] width 281 height 36
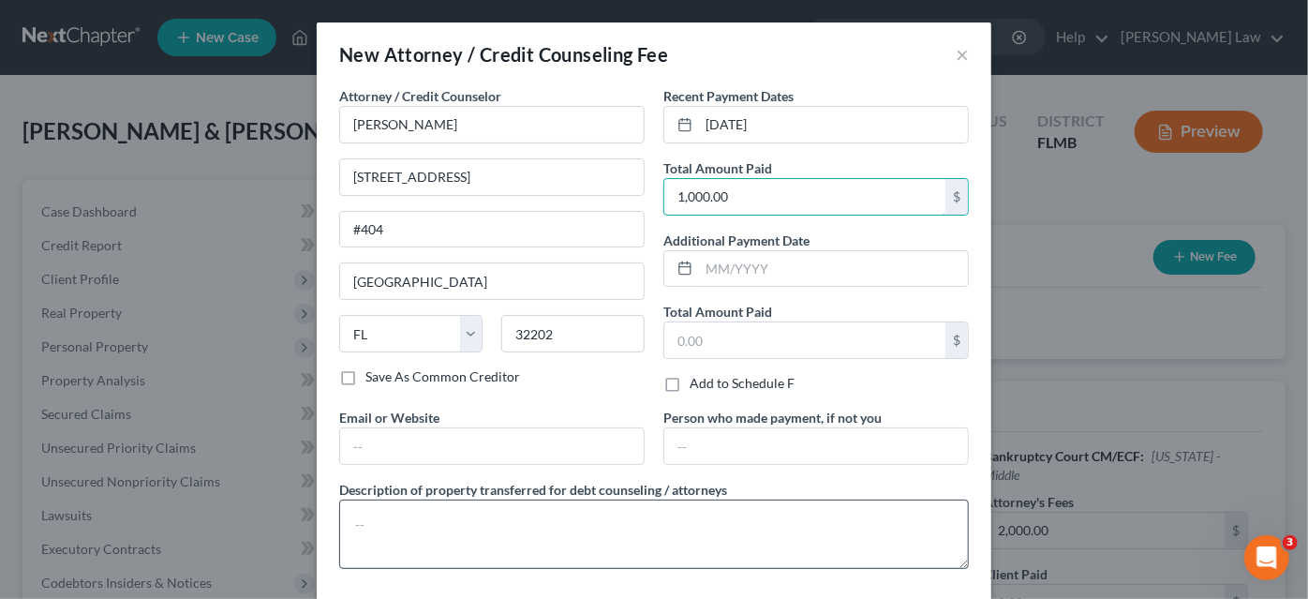
type input "1,000.00"
click at [487, 519] on textarea at bounding box center [654, 534] width 630 height 69
type textarea "C"
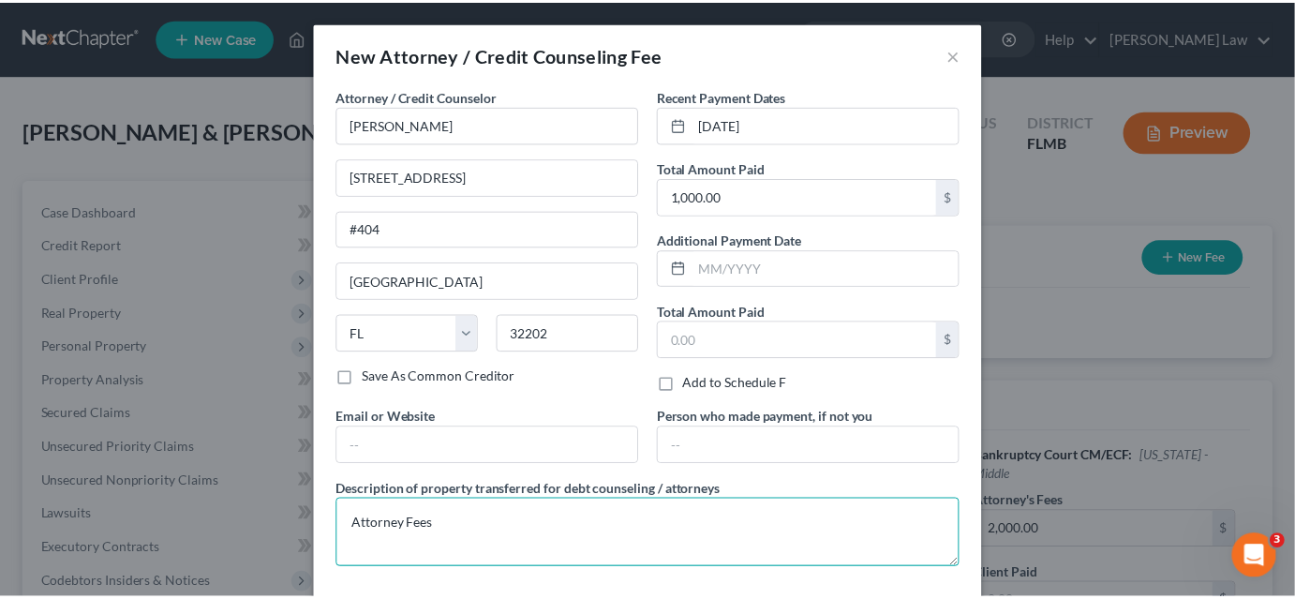
scroll to position [84, 0]
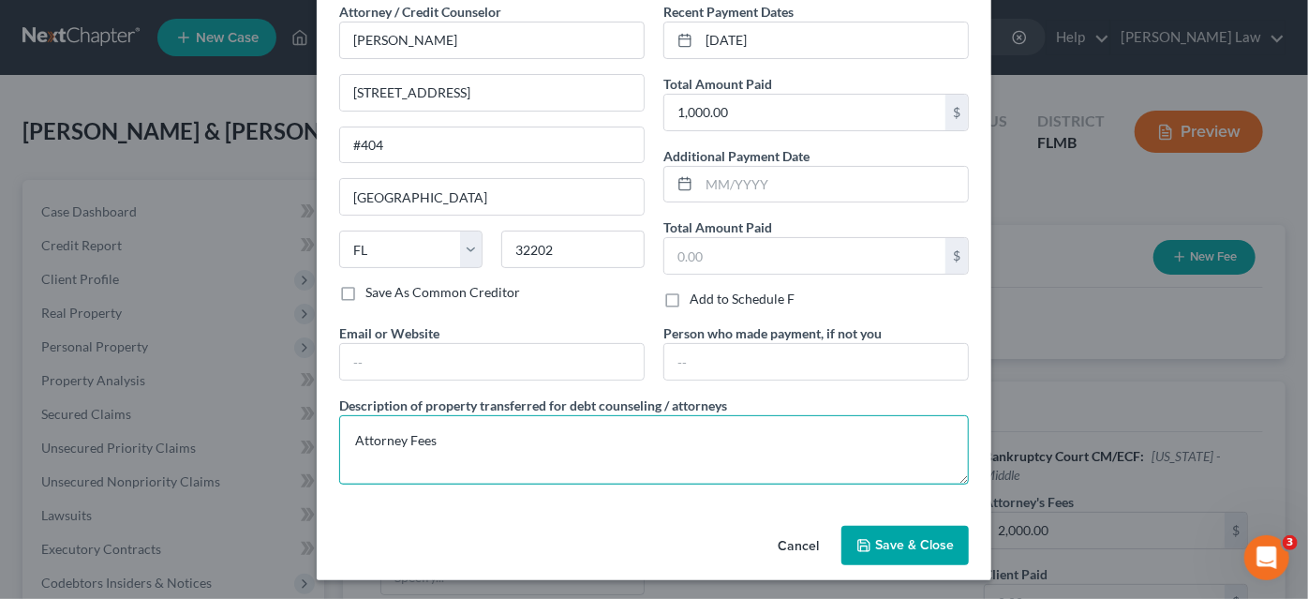
type textarea "Attorney Fees"
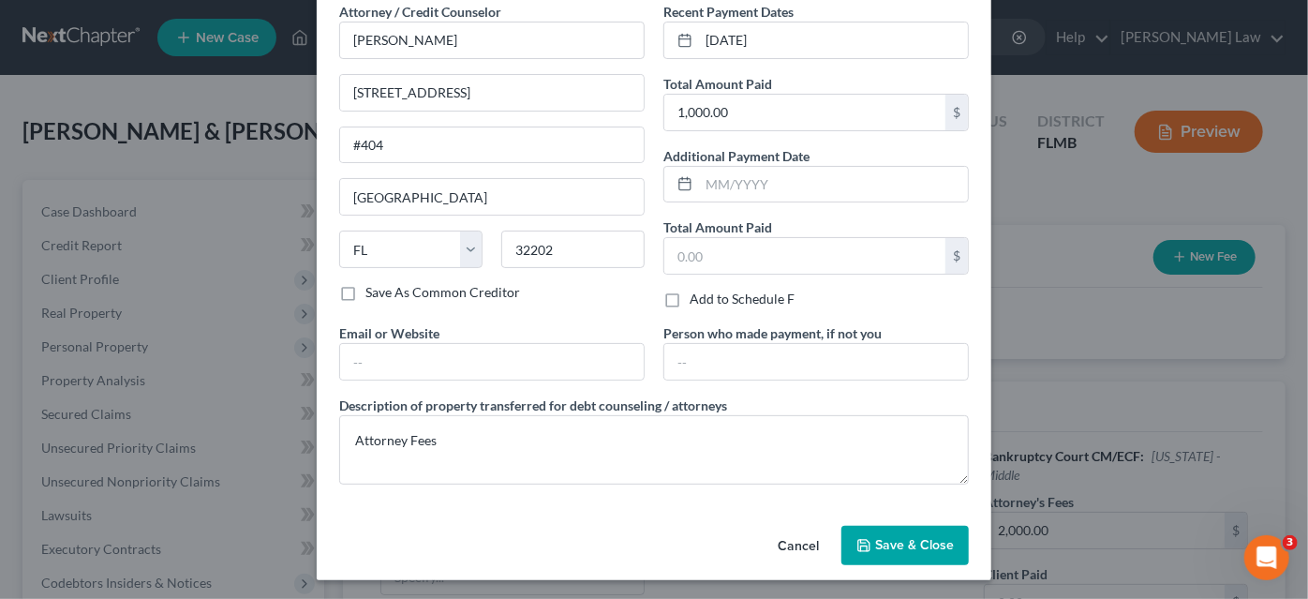
click at [885, 540] on span "Save & Close" at bounding box center [914, 545] width 79 height 16
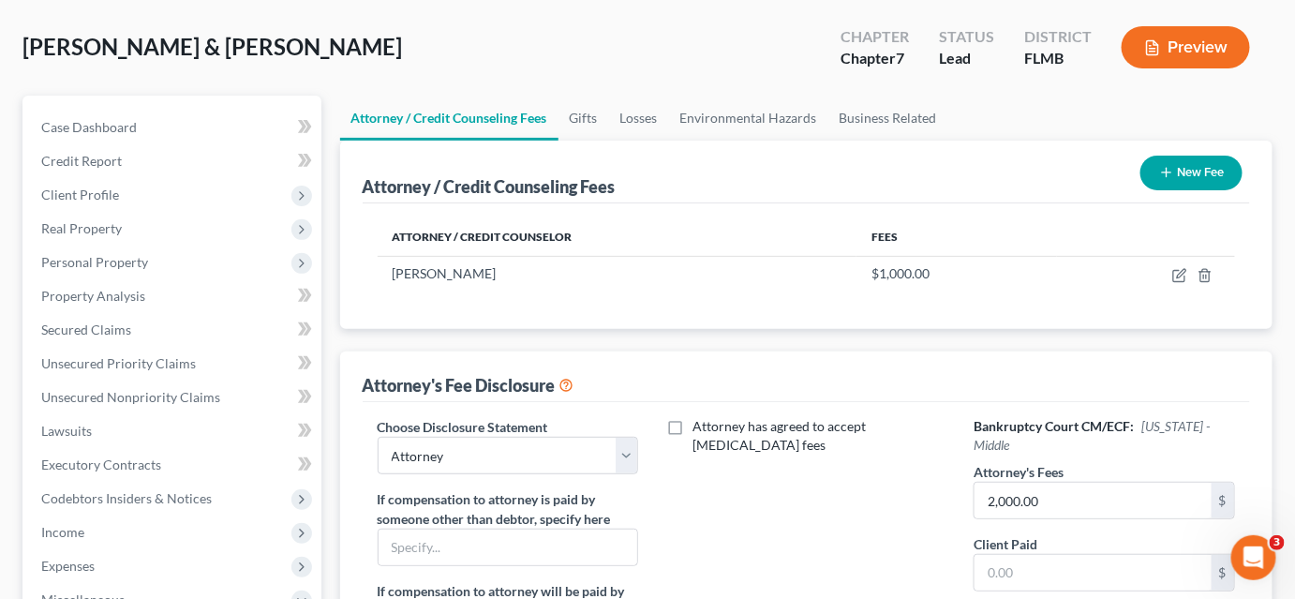
scroll to position [170, 0]
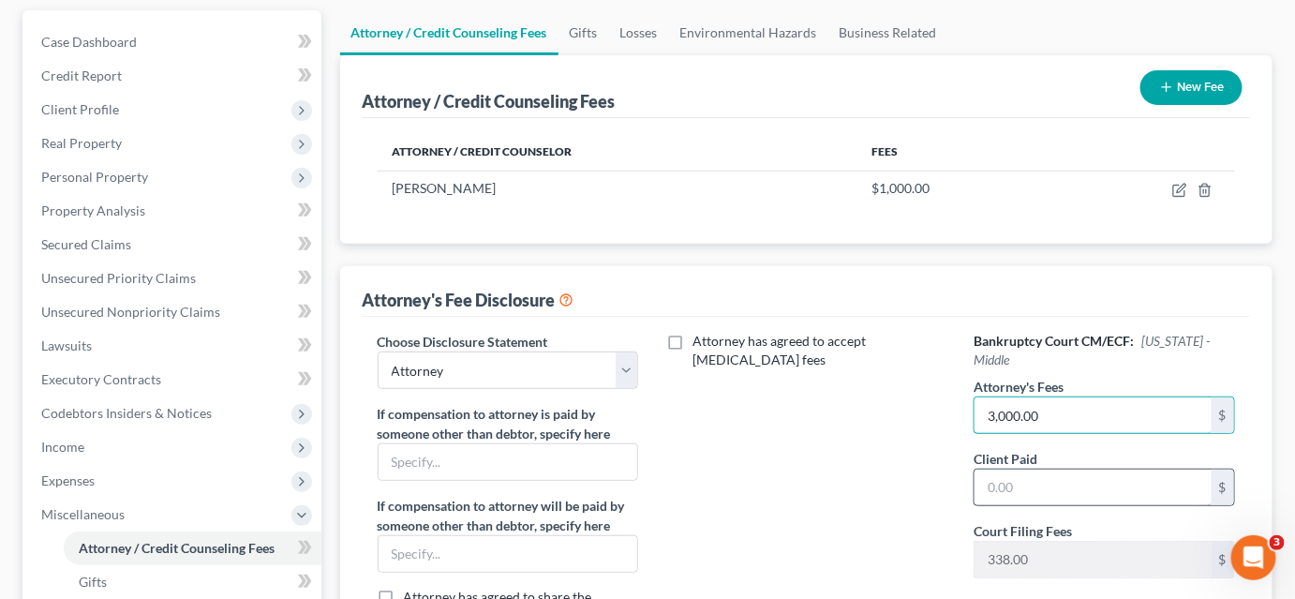
type input "3,000.00"
click at [1015, 470] on input "text" at bounding box center [1093, 488] width 237 height 36
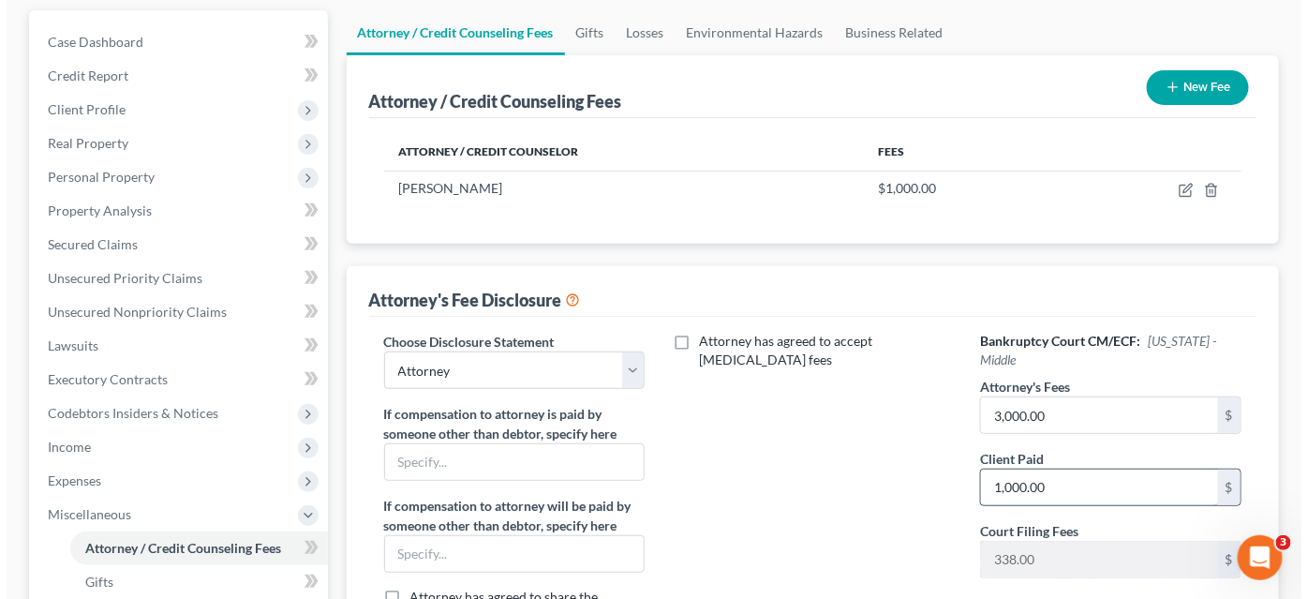
scroll to position [0, 0]
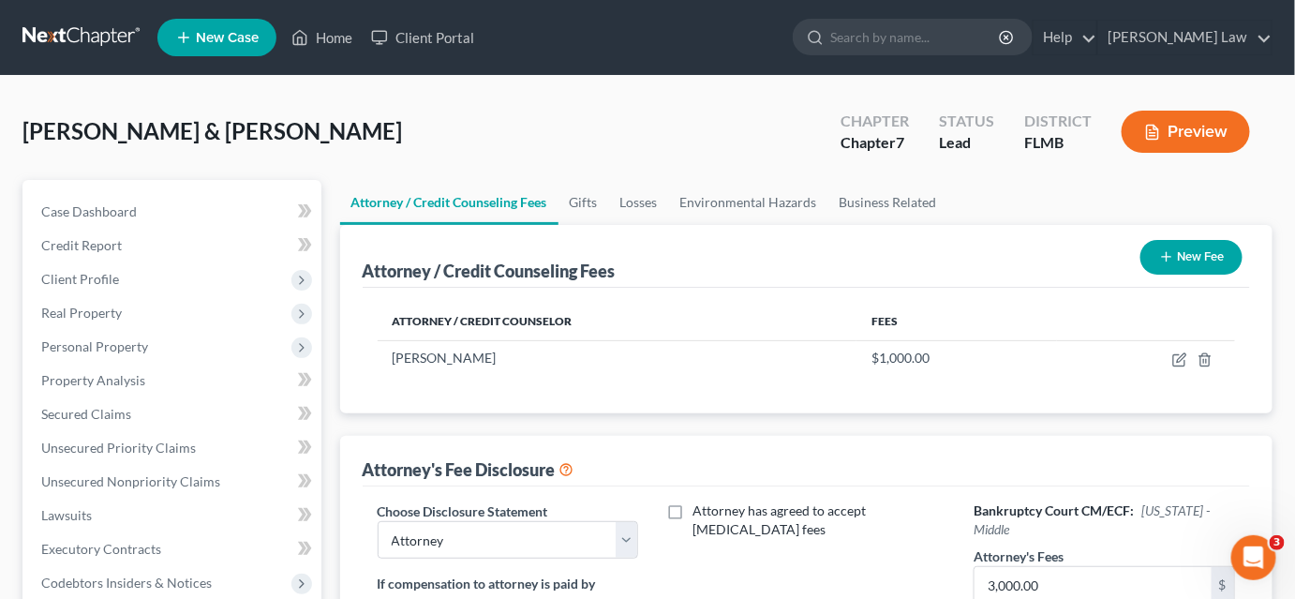
type input "1,000.00"
click at [1180, 261] on button "New Fee" at bounding box center [1192, 257] width 102 height 35
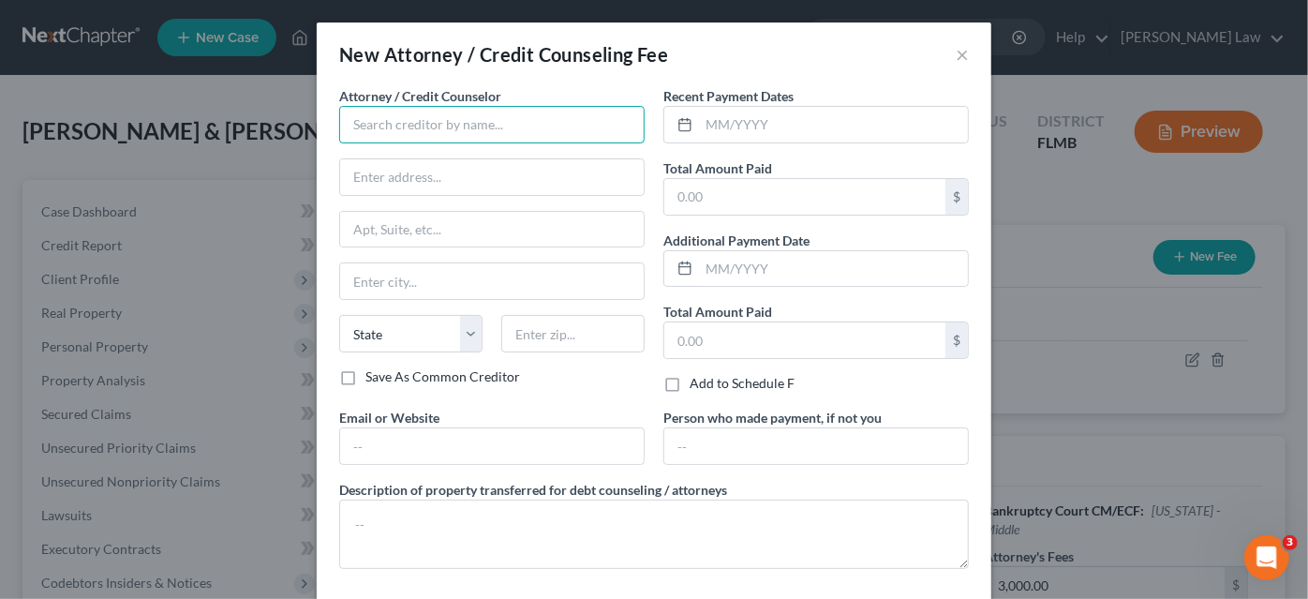
click at [389, 119] on input "text" at bounding box center [492, 124] width 306 height 37
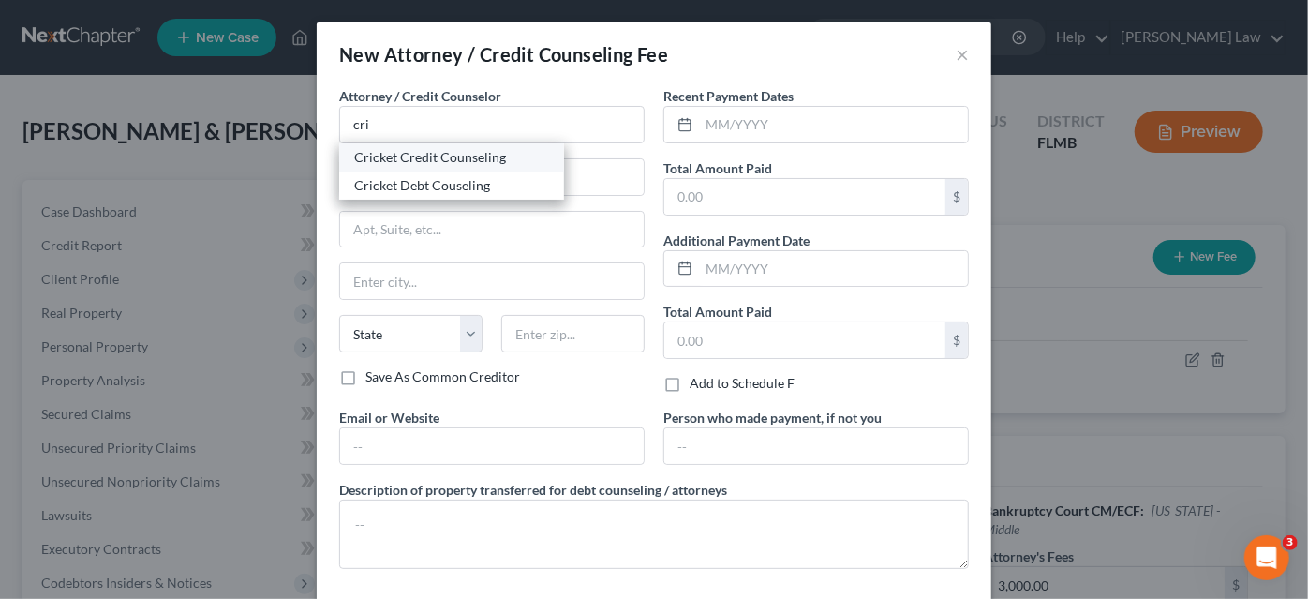
click at [390, 148] on div "Cricket Credit Counseling" at bounding box center [451, 157] width 195 height 19
type input "Cricket Credit Counseling"
type input "n/a"
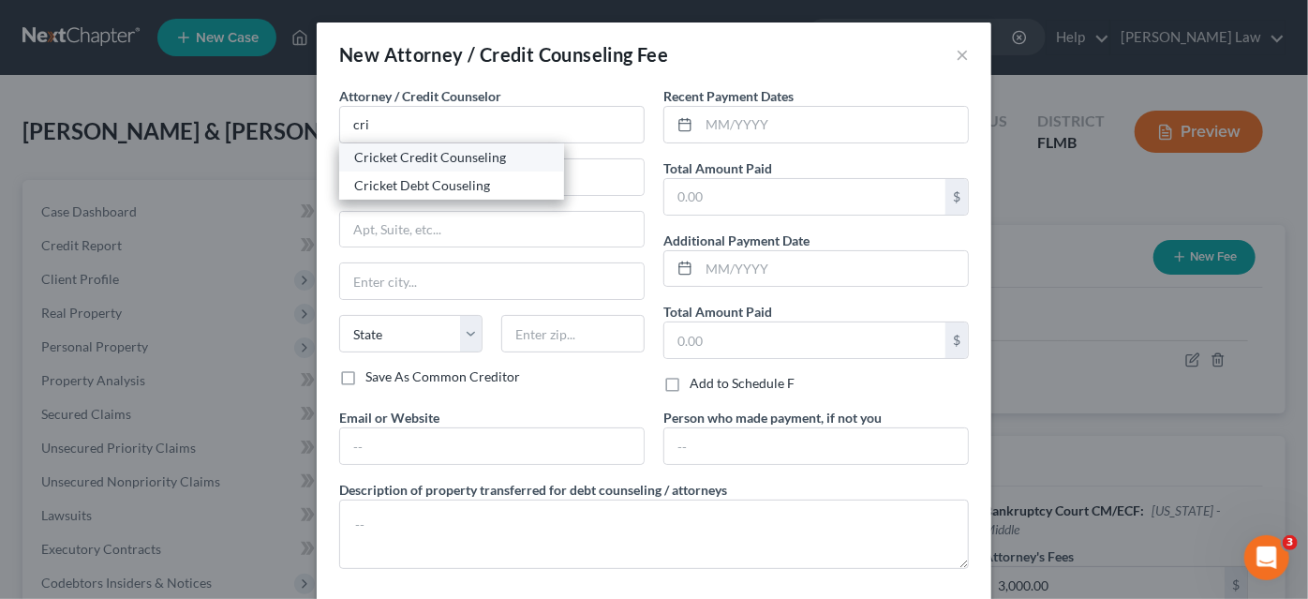
select select "9"
type input "n/a"
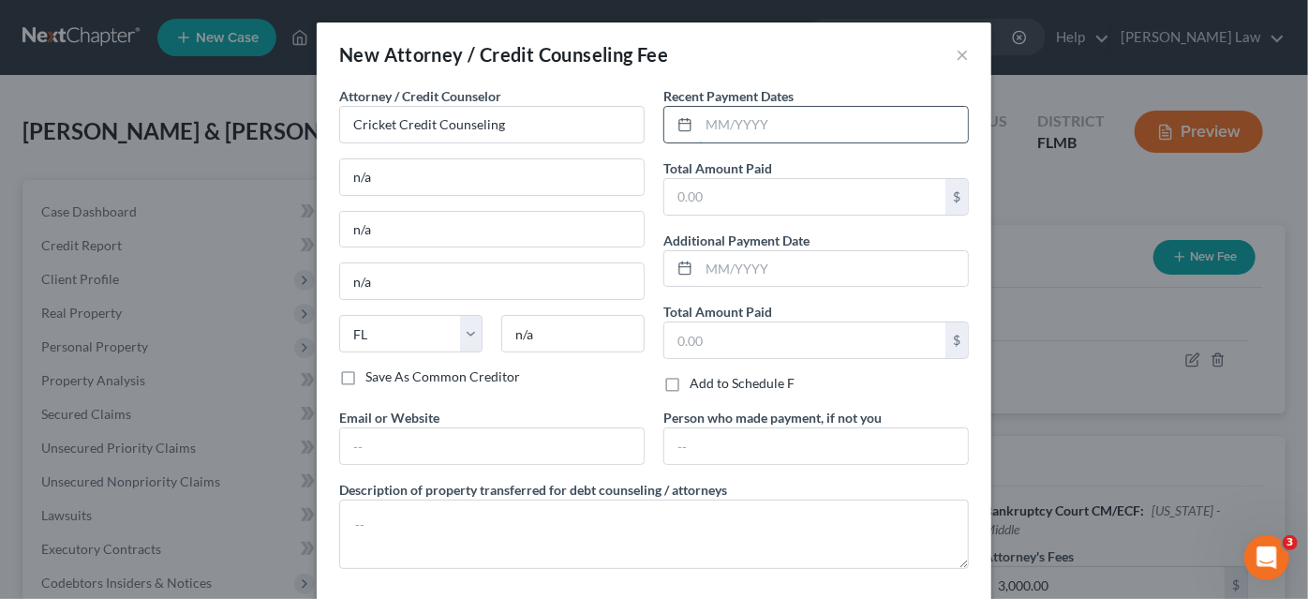
click at [699, 124] on input "text" at bounding box center [833, 125] width 269 height 36
type input "09/03/2025"
click at [769, 191] on input "text" at bounding box center [804, 197] width 281 height 36
type input "24.00"
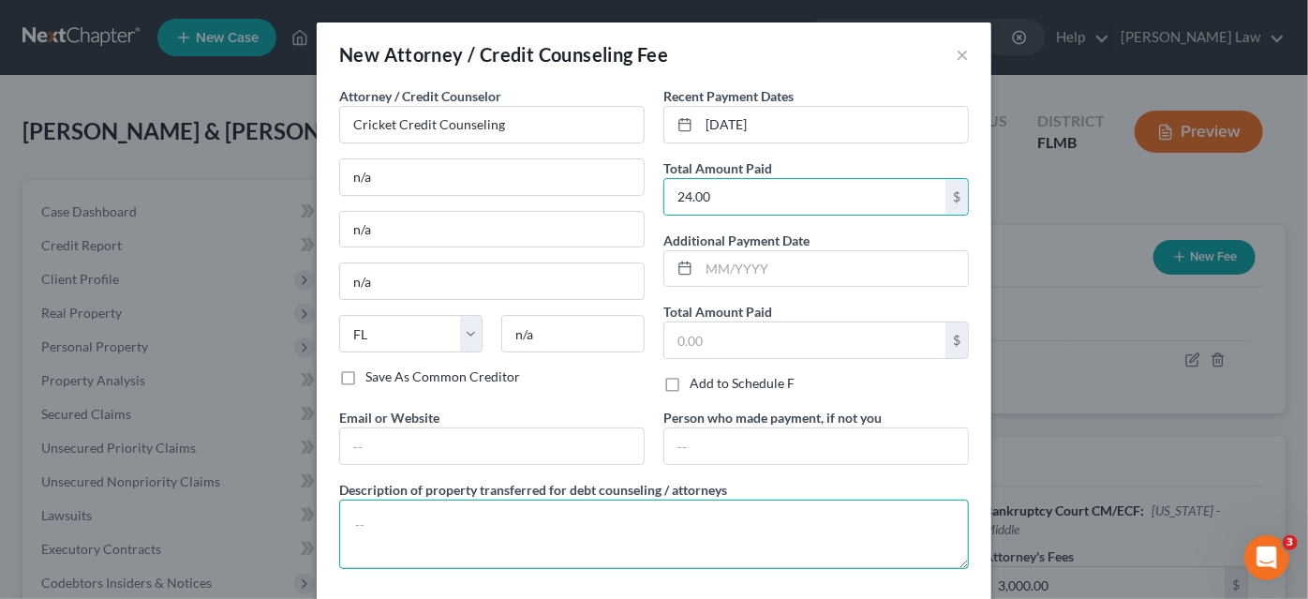
click at [435, 508] on textarea at bounding box center [654, 534] width 630 height 69
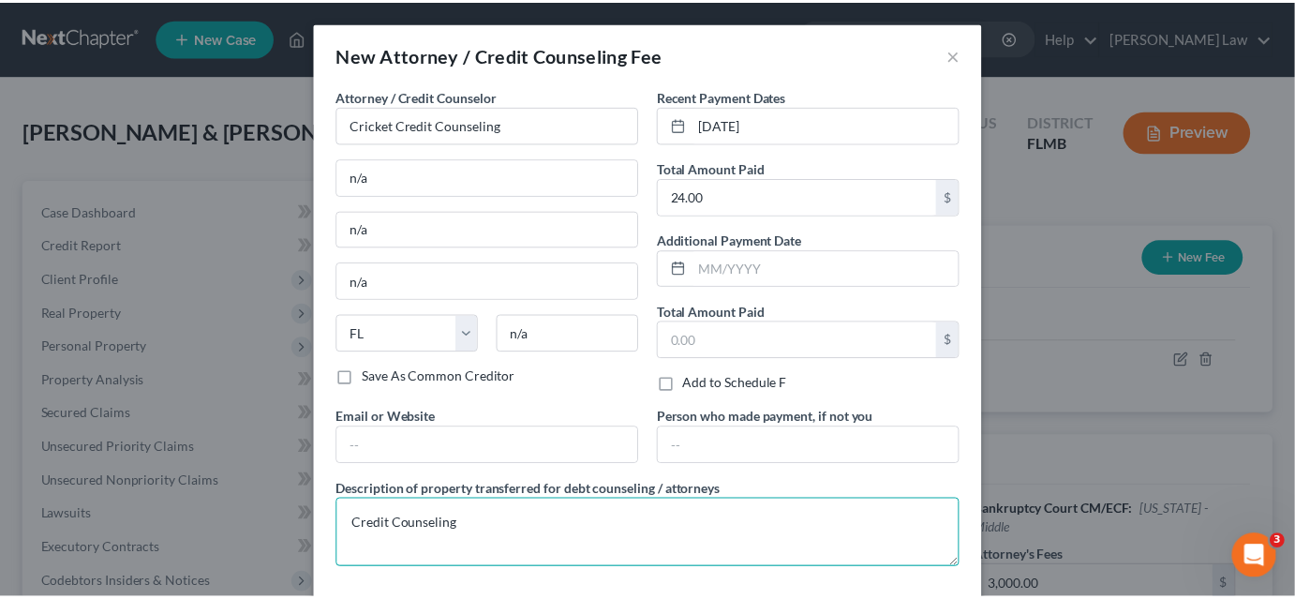
scroll to position [84, 0]
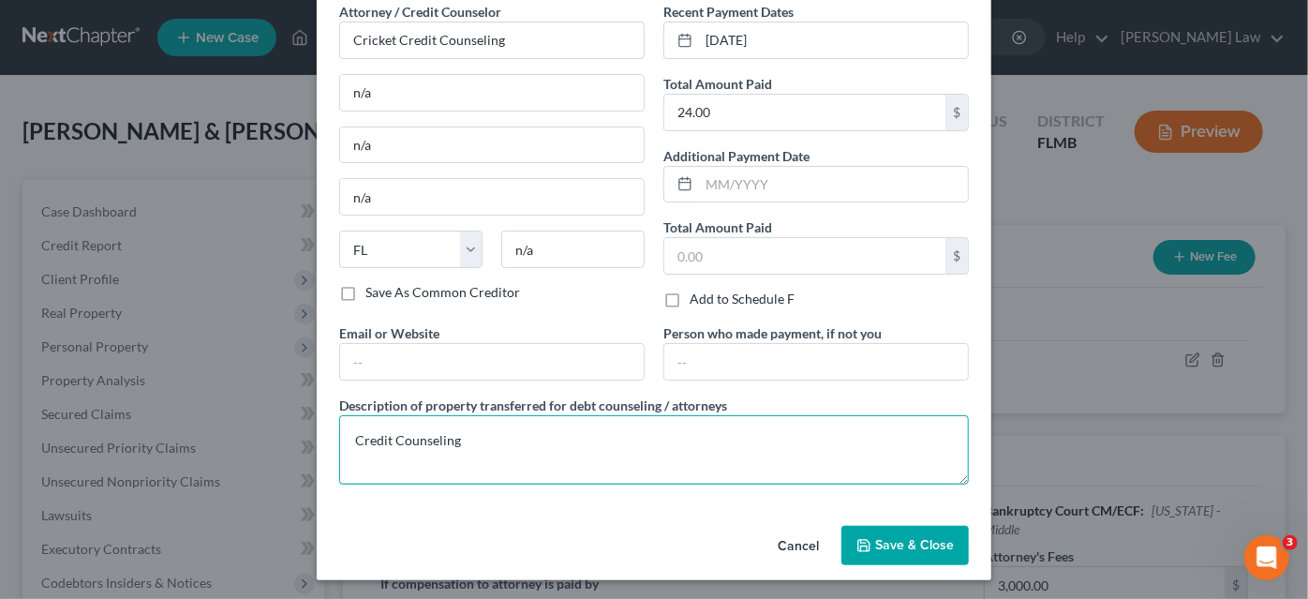
type textarea "Credit Counseling"
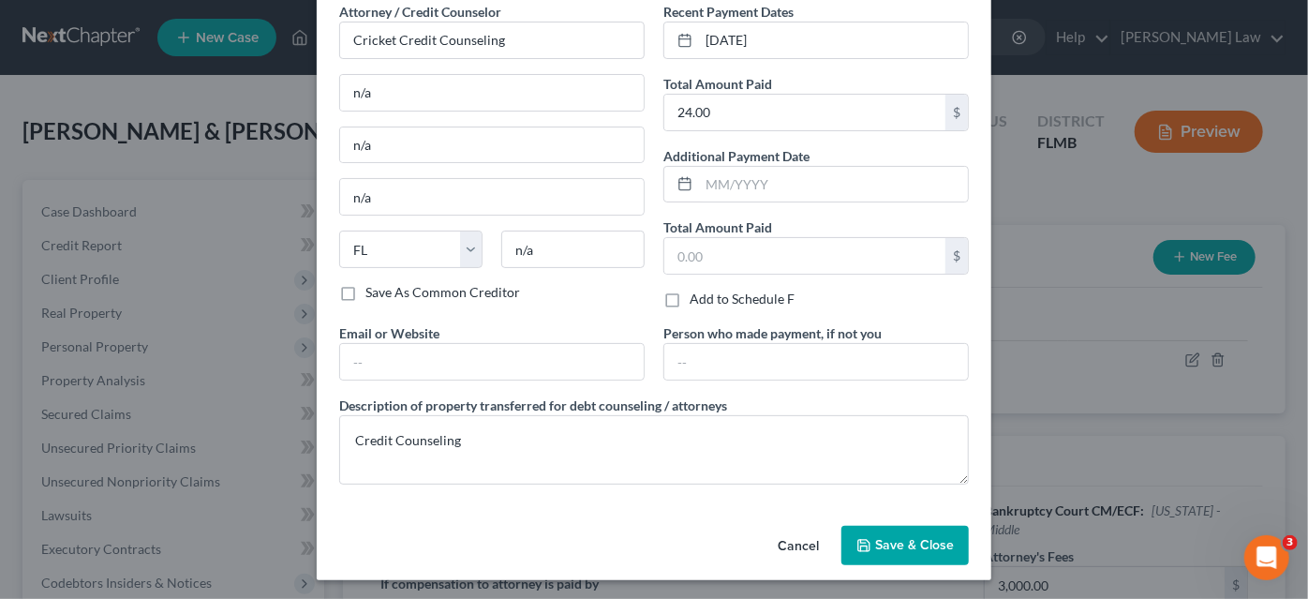
click at [872, 532] on button "Save & Close" at bounding box center [905, 545] width 127 height 39
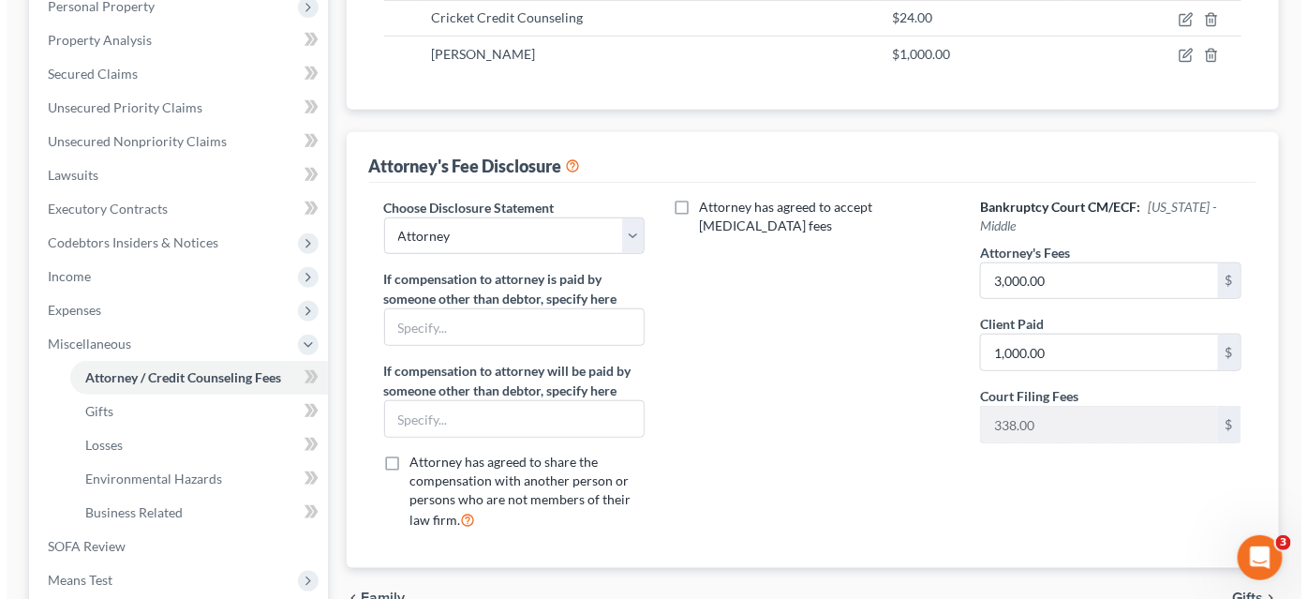
scroll to position [564, 0]
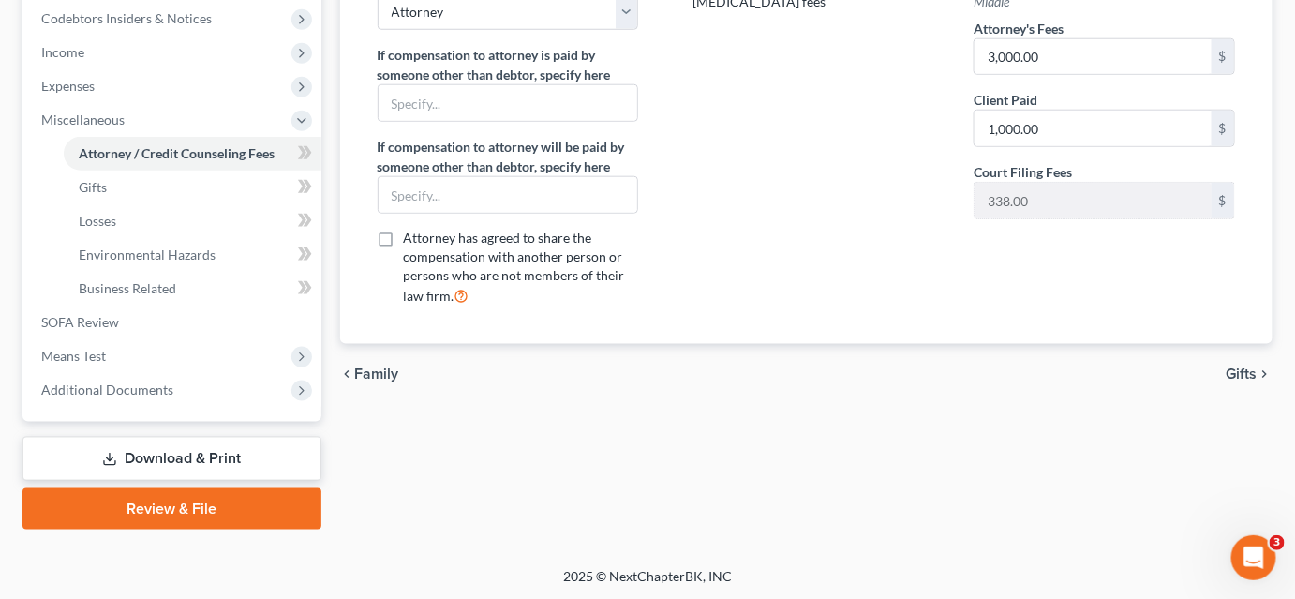
click at [191, 457] on link "Download & Print" at bounding box center [171, 459] width 299 height 44
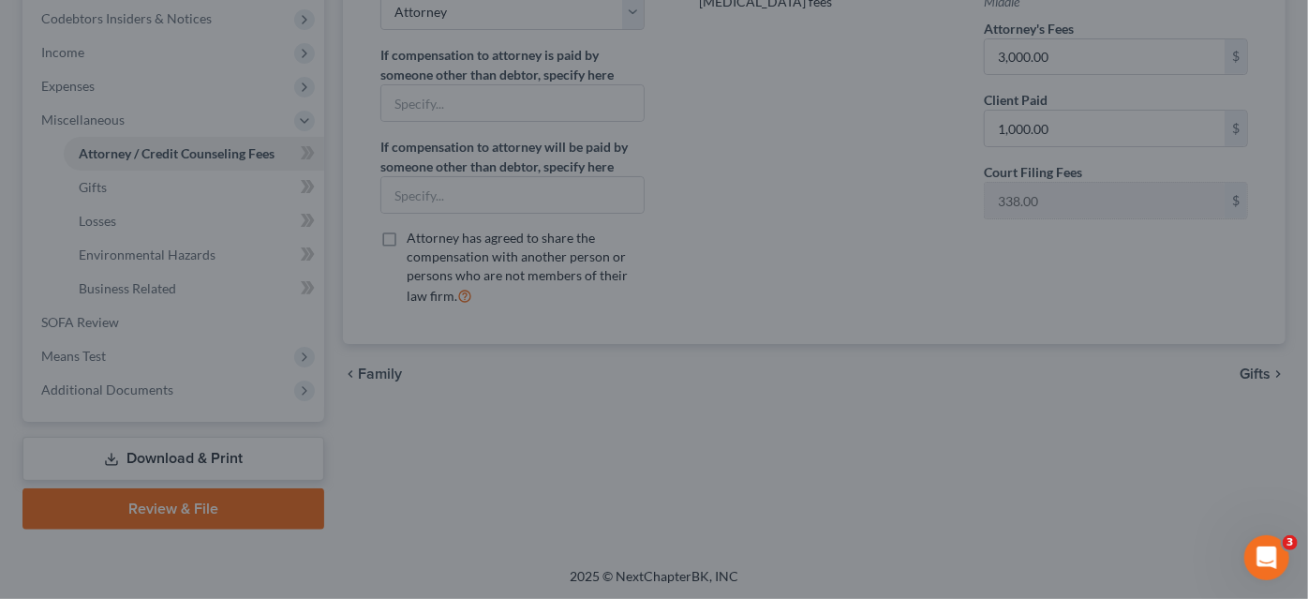
drag, startPoint x: 692, startPoint y: 311, endPoint x: 704, endPoint y: 307, distance: 12.7
click at [696, 309] on div at bounding box center [654, 299] width 1308 height 599
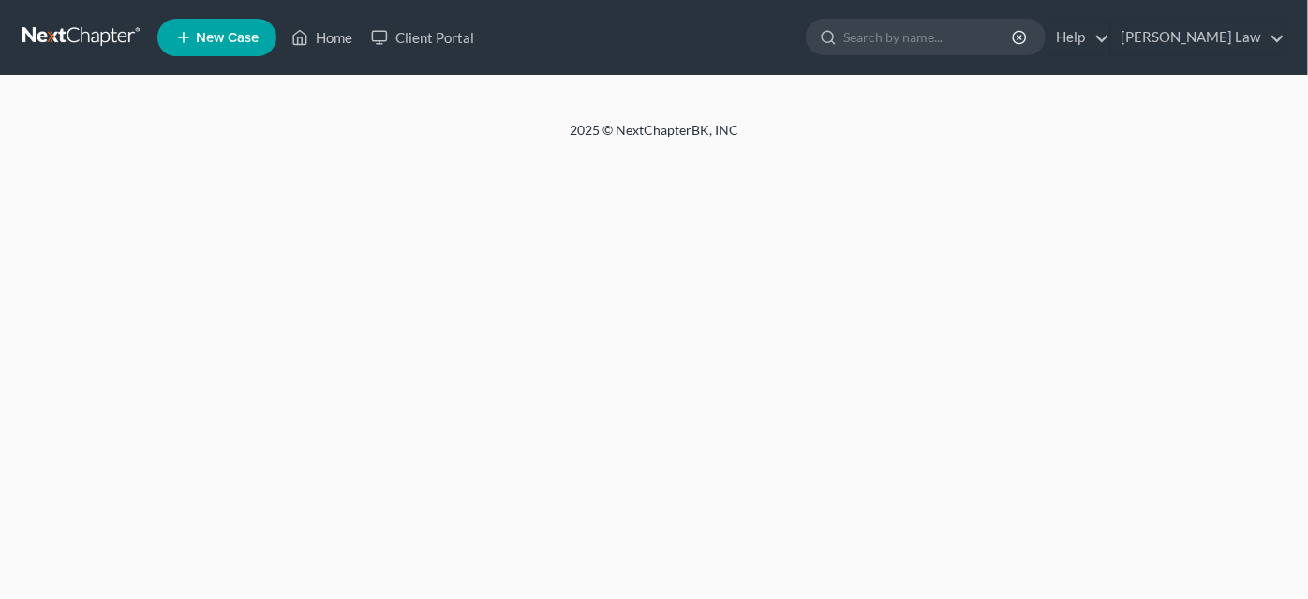
select select "0"
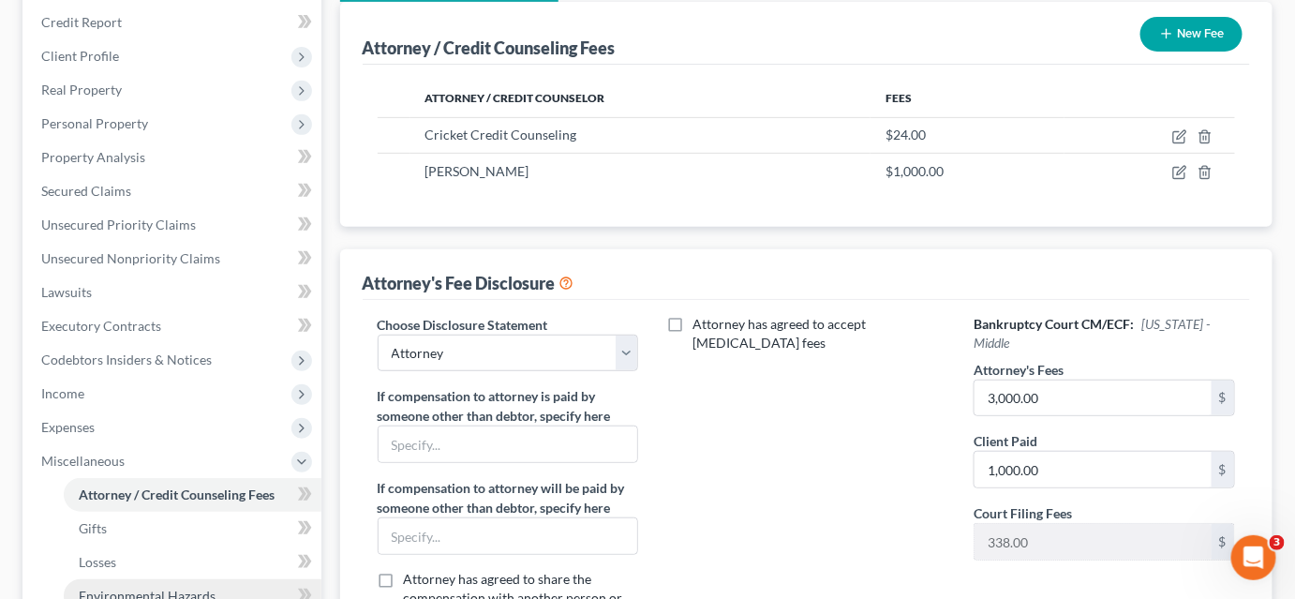
scroll to position [479, 0]
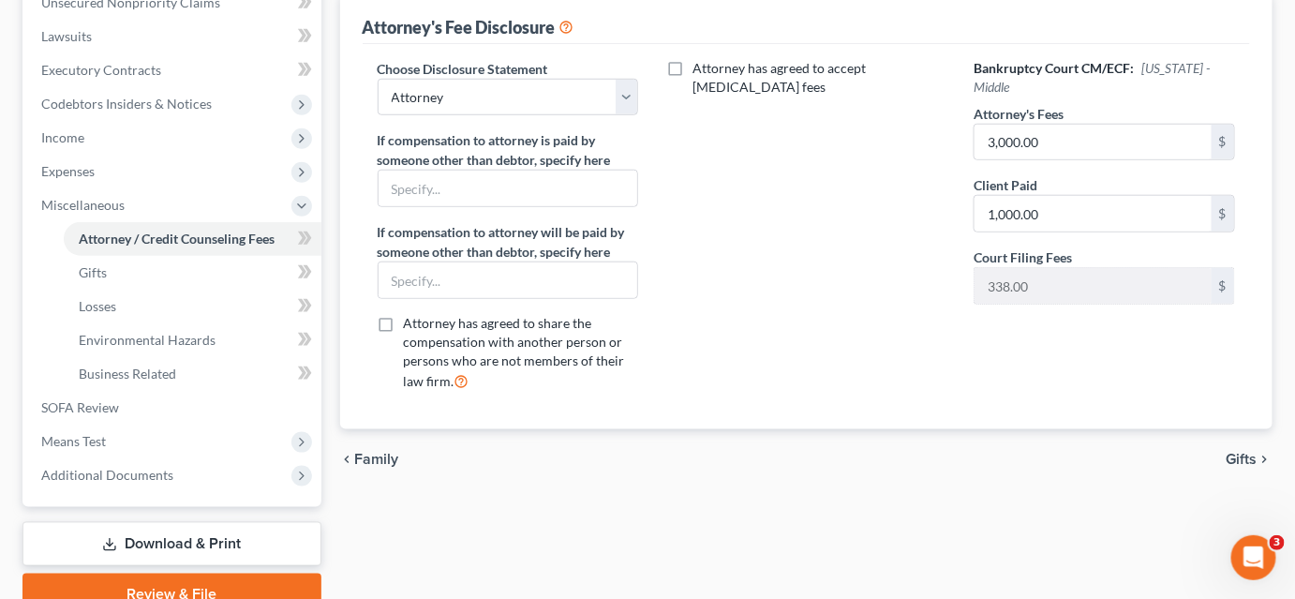
click at [157, 542] on link "Download & Print" at bounding box center [171, 544] width 299 height 44
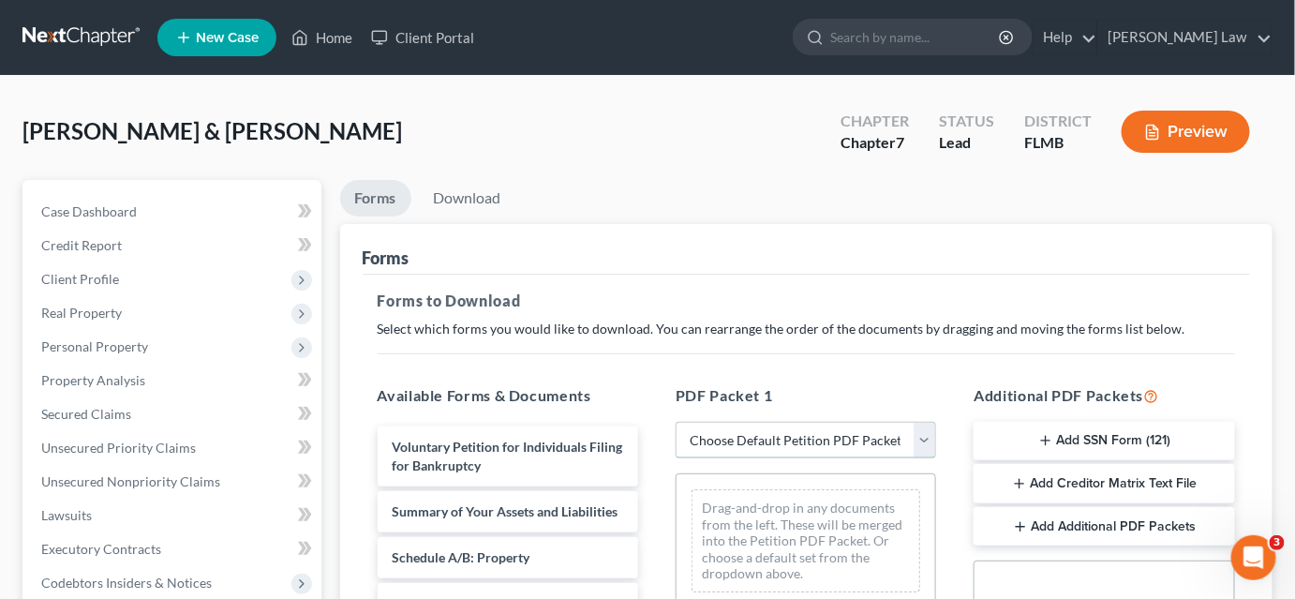
click at [753, 439] on select "Choose Default Petition PDF Packet Complete Bankruptcy Petition (all forms and …" at bounding box center [806, 440] width 261 height 37
select select "0"
click at [676, 422] on select "Choose Default Petition PDF Packet Complete Bankruptcy Petition (all forms and …" at bounding box center [806, 440] width 261 height 37
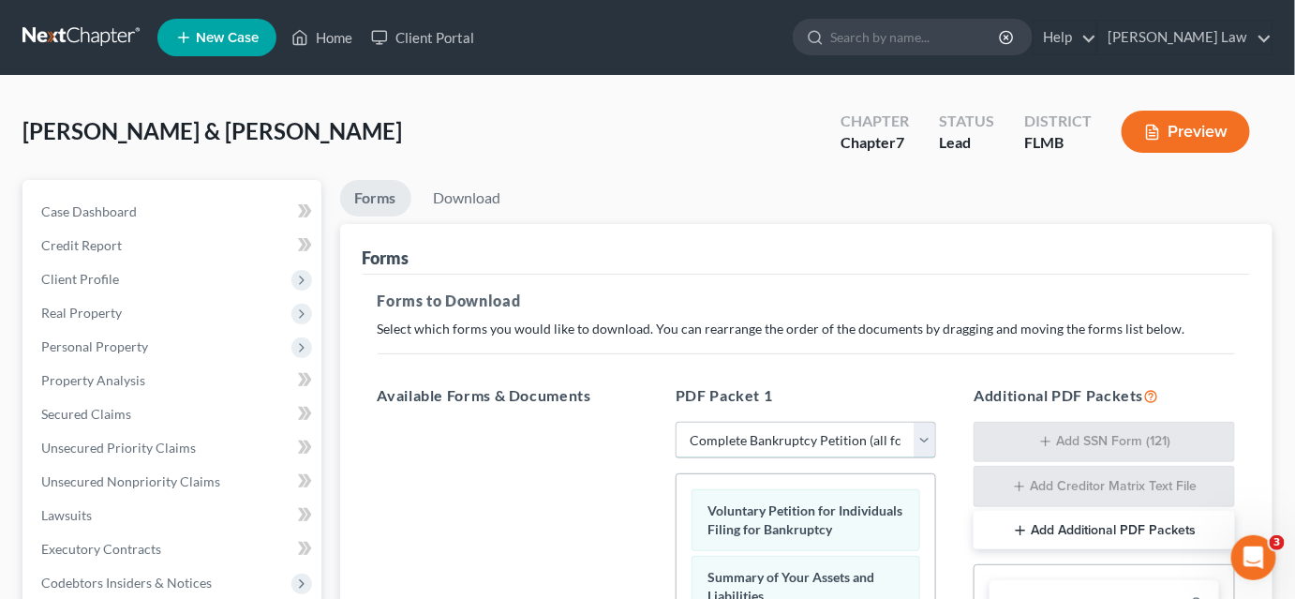
scroll to position [170, 0]
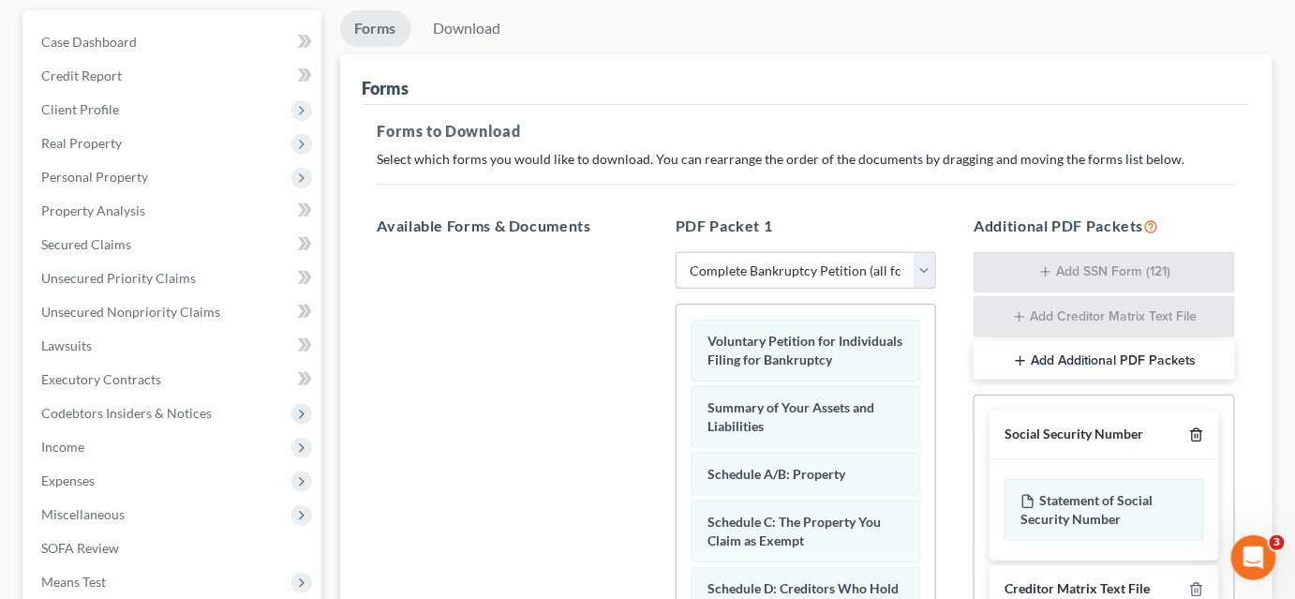
click at [1198, 431] on icon "button" at bounding box center [1196, 434] width 15 height 15
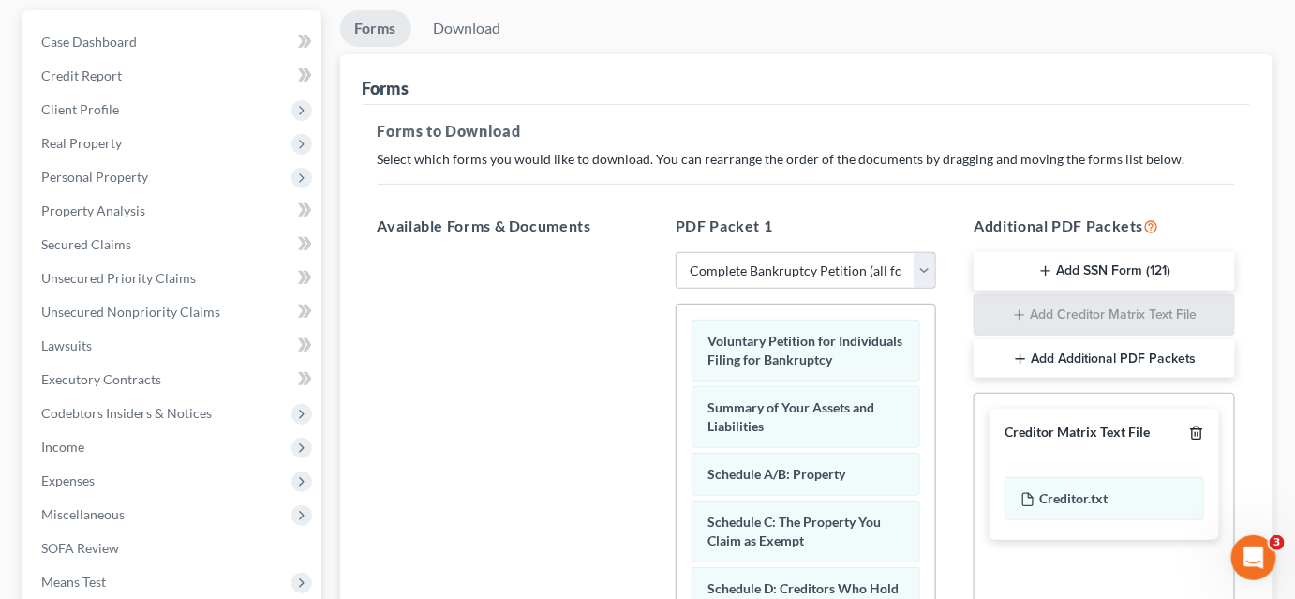
click at [1198, 433] on line "button" at bounding box center [1198, 435] width 0 height 4
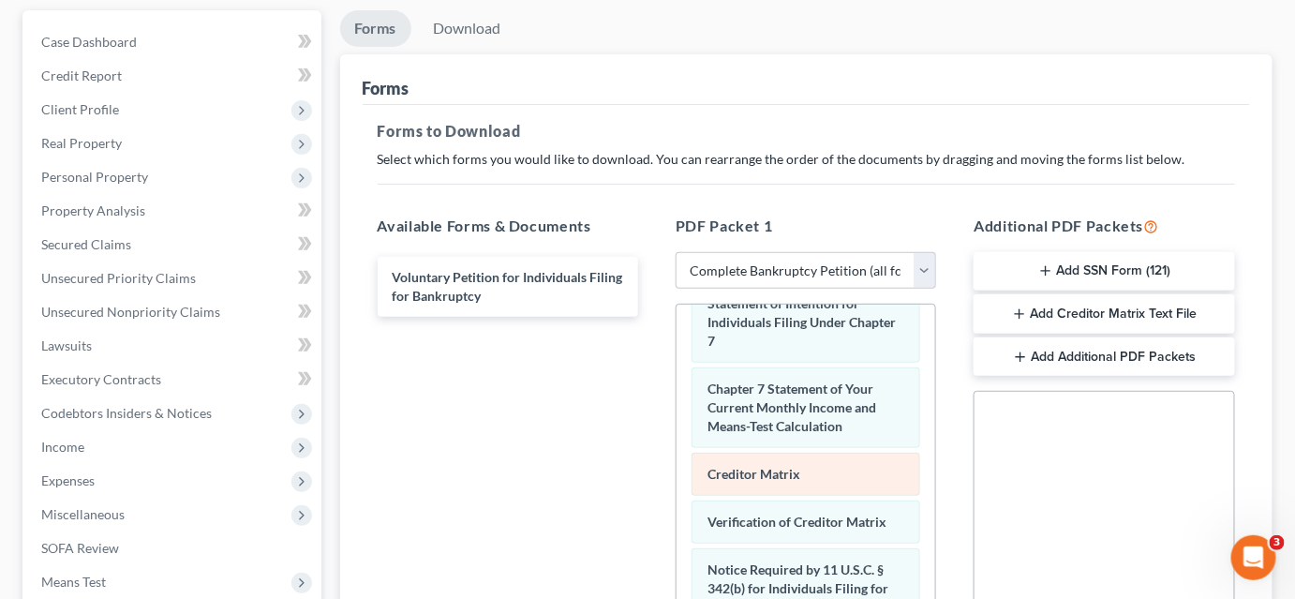
scroll to position [425, 0]
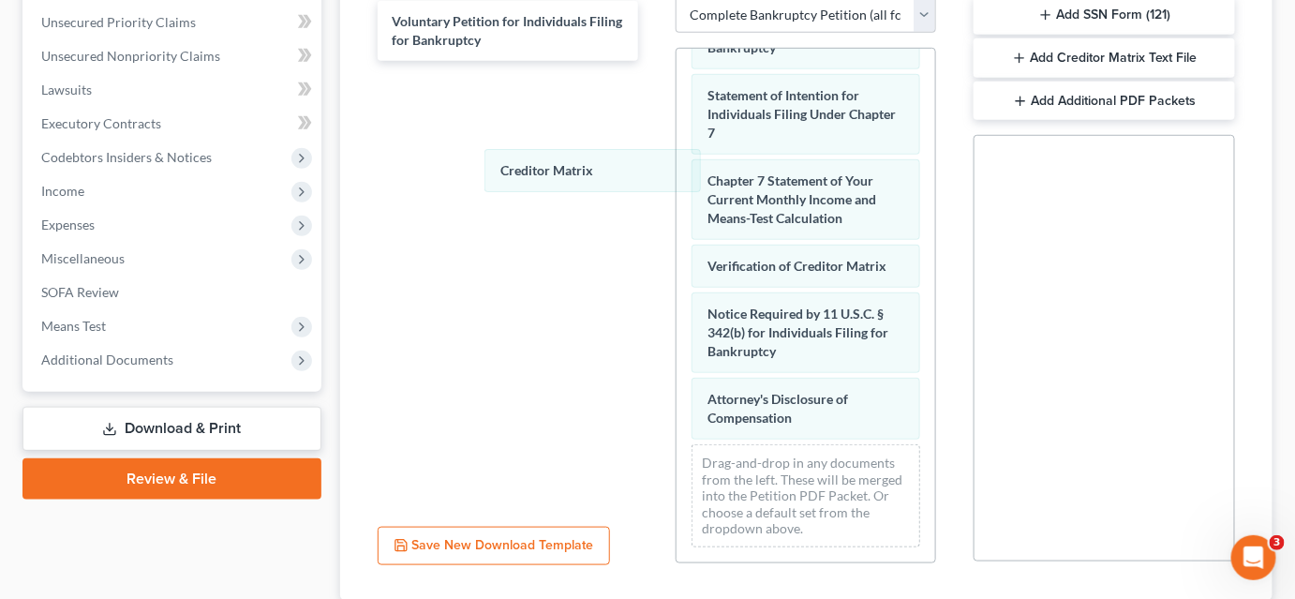
drag, startPoint x: 772, startPoint y: 216, endPoint x: 551, endPoint y: 161, distance: 228.0
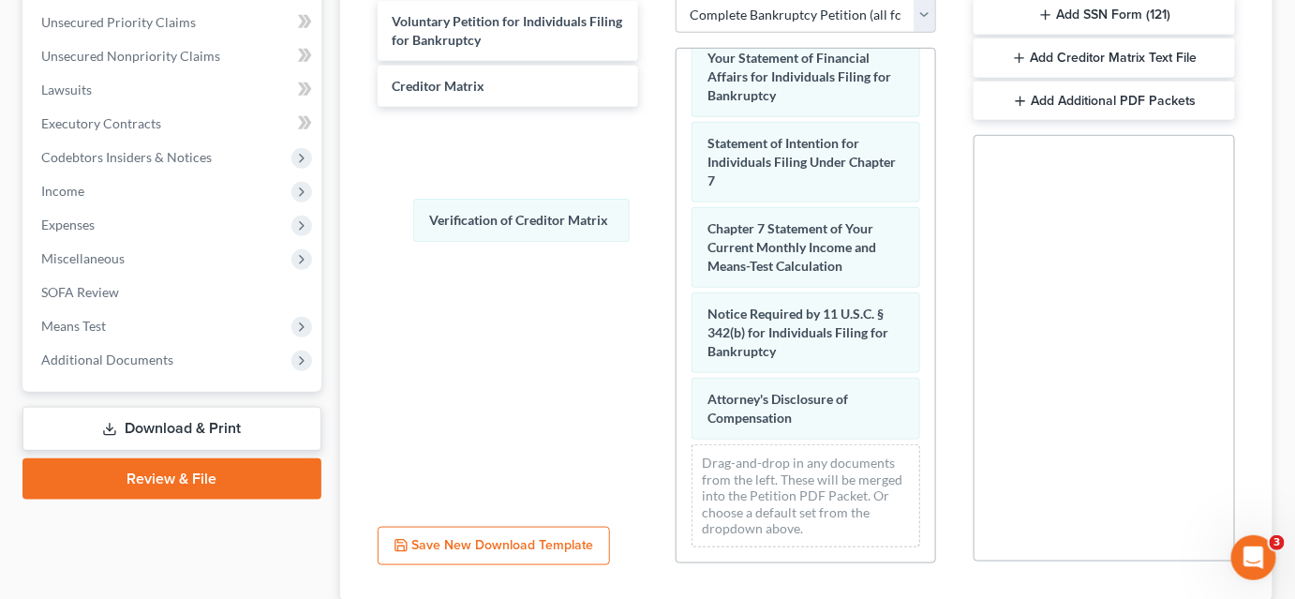
drag, startPoint x: 782, startPoint y: 263, endPoint x: 499, endPoint y: 217, distance: 286.7
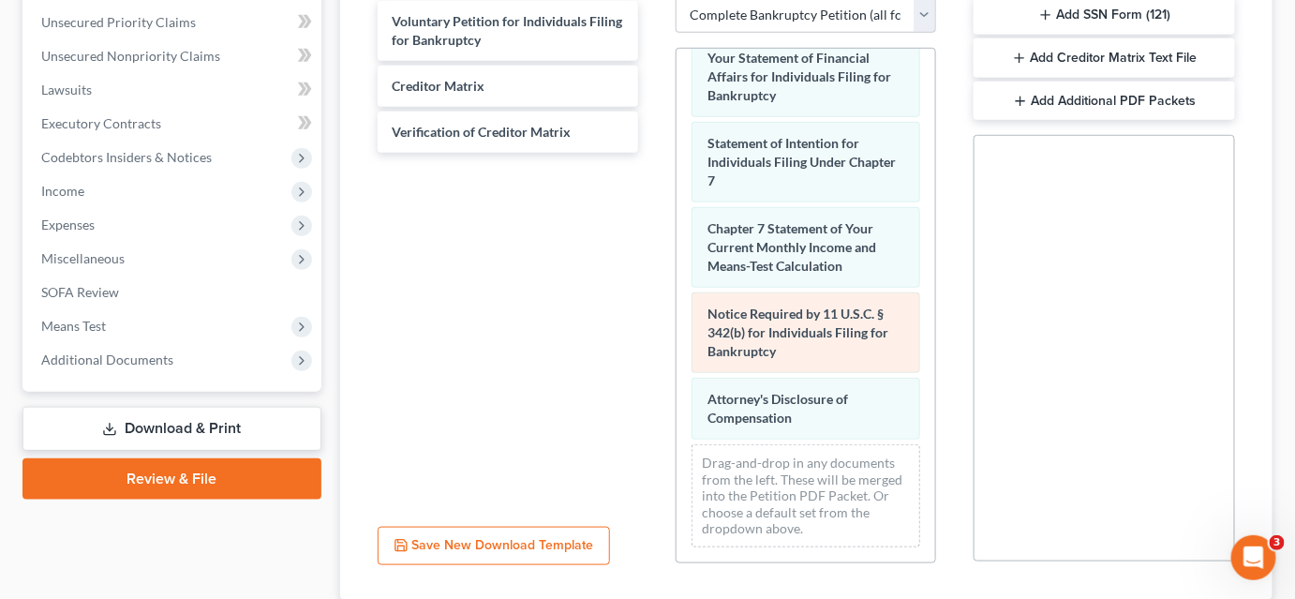
scroll to position [561, 0]
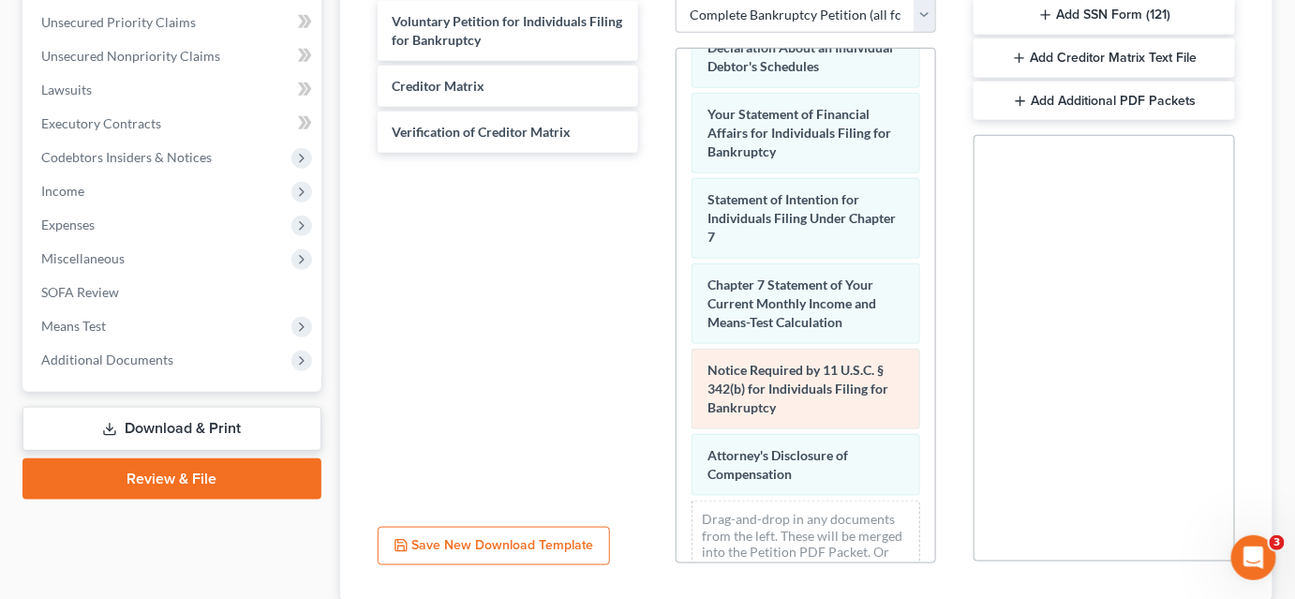
click at [677, 264] on div "Summary of Your Assets and Liabilities Schedule A/B: Property Schedule C: The P…" at bounding box center [806, 52] width 259 height 1131
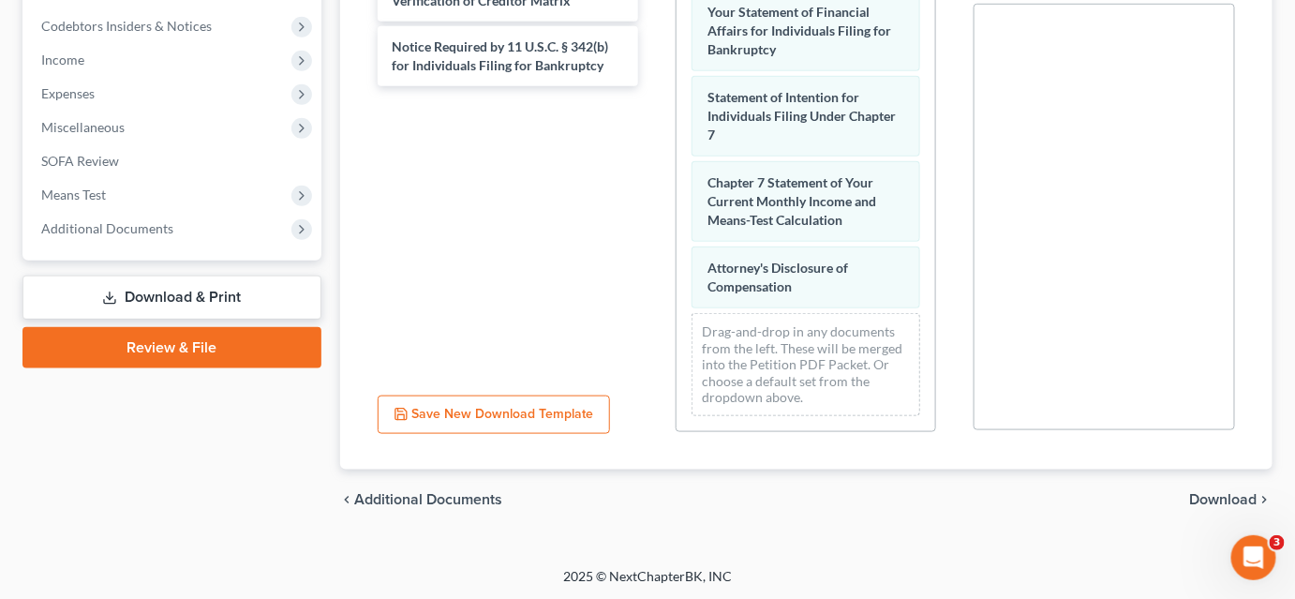
click at [1211, 506] on span "Download" at bounding box center [1223, 499] width 67 height 15
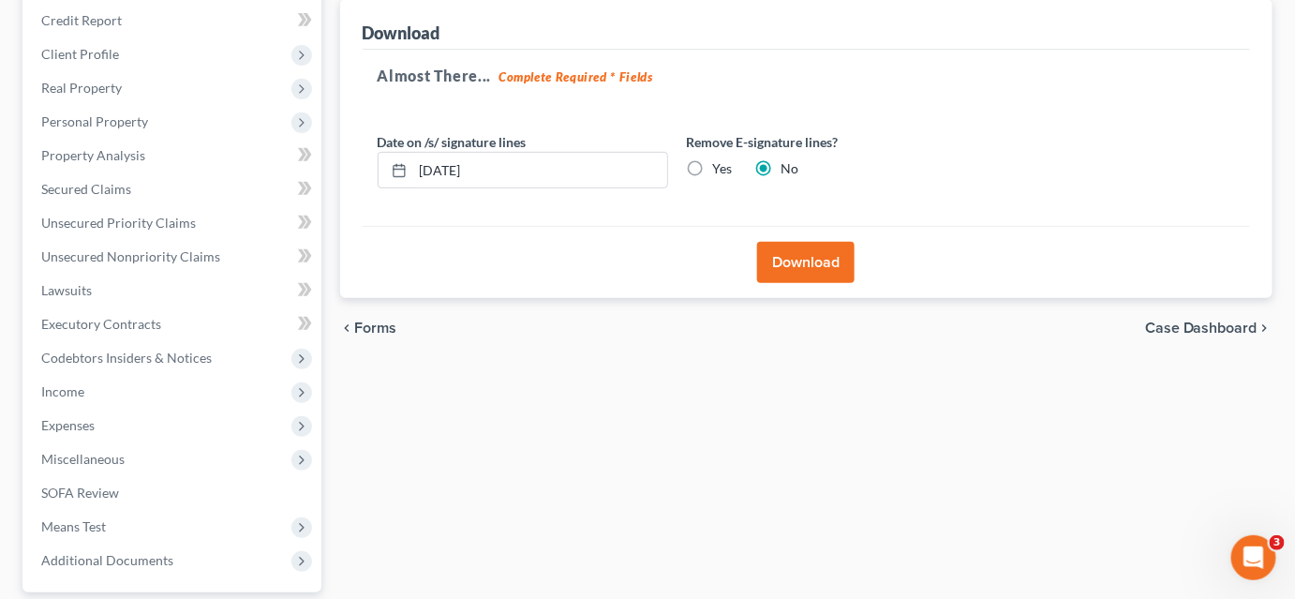
scroll to position [140, 0]
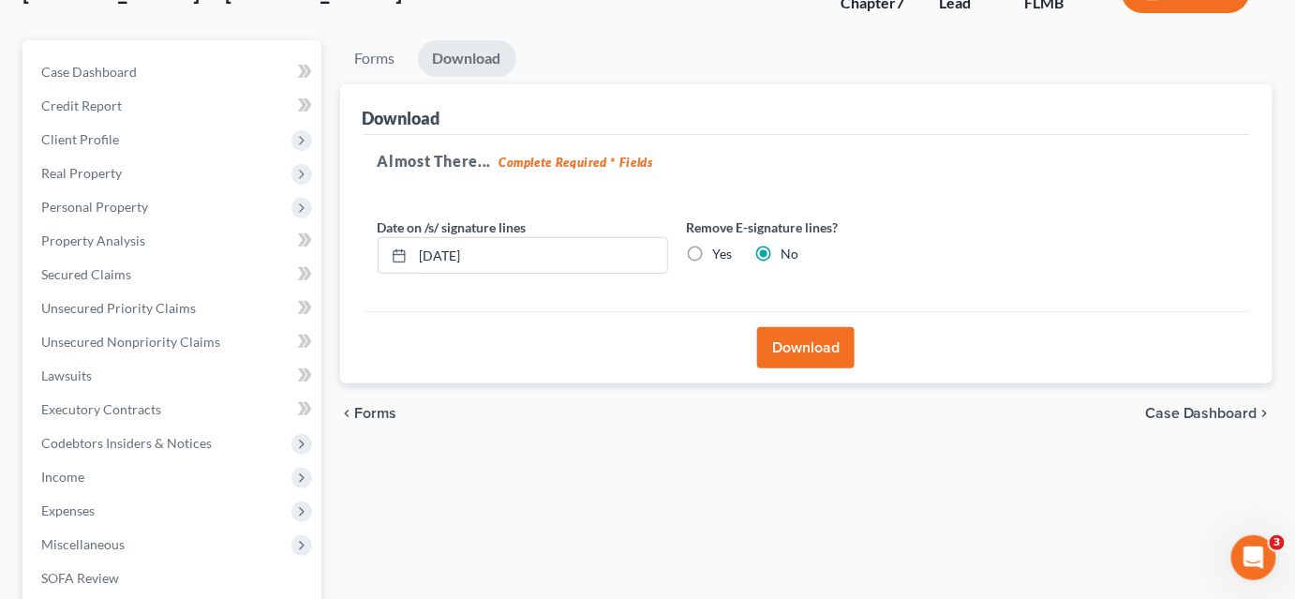
click at [806, 339] on button "Download" at bounding box center [805, 347] width 97 height 41
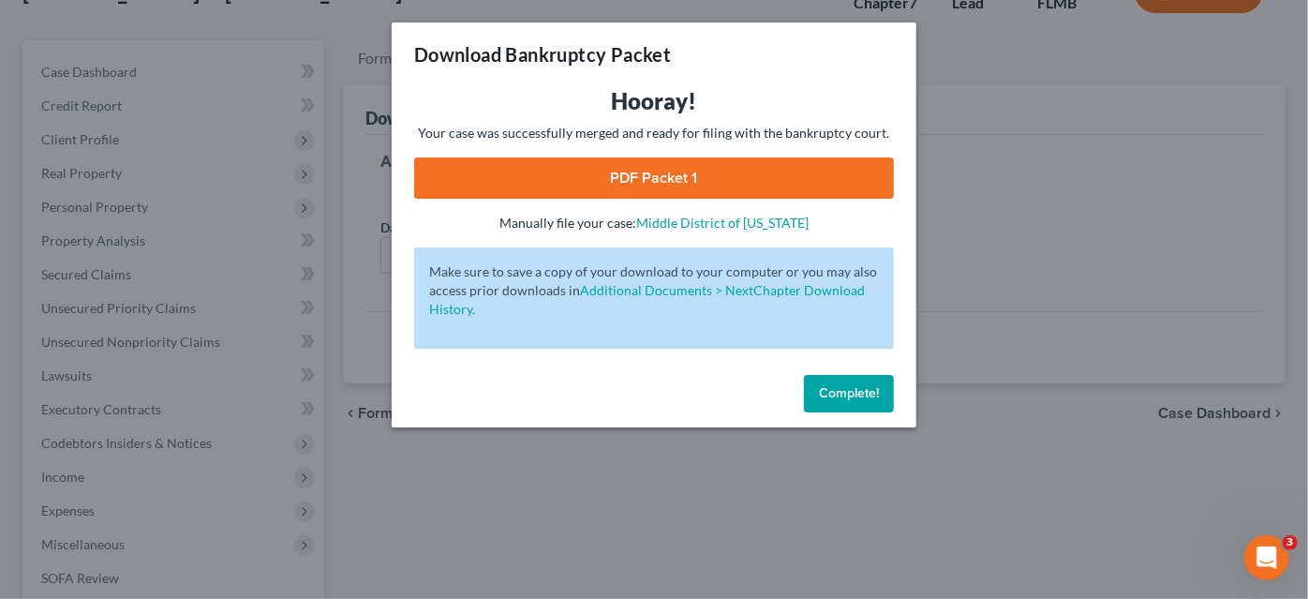
click at [549, 167] on link "PDF Packet 1" at bounding box center [654, 177] width 480 height 41
click at [351, 114] on div "Download Bankruptcy Packet Hooray! Your case was successfully merged and ready …" at bounding box center [654, 299] width 1308 height 599
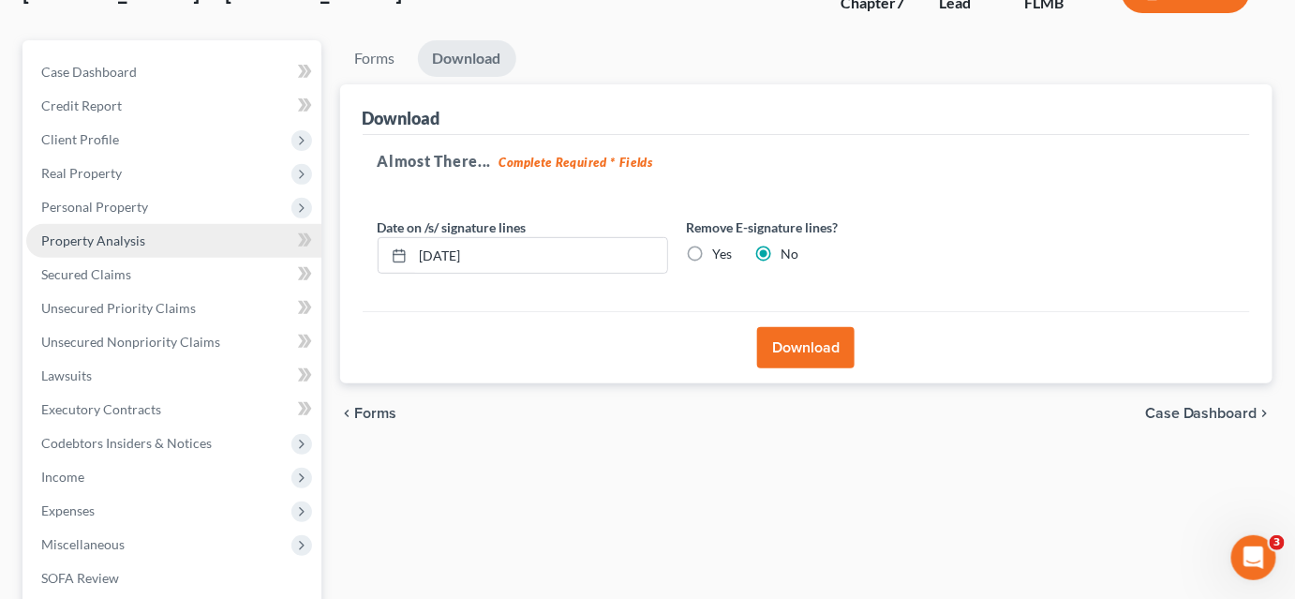
scroll to position [0, 0]
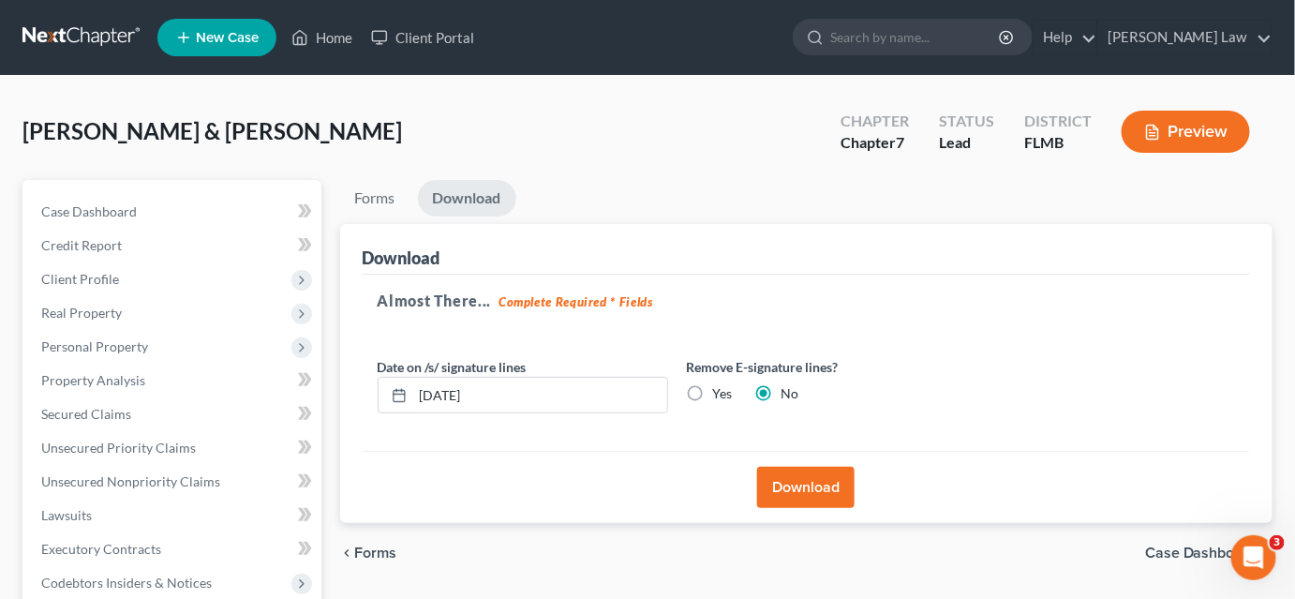
click at [777, 483] on button "Download" at bounding box center [805, 487] width 97 height 41
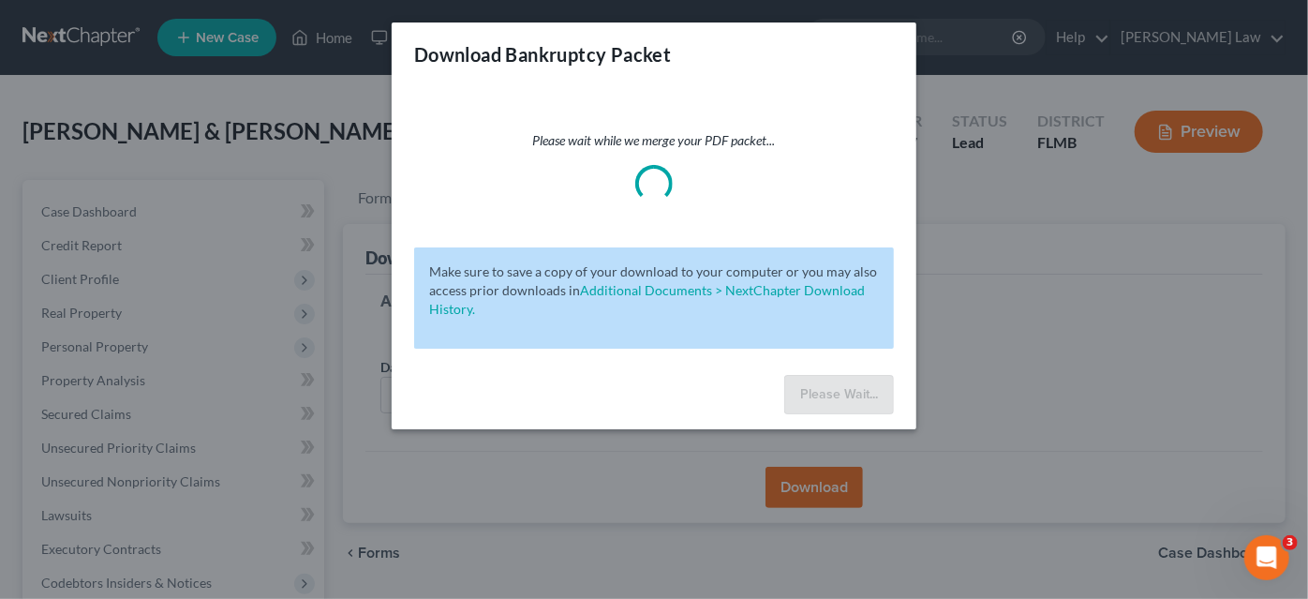
click at [718, 494] on div "Download Bankruptcy Packet Please wait while we merge your PDF packet... Make s…" at bounding box center [654, 299] width 1308 height 599
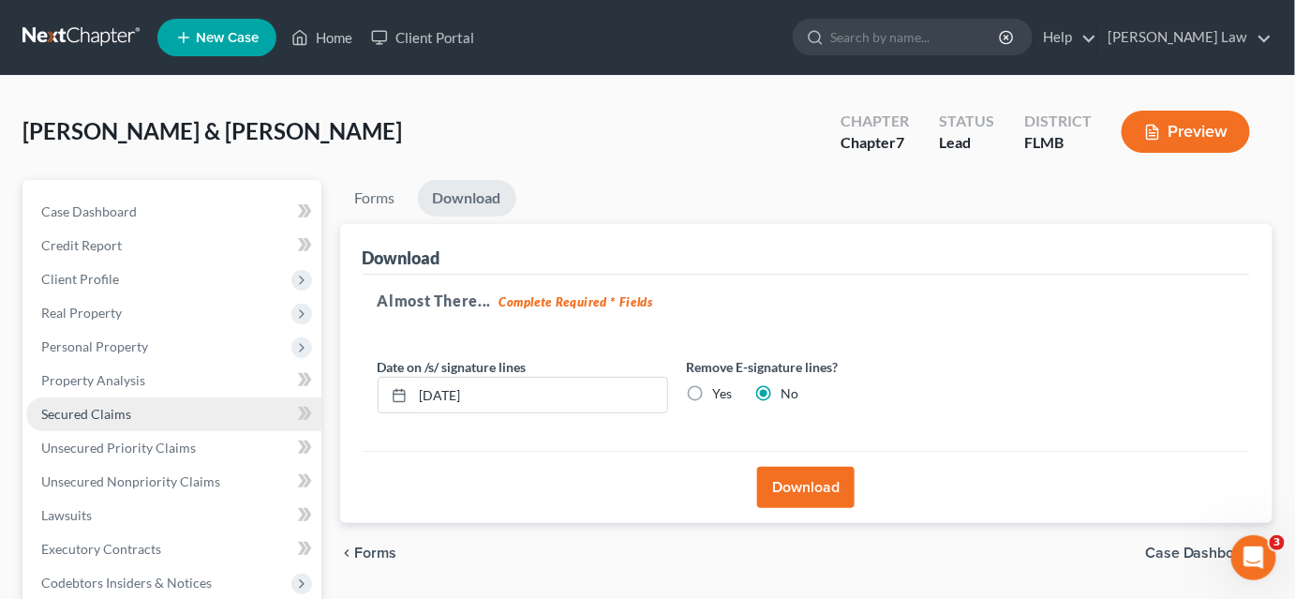
click at [61, 427] on link "Secured Claims" at bounding box center [173, 414] width 295 height 34
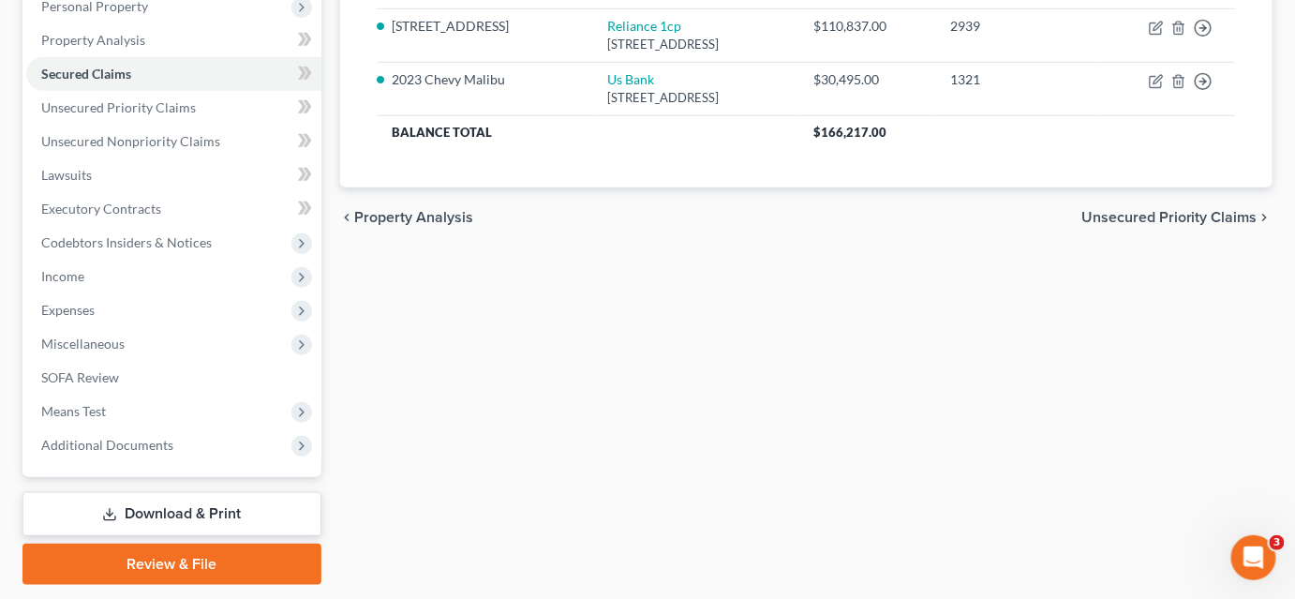
scroll to position [395, 0]
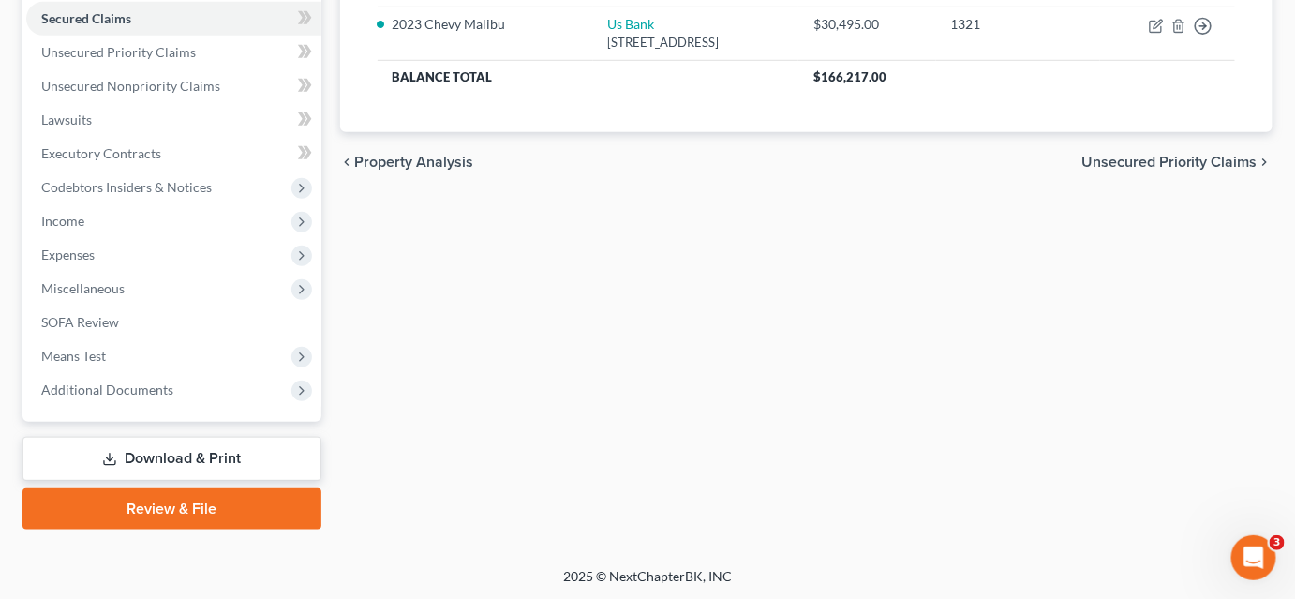
click at [143, 461] on link "Download & Print" at bounding box center [171, 459] width 299 height 44
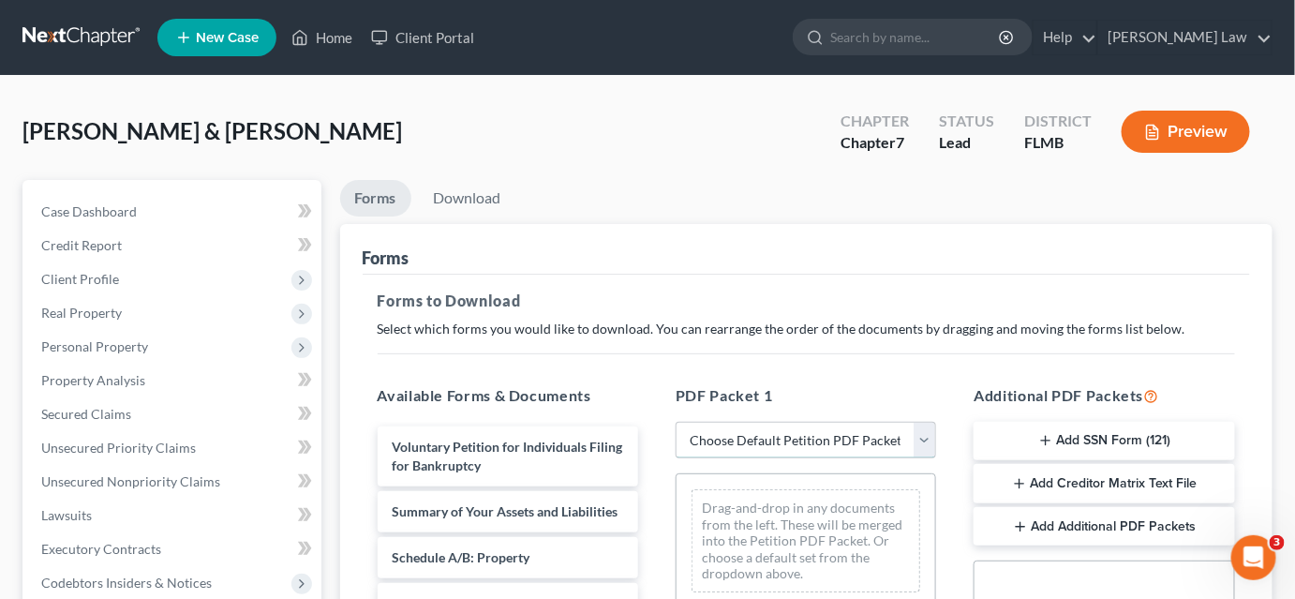
click at [712, 430] on select "Choose Default Petition PDF Packet Complete Bankruptcy Petition (all forms and …" at bounding box center [806, 440] width 261 height 37
select select "0"
click at [676, 422] on select "Choose Default Petition PDF Packet Complete Bankruptcy Petition (all forms and …" at bounding box center [806, 440] width 261 height 37
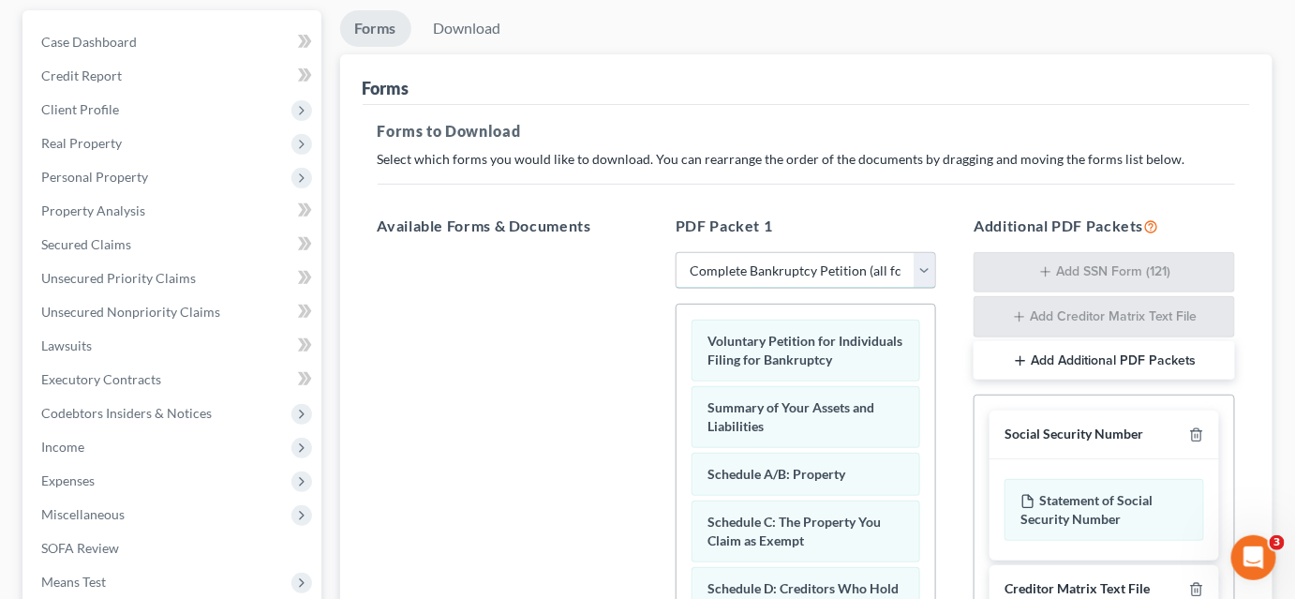
scroll to position [340, 0]
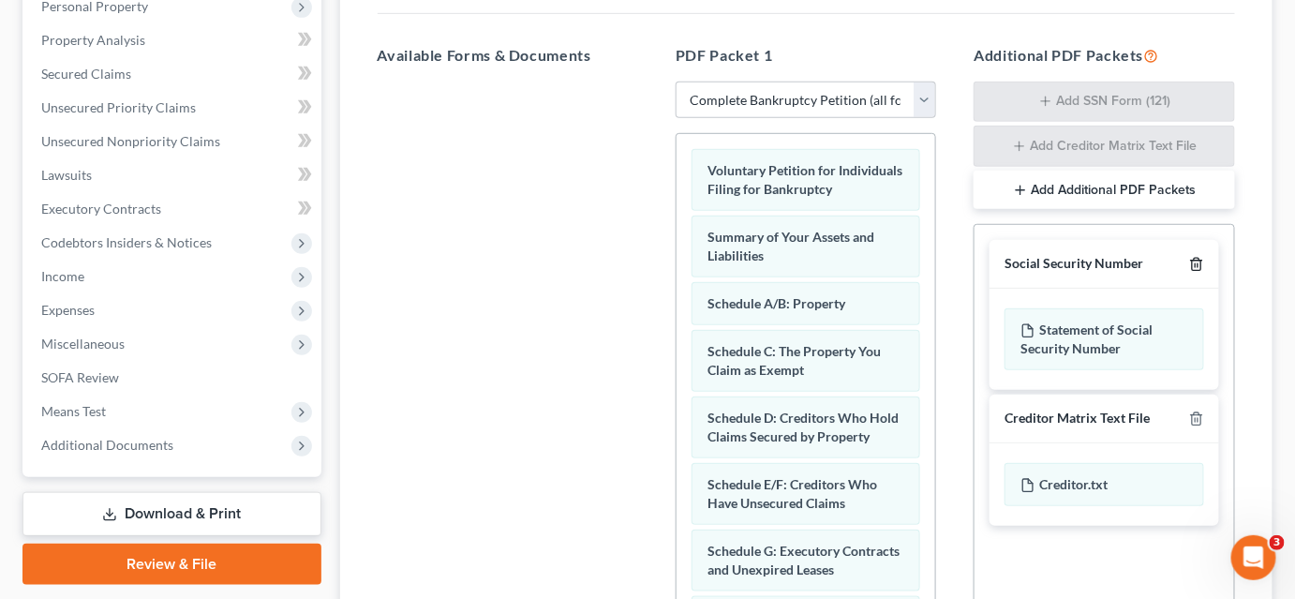
click at [1196, 269] on icon "button" at bounding box center [1196, 264] width 15 height 15
click at [1196, 395] on div "Creditor Matrix Text File" at bounding box center [1104, 419] width 229 height 49
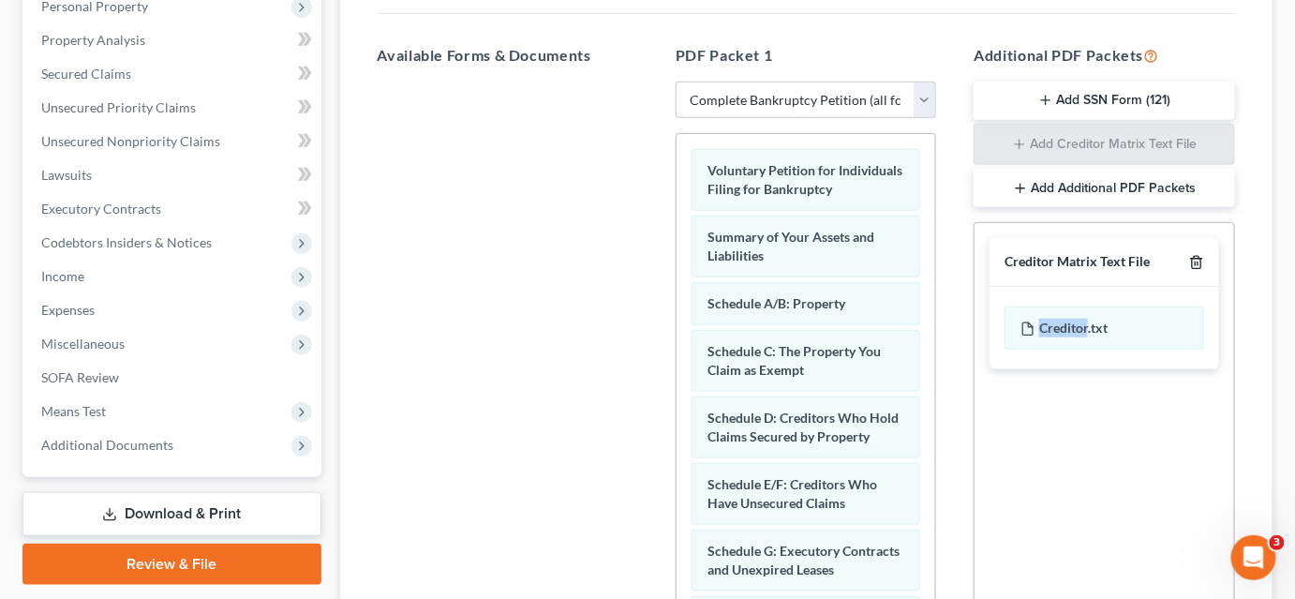
click at [1201, 259] on polyline "button" at bounding box center [1196, 259] width 11 height 0
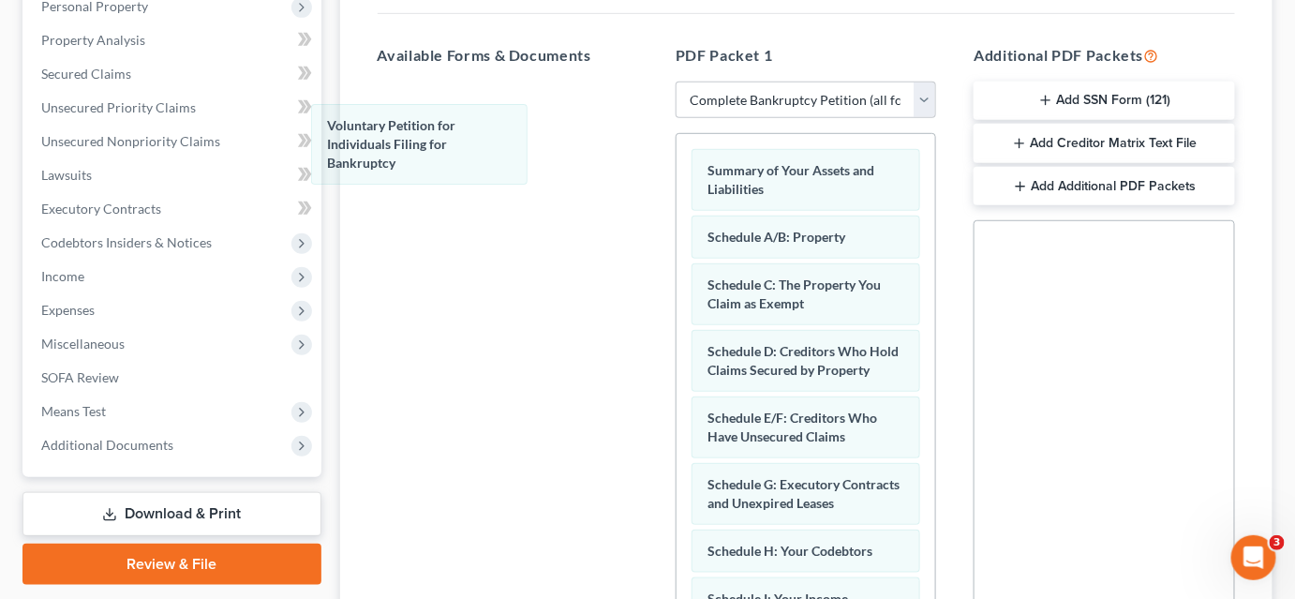
drag, startPoint x: 783, startPoint y: 184, endPoint x: 483, endPoint y: 151, distance: 301.7
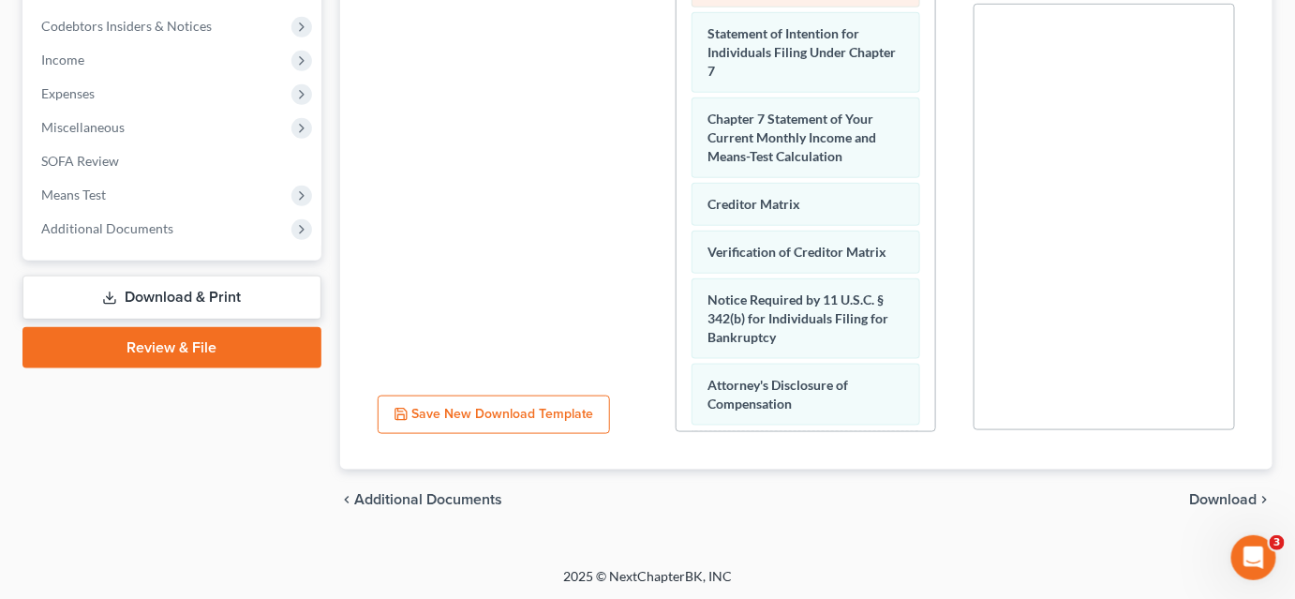
scroll to position [739, 0]
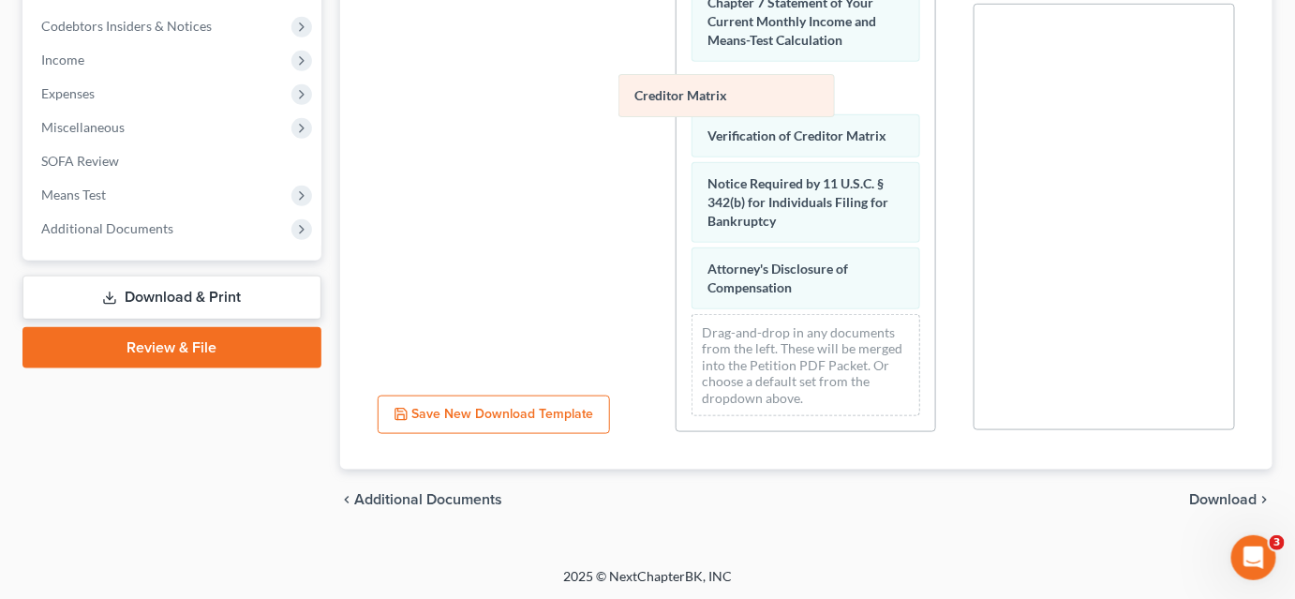
drag, startPoint x: 802, startPoint y: 84, endPoint x: 529, endPoint y: 64, distance: 274.4
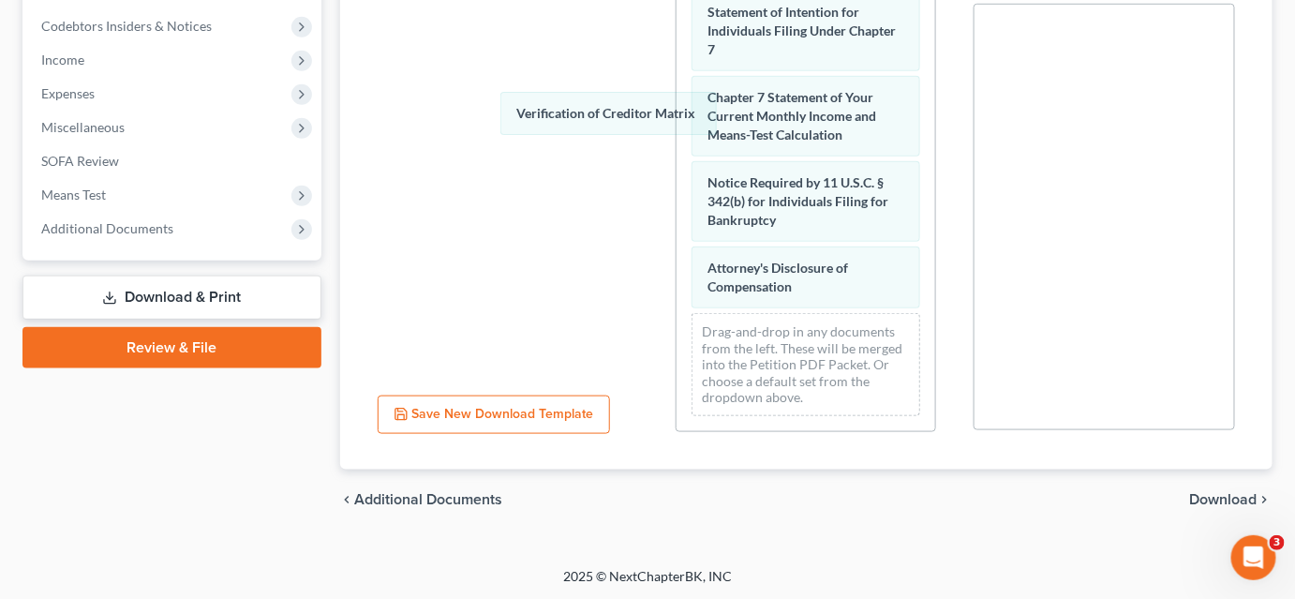
drag, startPoint x: 764, startPoint y: 135, endPoint x: 580, endPoint y: 99, distance: 187.1
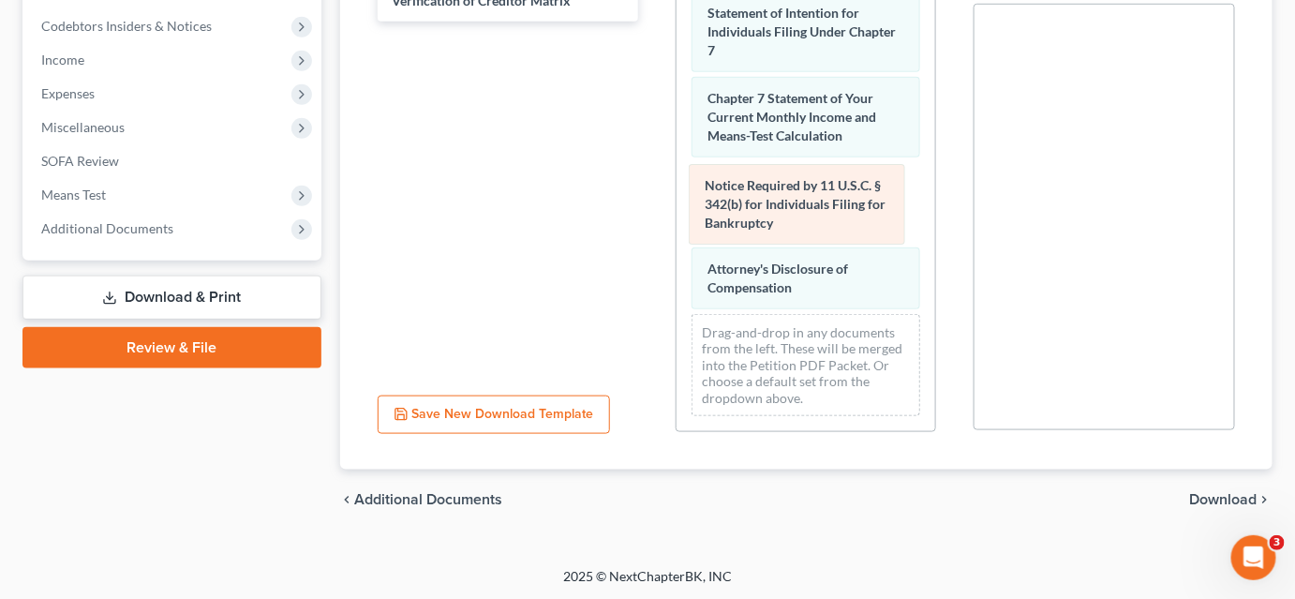
drag, startPoint x: 814, startPoint y: 189, endPoint x: 517, endPoint y: 137, distance: 301.7
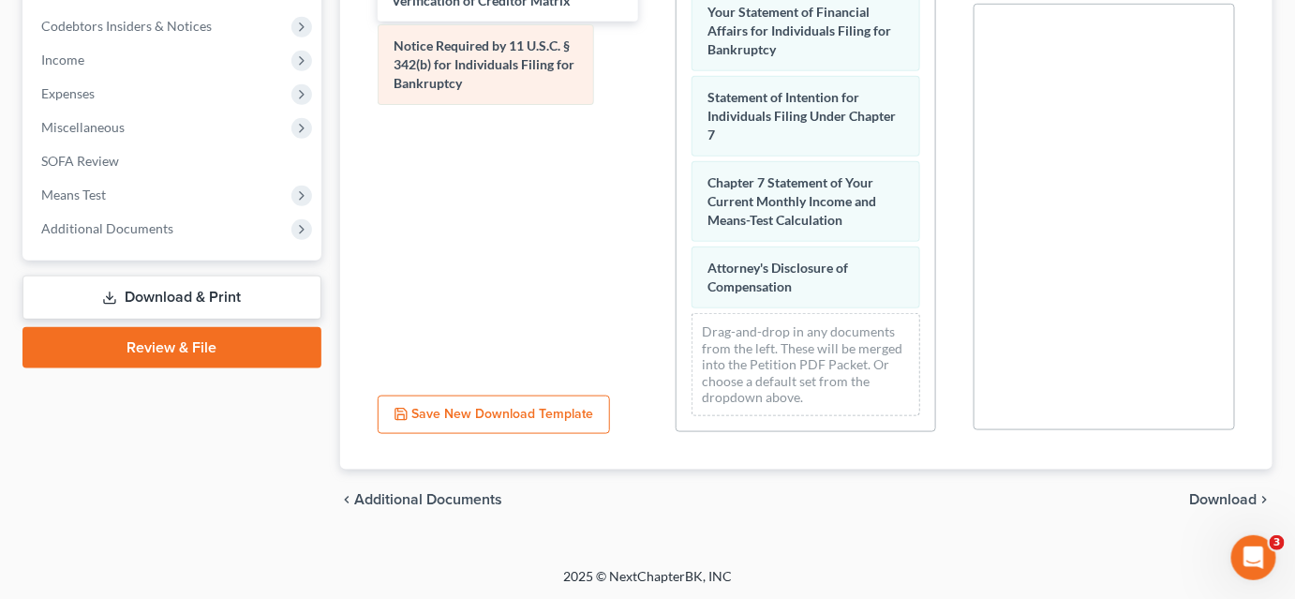
scroll to position [561, 0]
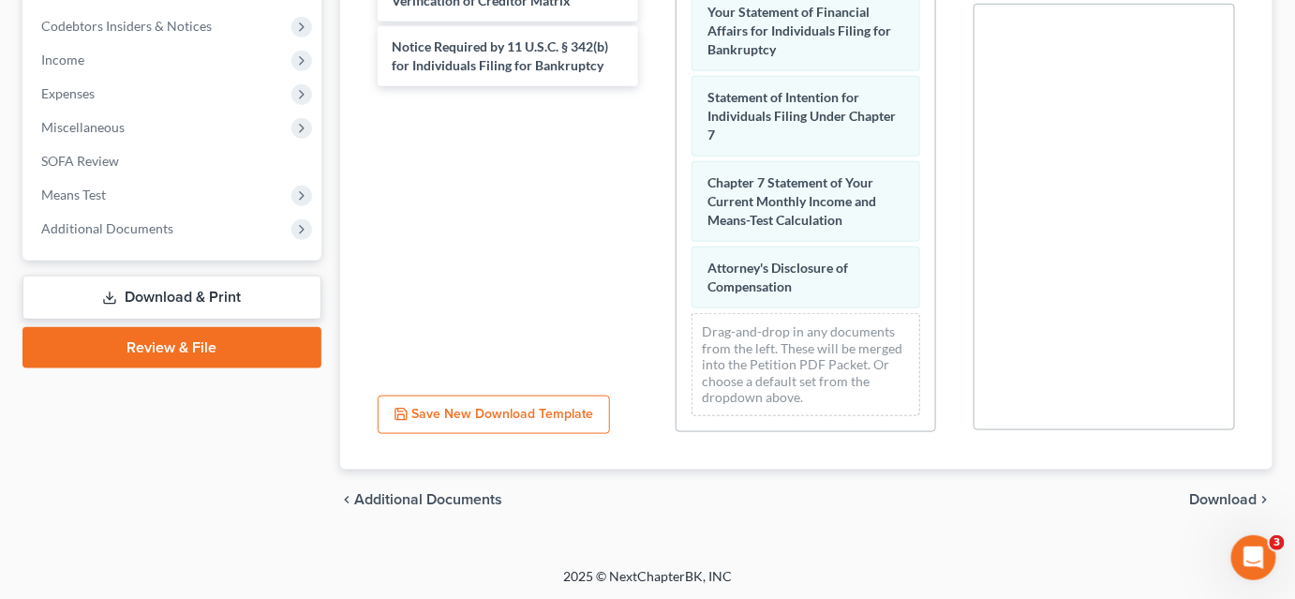
click at [1212, 495] on span "Download" at bounding box center [1223, 499] width 67 height 15
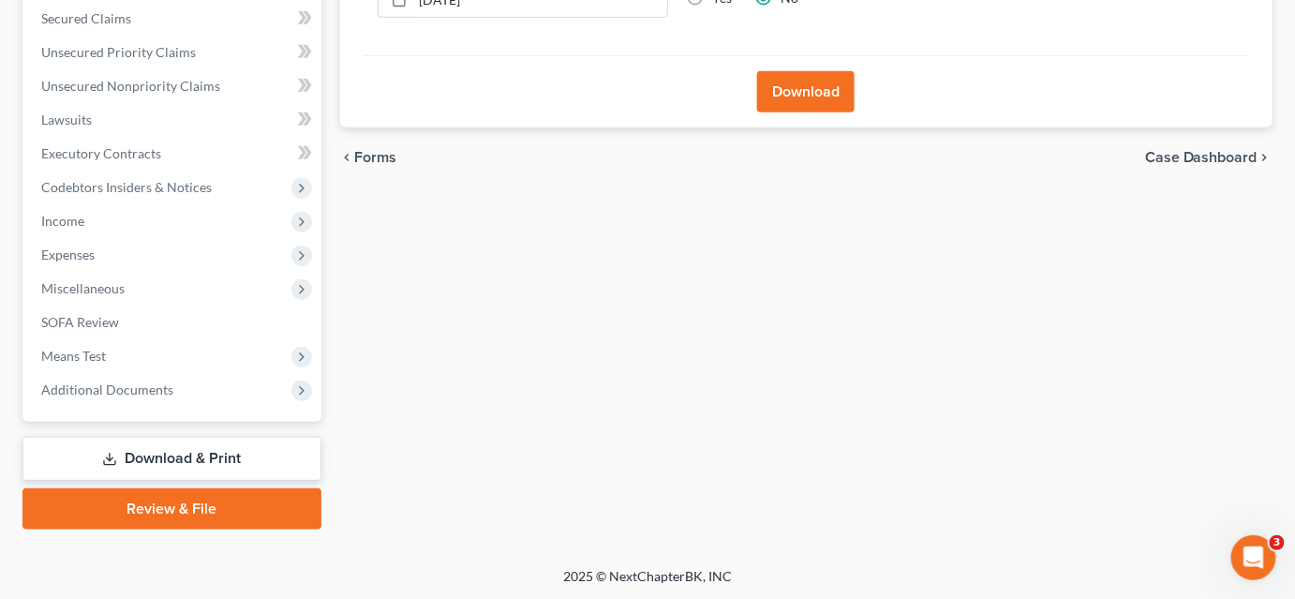
click at [807, 91] on button "Download" at bounding box center [805, 91] width 97 height 41
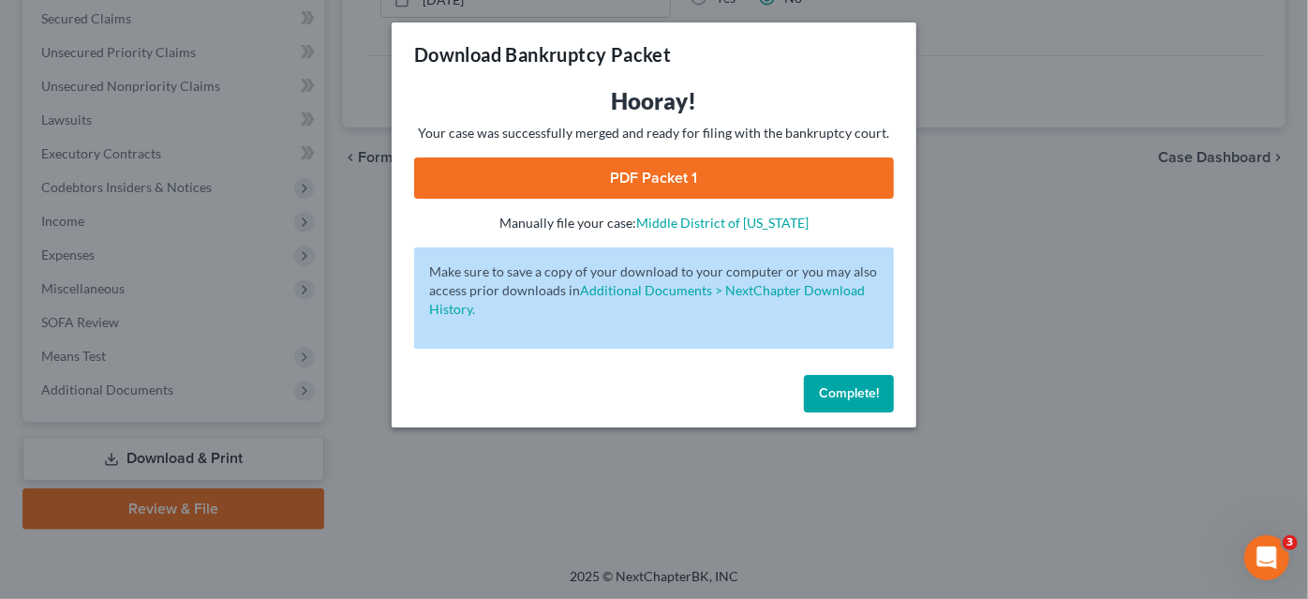
click at [628, 181] on link "PDF Packet 1" at bounding box center [654, 177] width 480 height 41
